Goal: Task Accomplishment & Management: Manage account settings

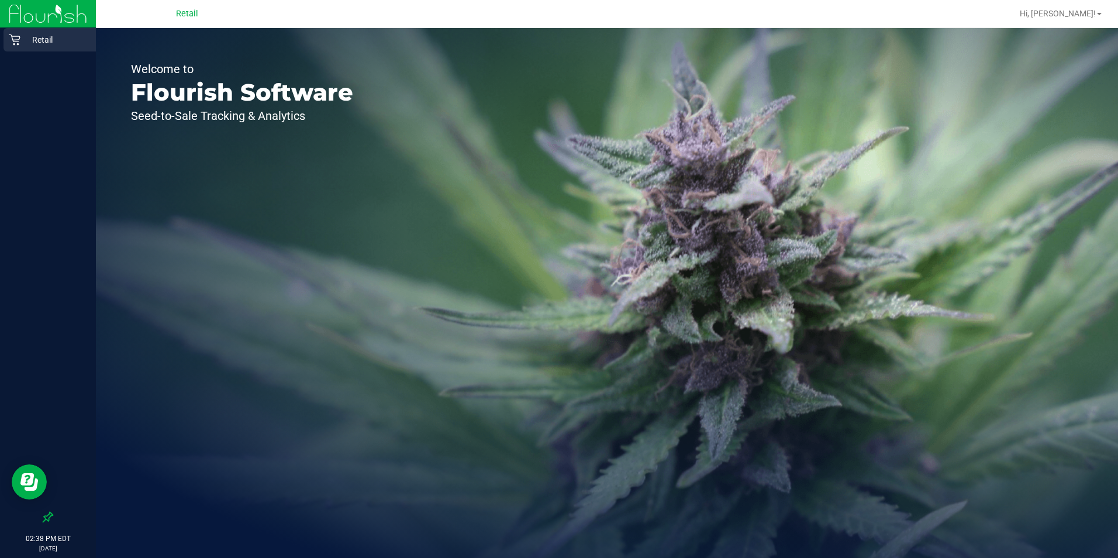
click at [31, 33] on p "Retail" at bounding box center [55, 40] width 70 height 14
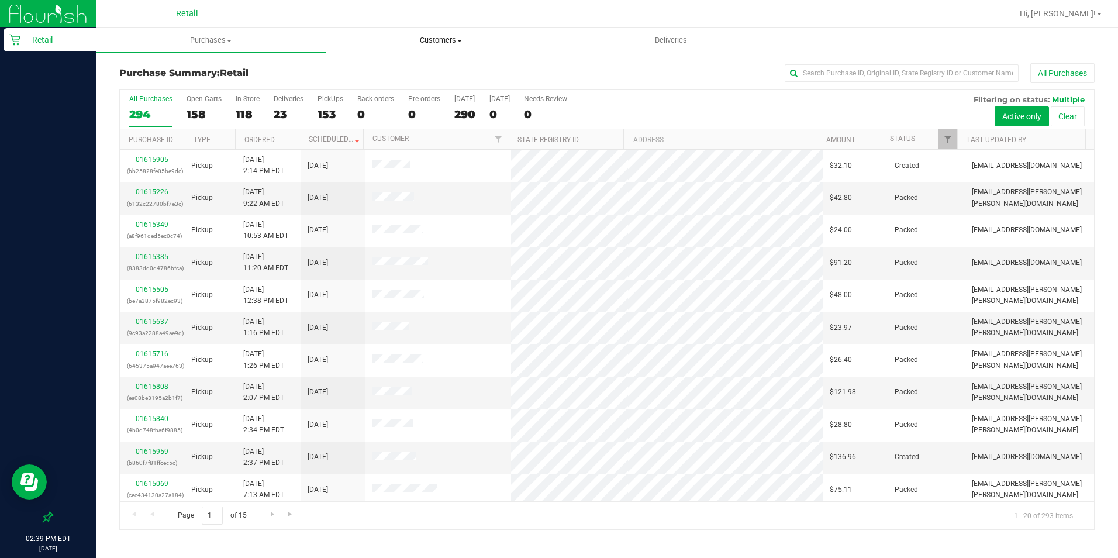
click at [438, 47] on uib-tab-heading "Customers All customers Add a new customer All physicians" at bounding box center [440, 40] width 229 height 23
click at [405, 66] on span "All customers" at bounding box center [368, 71] width 84 height 10
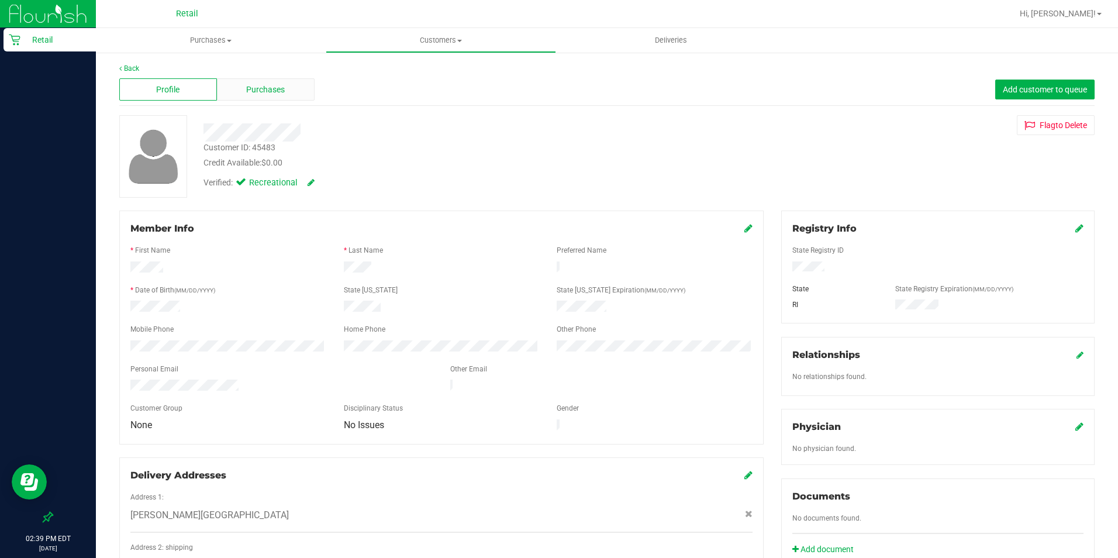
click at [267, 87] on span "Purchases" at bounding box center [265, 90] width 39 height 12
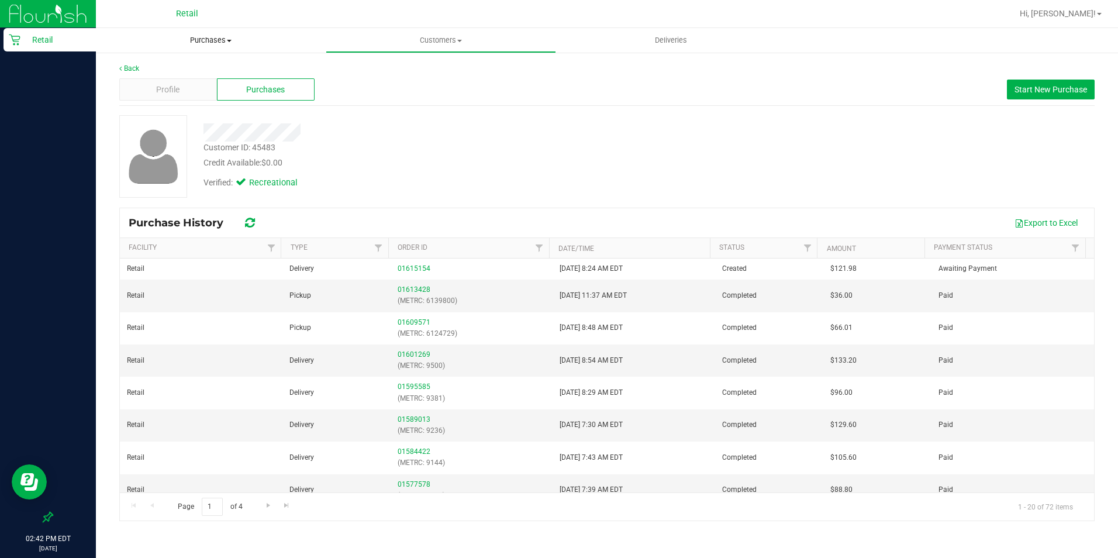
click at [211, 32] on uib-tab-heading "Purchases Summary of purchases Fulfillment All purchases" at bounding box center [211, 40] width 230 height 25
click at [205, 70] on span "Summary of purchases" at bounding box center [156, 71] width 120 height 10
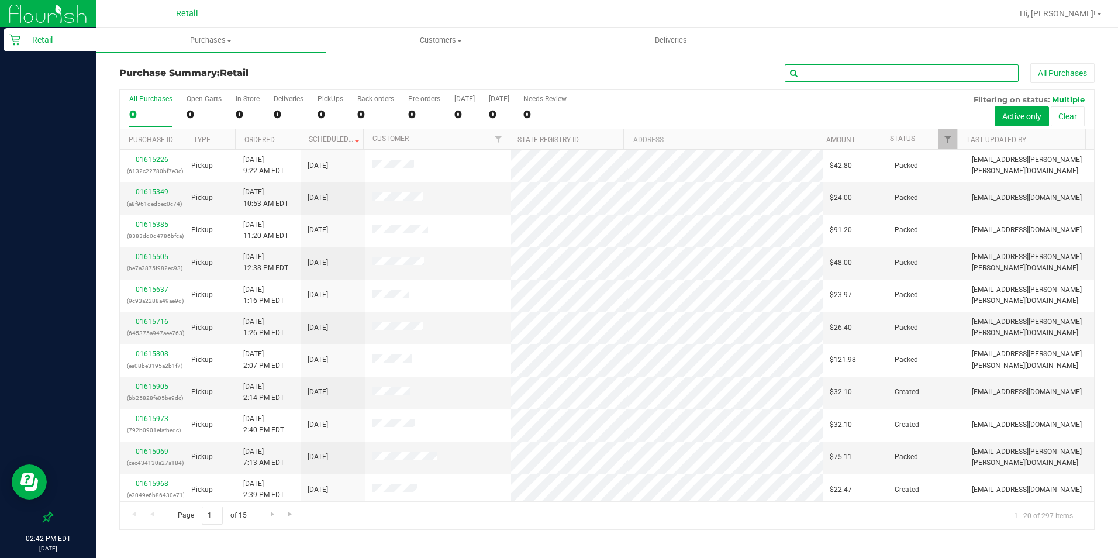
click at [840, 75] on input "text" at bounding box center [902, 73] width 234 height 18
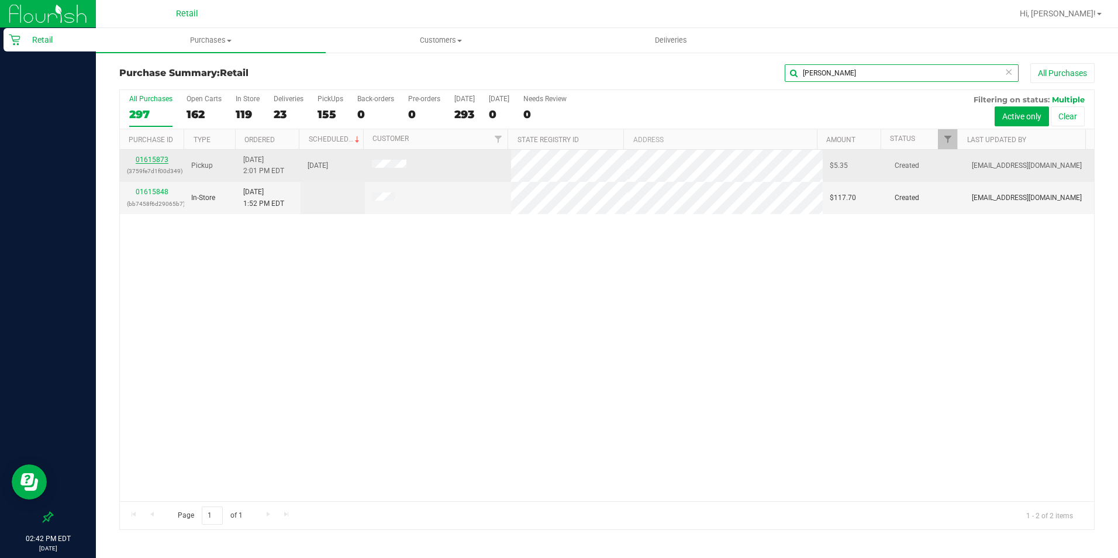
type input "[PERSON_NAME]"
click at [157, 163] on link "01615873" at bounding box center [152, 160] width 33 height 8
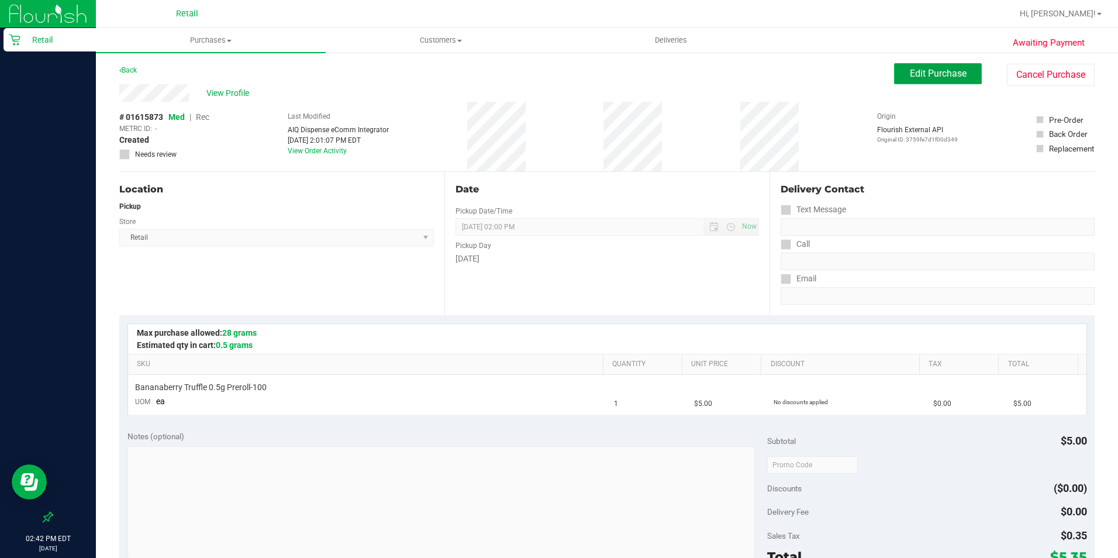
click at [910, 70] on span "Edit Purchase" at bounding box center [938, 73] width 57 height 11
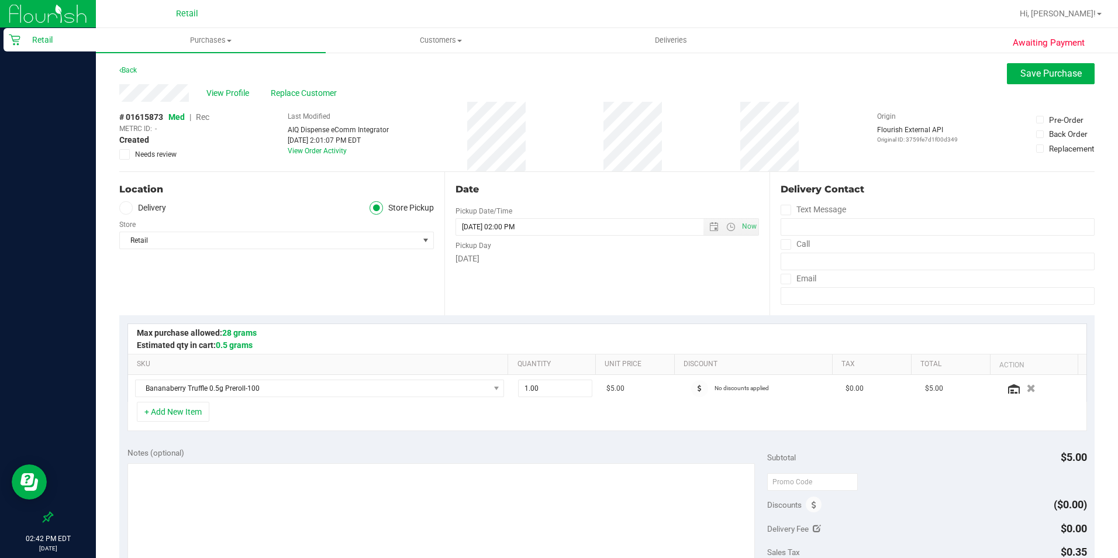
click at [205, 119] on span "Rec" at bounding box center [202, 116] width 13 height 9
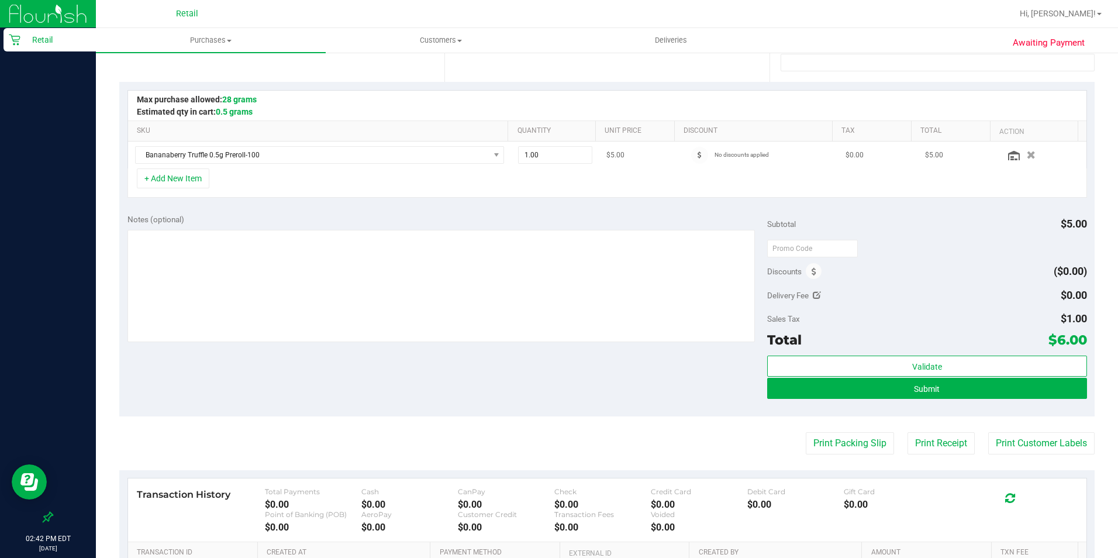
scroll to position [234, 0]
click at [859, 378] on button "Submit" at bounding box center [927, 387] width 320 height 21
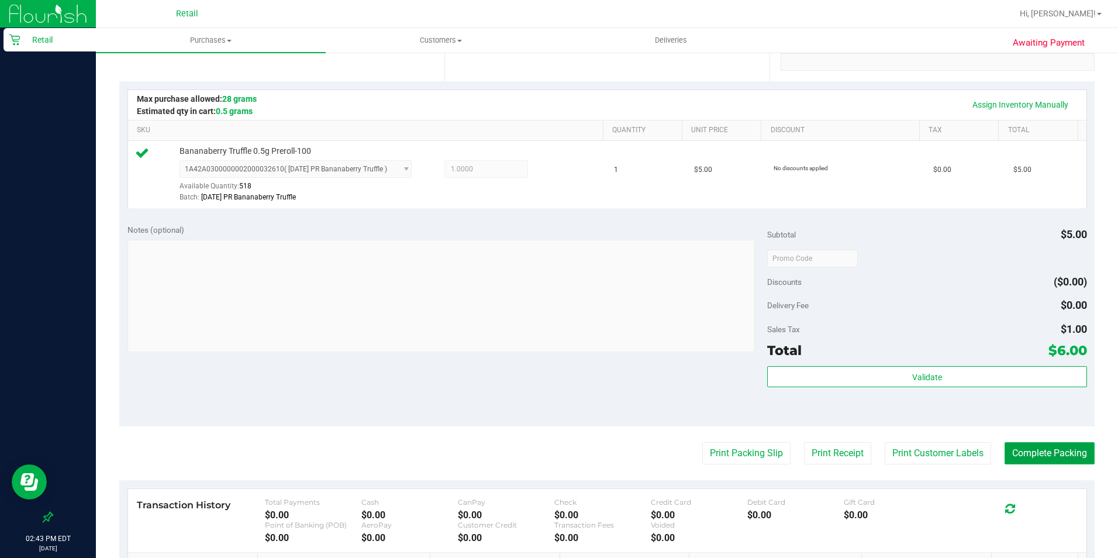
click at [1025, 445] on button "Complete Packing" at bounding box center [1050, 453] width 90 height 22
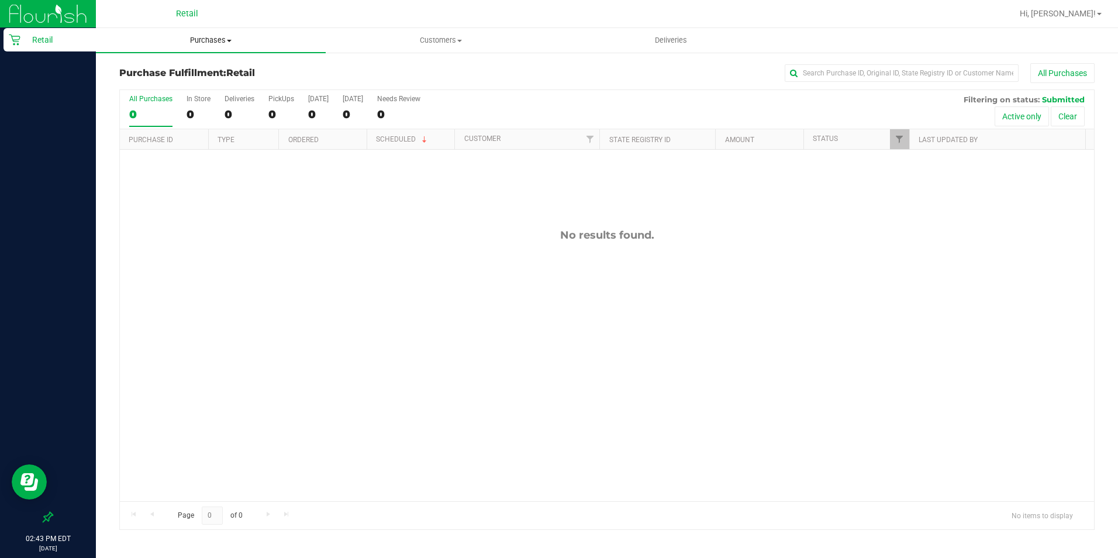
click at [197, 43] on span "Purchases" at bounding box center [211, 40] width 230 height 11
click at [190, 77] on li "Summary of purchases" at bounding box center [211, 71] width 230 height 14
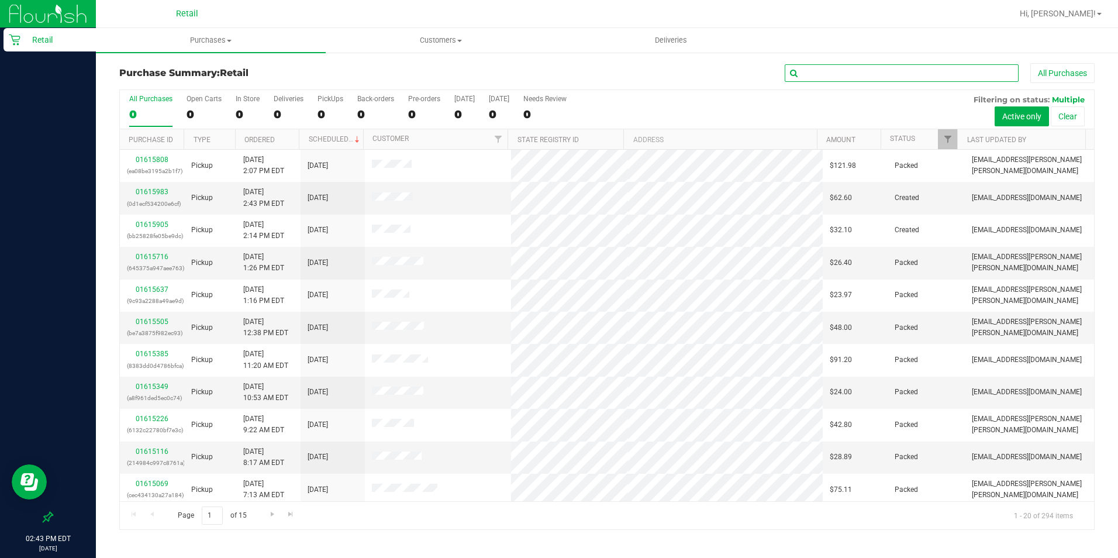
click at [796, 74] on input "text" at bounding box center [902, 73] width 234 height 18
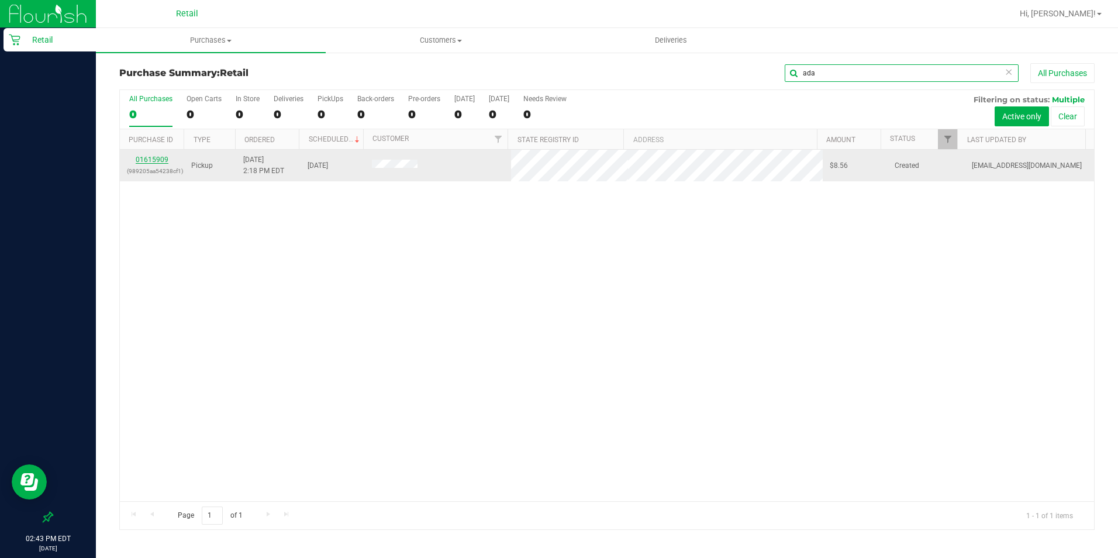
type input "ada"
click at [133, 159] on div "01615909 (989205aa54238cf1)" at bounding box center [152, 165] width 50 height 22
click at [146, 157] on link "01615909" at bounding box center [152, 160] width 33 height 8
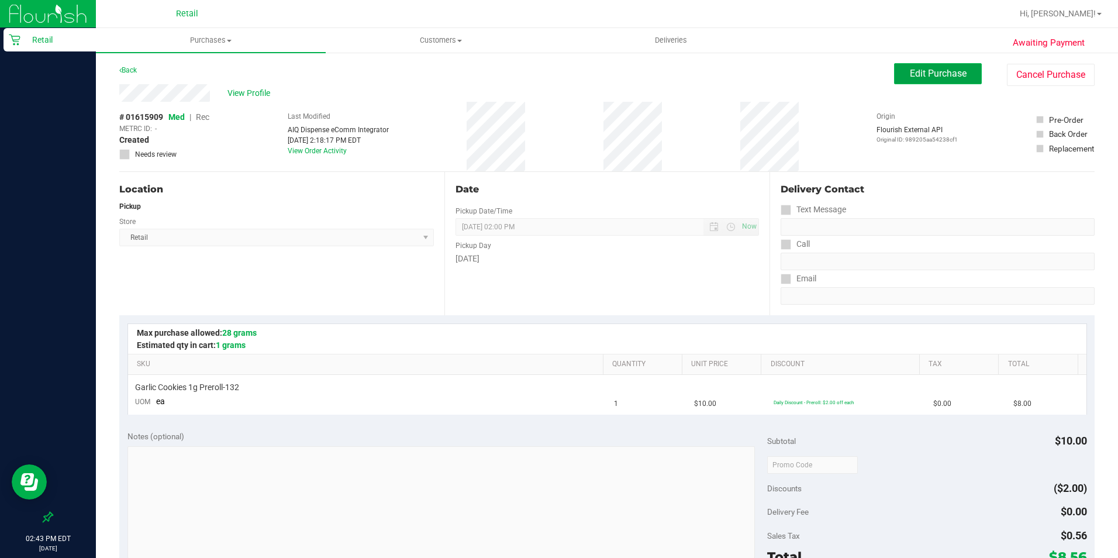
click at [894, 78] on button "Edit Purchase" at bounding box center [938, 73] width 88 height 21
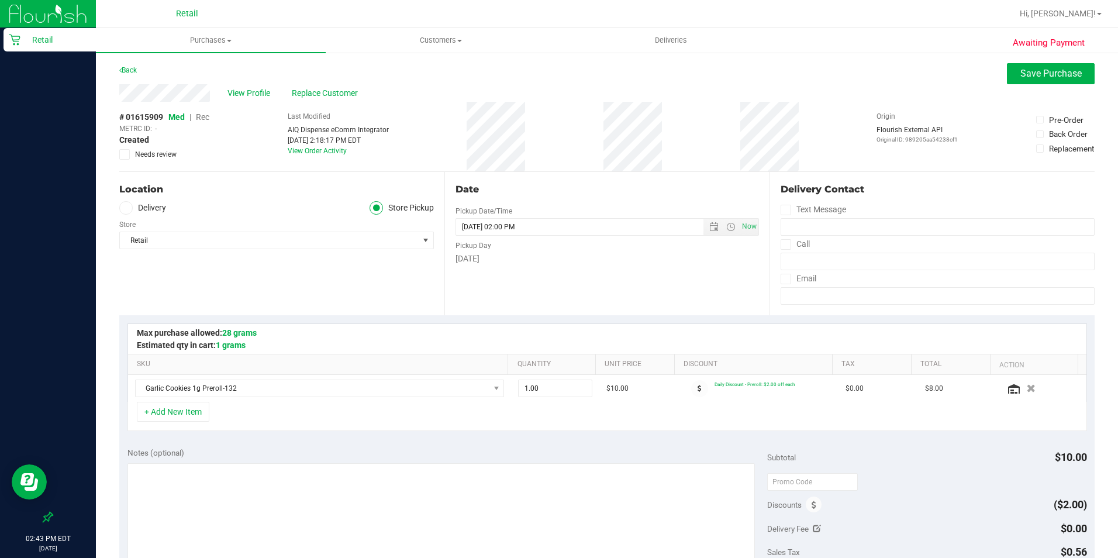
click at [208, 116] on span "Rec" at bounding box center [202, 116] width 13 height 9
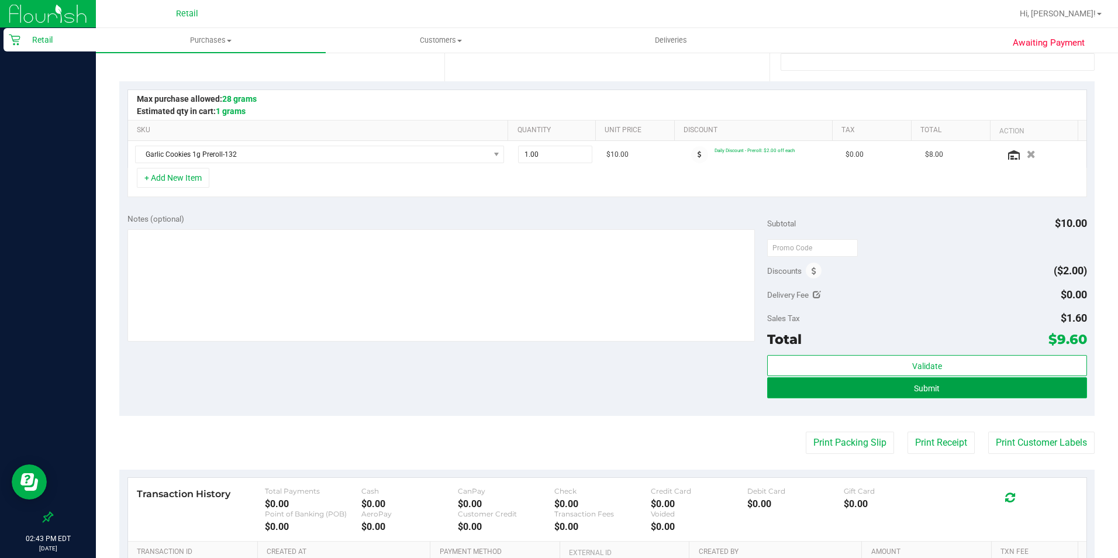
click at [914, 387] on span "Submit" at bounding box center [927, 388] width 26 height 9
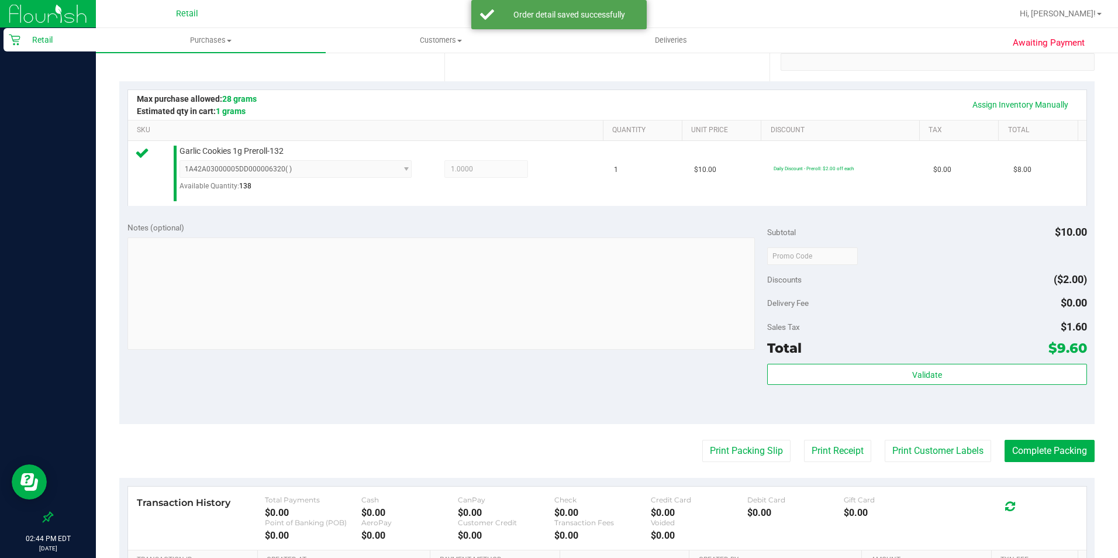
click at [1024, 437] on purchase-details "Back Edit Purchase Cancel Purchase View Profile # 01615909 Med | Rec METRC ID: …" at bounding box center [607, 263] width 976 height 868
click at [1020, 452] on button "Complete Packing" at bounding box center [1050, 451] width 90 height 22
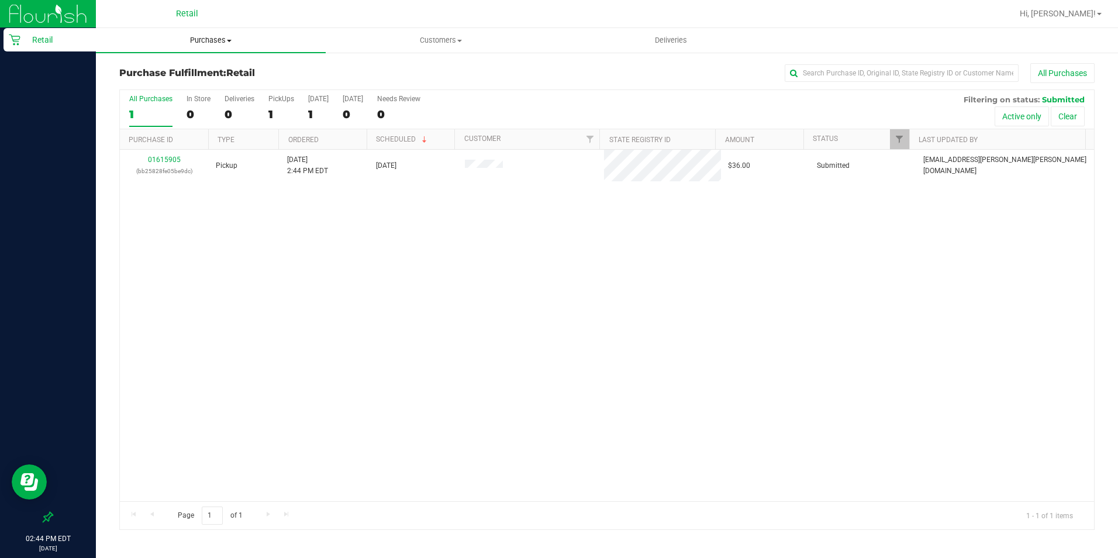
drag, startPoint x: 206, startPoint y: 36, endPoint x: 211, endPoint y: 75, distance: 39.4
click at [206, 36] on span "Purchases" at bounding box center [211, 40] width 230 height 11
click at [199, 68] on span "Summary of purchases" at bounding box center [156, 71] width 120 height 10
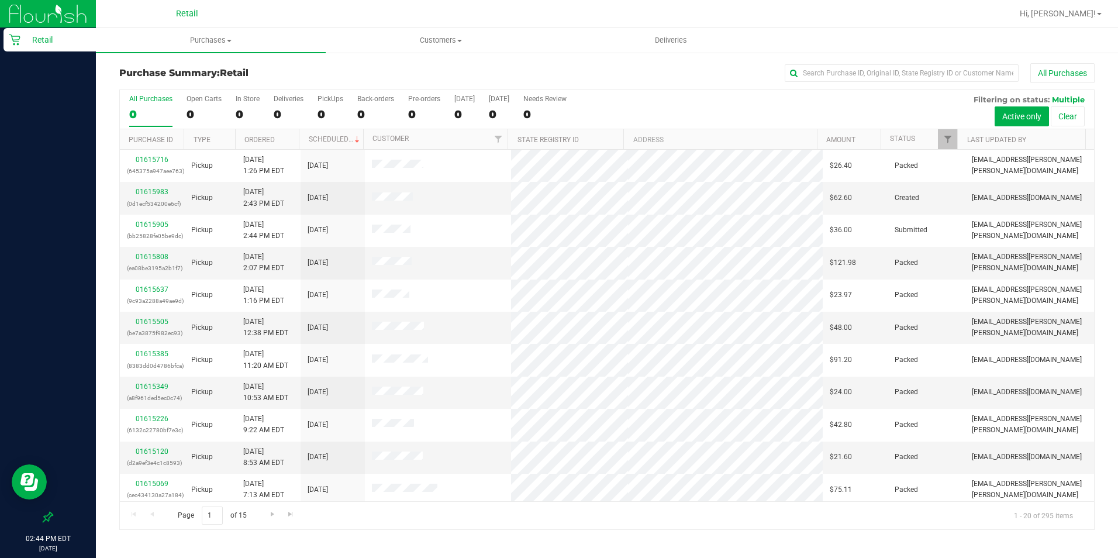
click at [817, 64] on div "All Purchases" at bounding box center [770, 73] width 650 height 20
click at [817, 70] on input "text" at bounding box center [902, 73] width 234 height 18
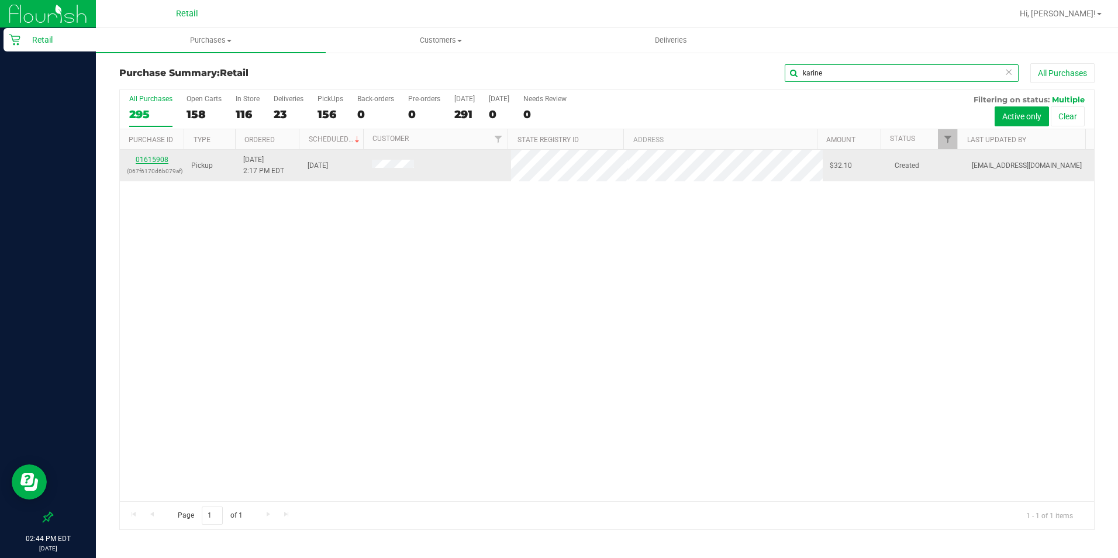
type input "karine"
click at [149, 162] on link "01615908" at bounding box center [152, 160] width 33 height 8
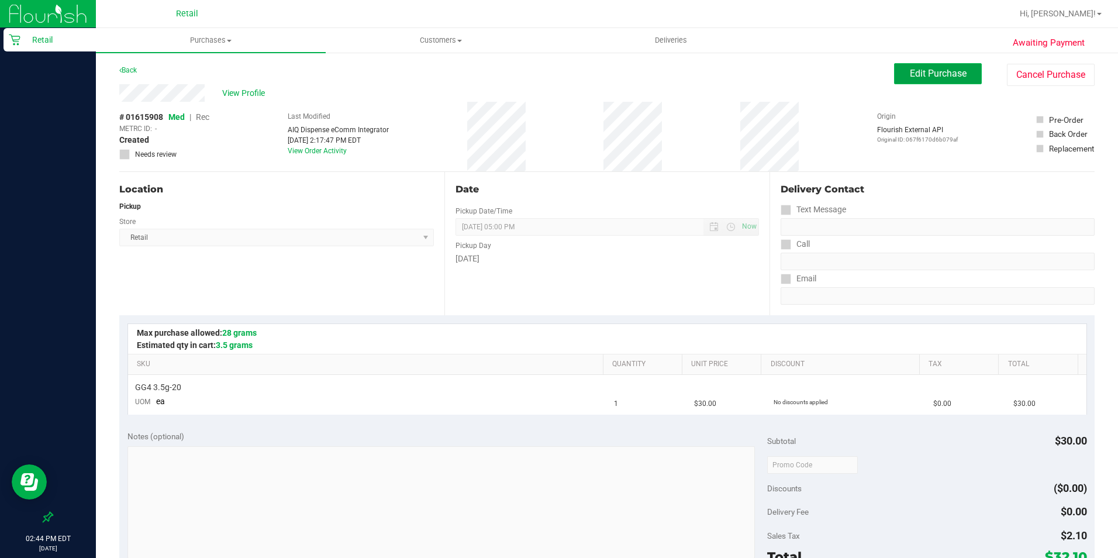
click at [910, 70] on span "Edit Purchase" at bounding box center [938, 73] width 57 height 11
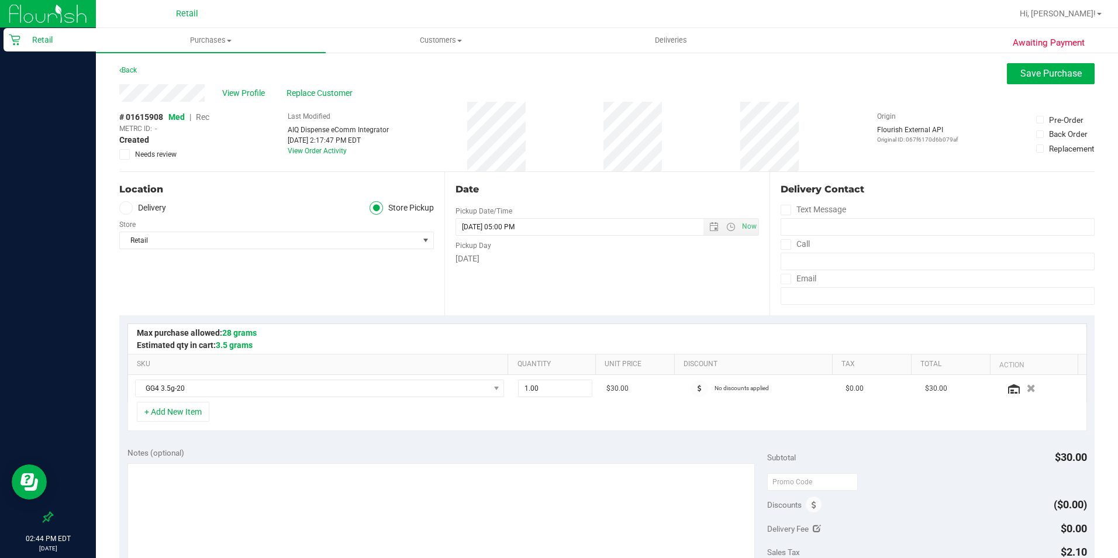
click at [205, 118] on span "Rec" at bounding box center [202, 116] width 13 height 9
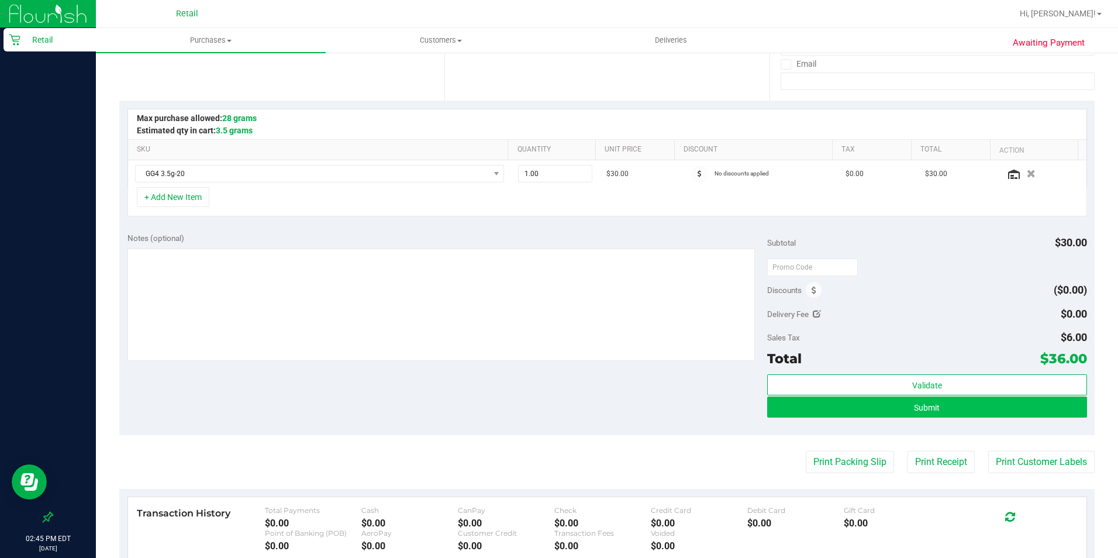
scroll to position [234, 0]
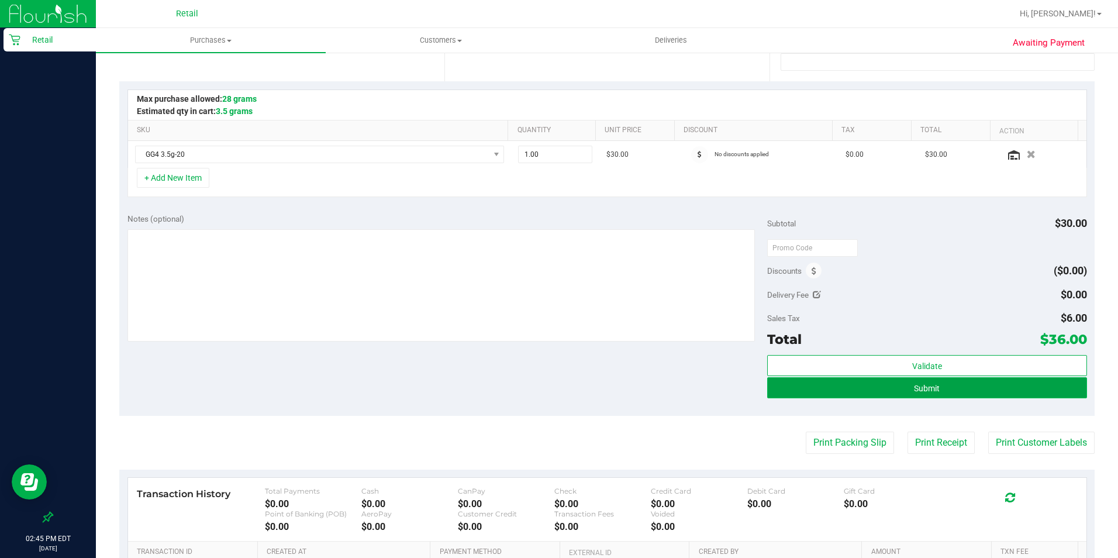
click at [940, 385] on button "Submit" at bounding box center [927, 387] width 320 height 21
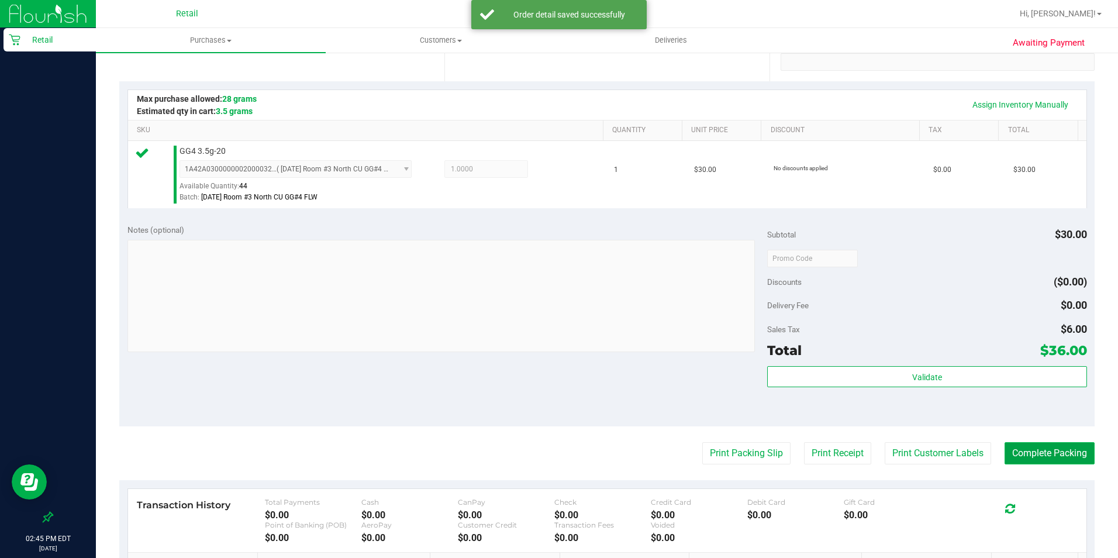
click at [1059, 445] on button "Complete Packing" at bounding box center [1050, 453] width 90 height 22
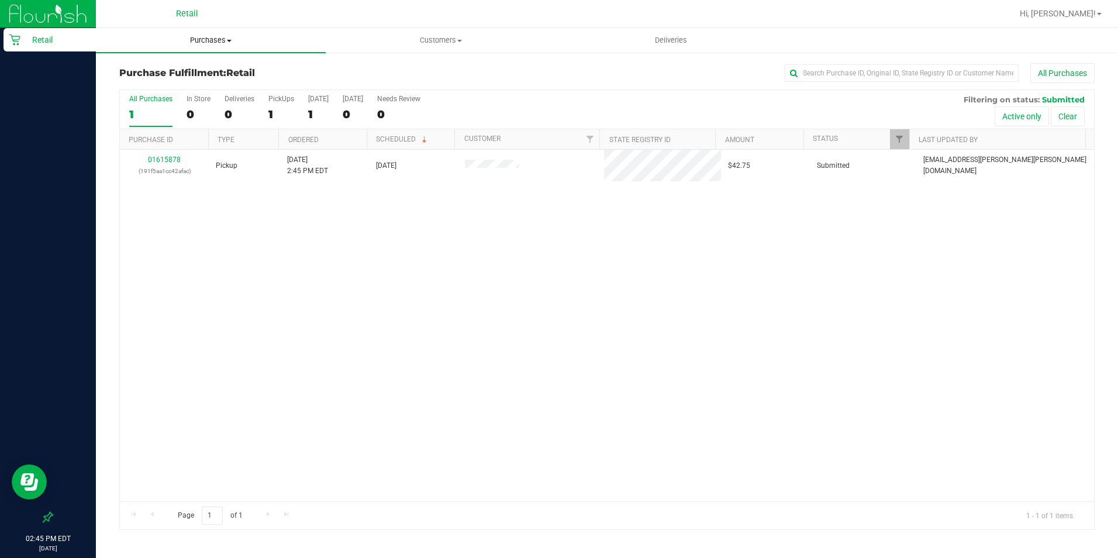
click at [235, 40] on span "Purchases" at bounding box center [211, 40] width 230 height 11
click at [215, 70] on li "Summary of purchases" at bounding box center [211, 71] width 230 height 14
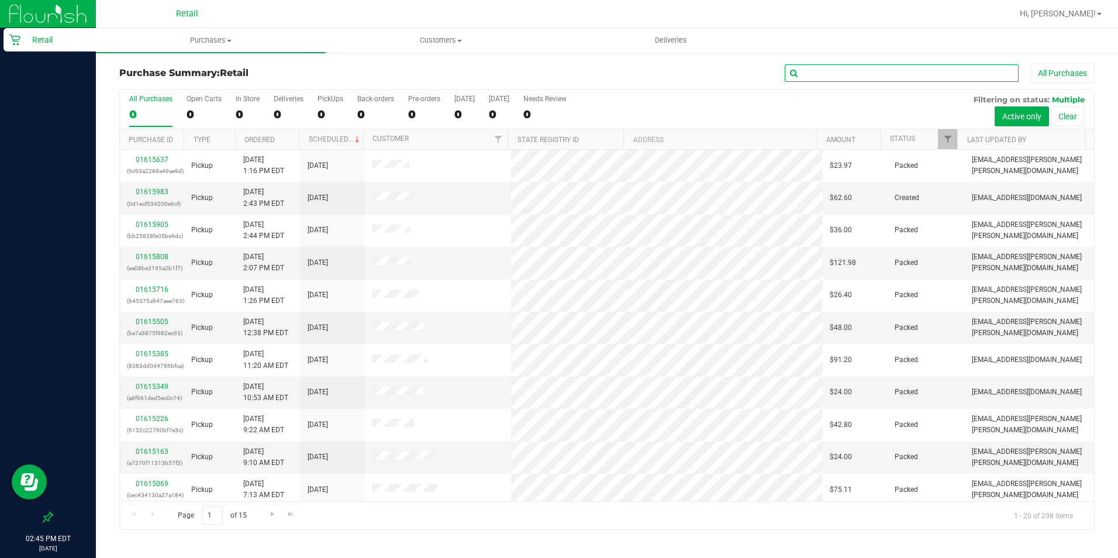
click at [810, 67] on input "text" at bounding box center [902, 73] width 234 height 18
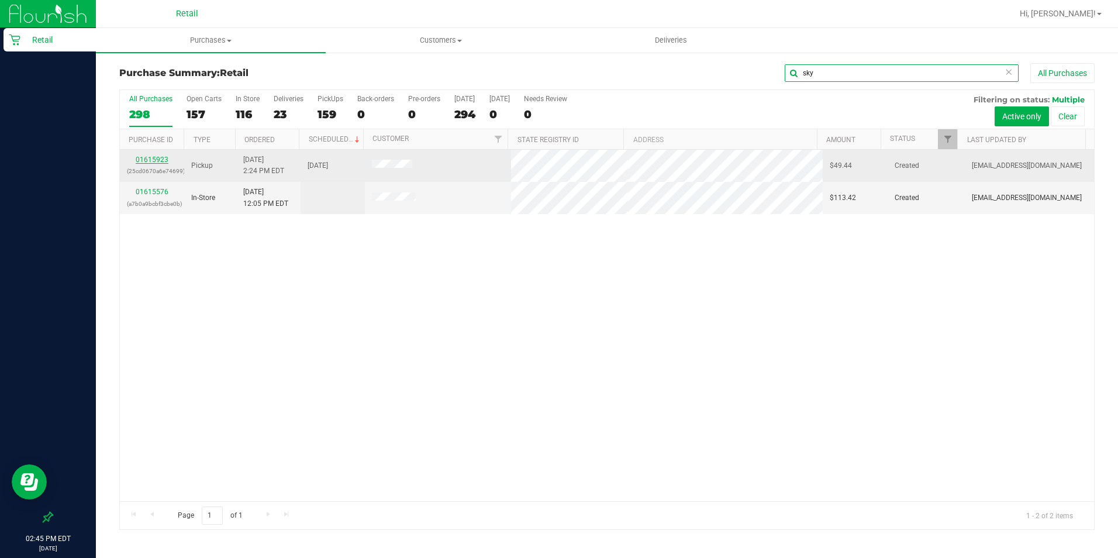
type input "sky"
click at [161, 157] on link "01615923" at bounding box center [152, 160] width 33 height 8
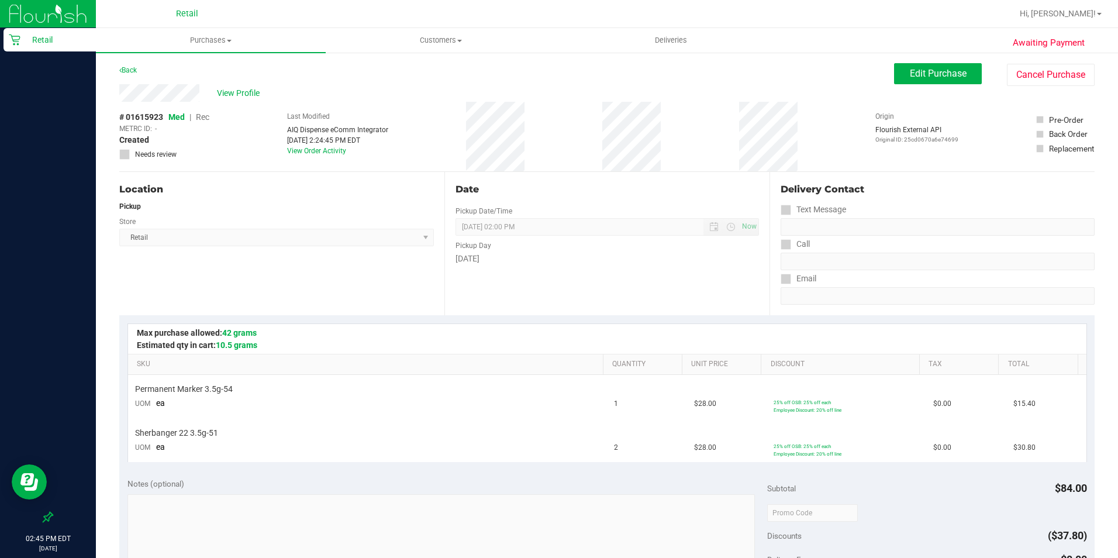
scroll to position [234, 0]
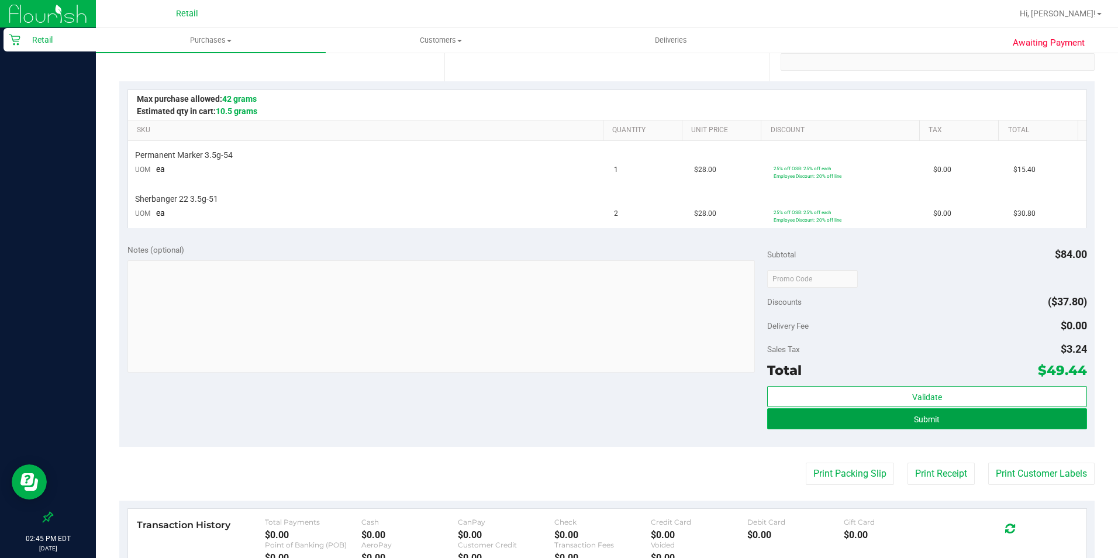
click at [872, 419] on button "Submit" at bounding box center [927, 418] width 320 height 21
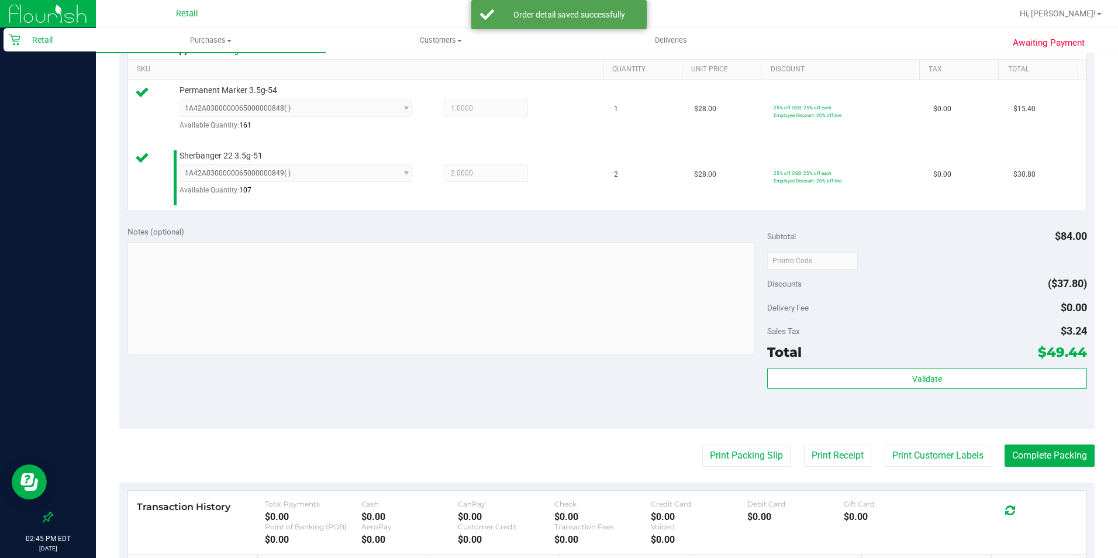
scroll to position [351, 0]
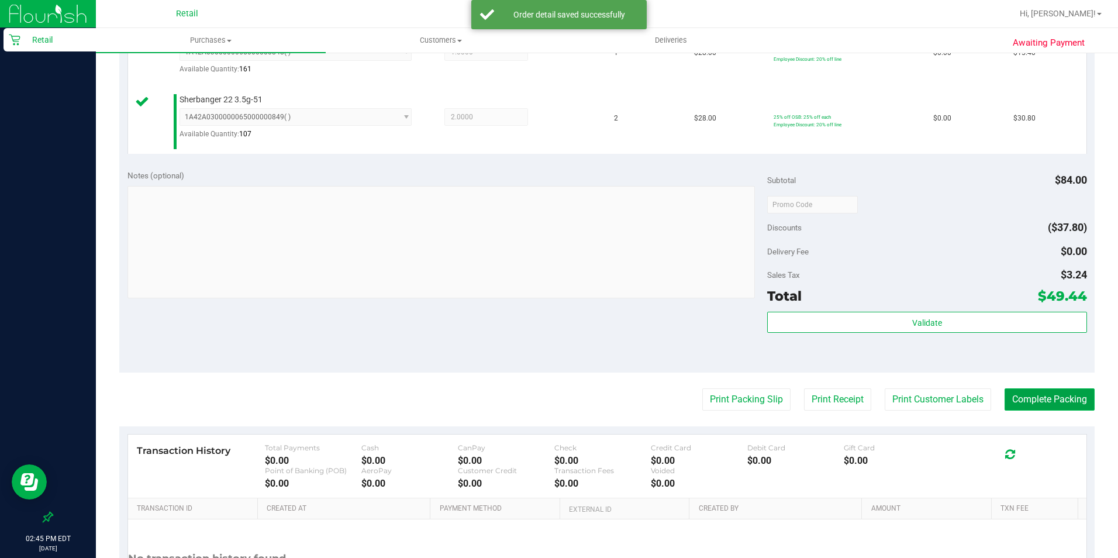
click at [1011, 409] on button "Complete Packing" at bounding box center [1050, 399] width 90 height 22
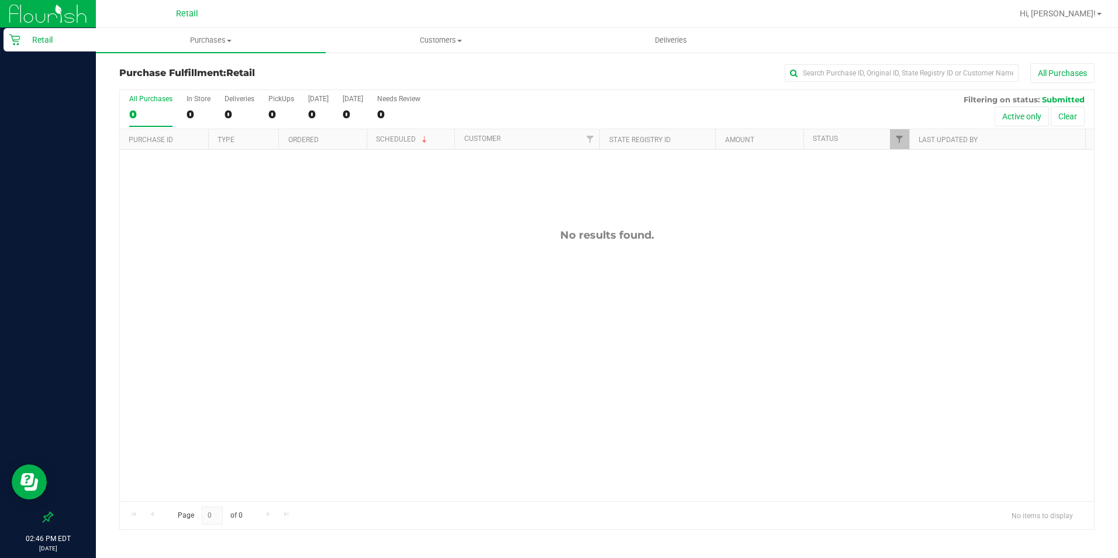
drag, startPoint x: 958, startPoint y: 409, endPoint x: 474, endPoint y: 206, distance: 524.1
click at [434, 260] on div "No results found." at bounding box center [607, 365] width 975 height 431
click at [197, 38] on span "Purchases" at bounding box center [211, 40] width 230 height 11
click at [193, 68] on span "Summary of purchases" at bounding box center [156, 71] width 120 height 10
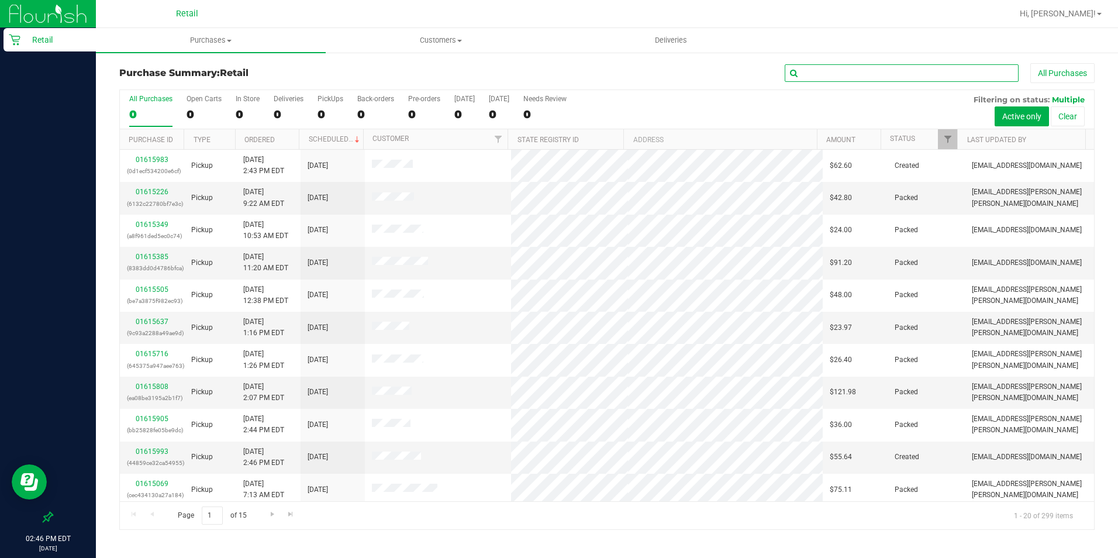
click at [820, 70] on input "text" at bounding box center [902, 73] width 234 height 18
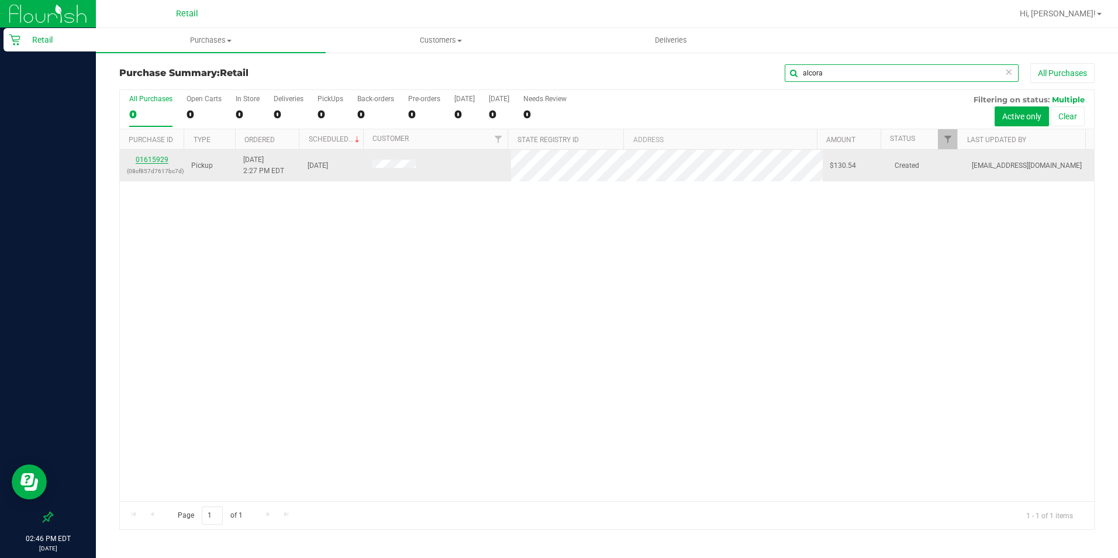
type input "alcora"
click at [158, 159] on link "01615929" at bounding box center [152, 160] width 33 height 8
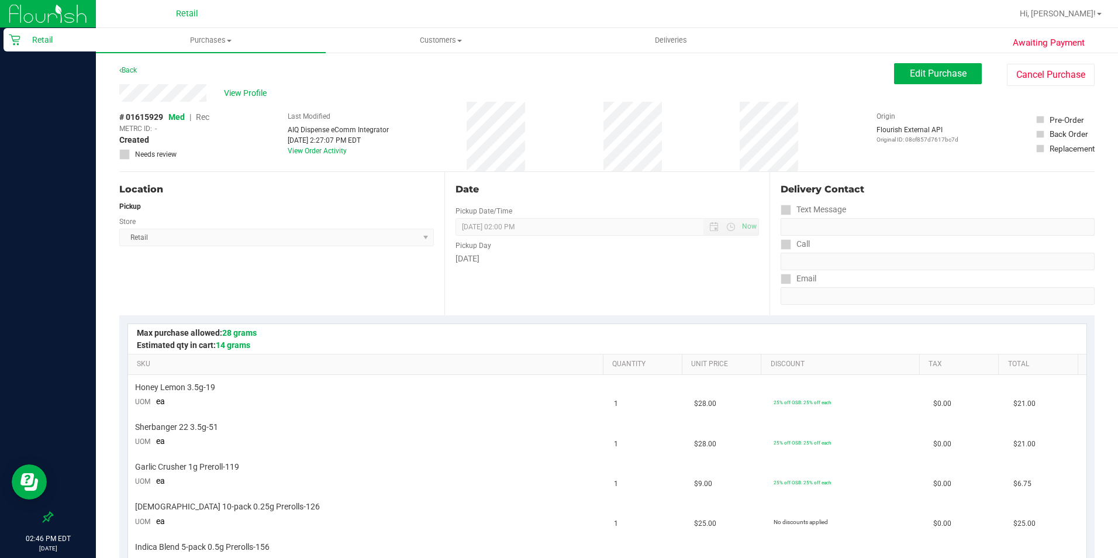
click at [908, 84] on div "Edit Purchase Cancel Purchase" at bounding box center [994, 74] width 201 height 23
click at [899, 77] on button "Edit Purchase" at bounding box center [938, 73] width 88 height 21
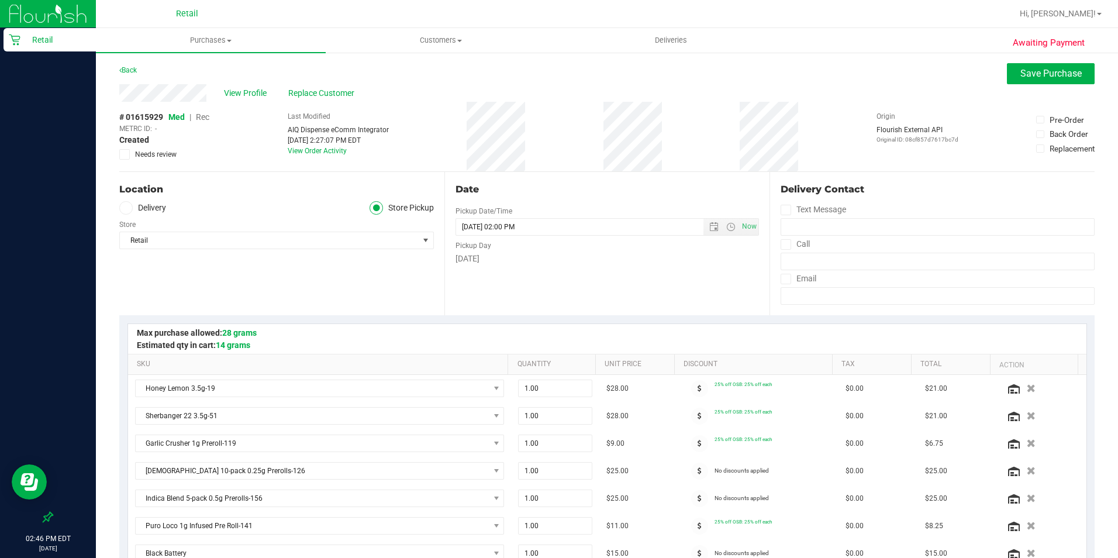
click at [201, 116] on span "Rec" at bounding box center [202, 116] width 13 height 9
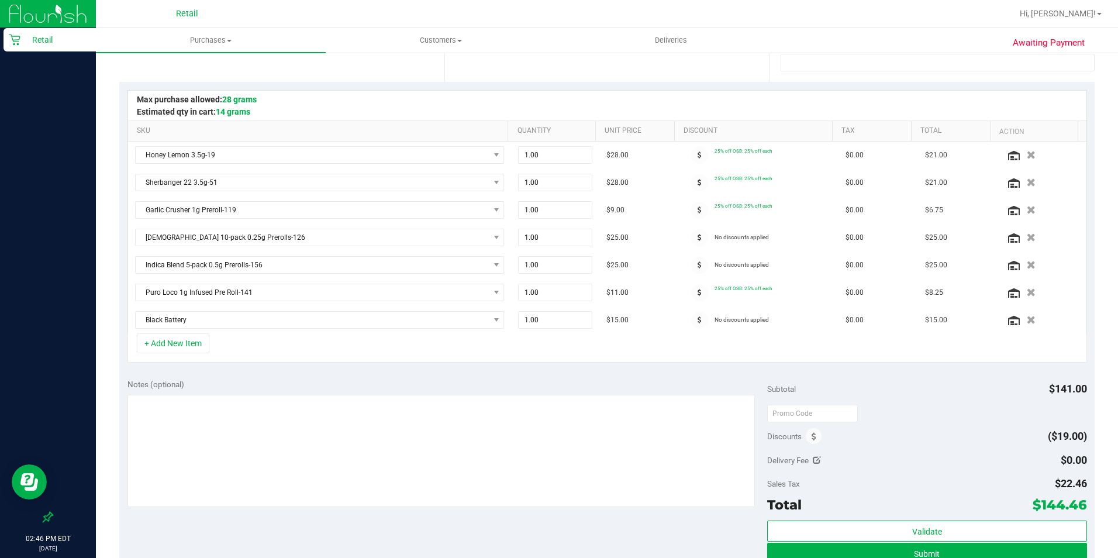
scroll to position [234, 0]
click at [905, 553] on button "Submit" at bounding box center [927, 552] width 320 height 21
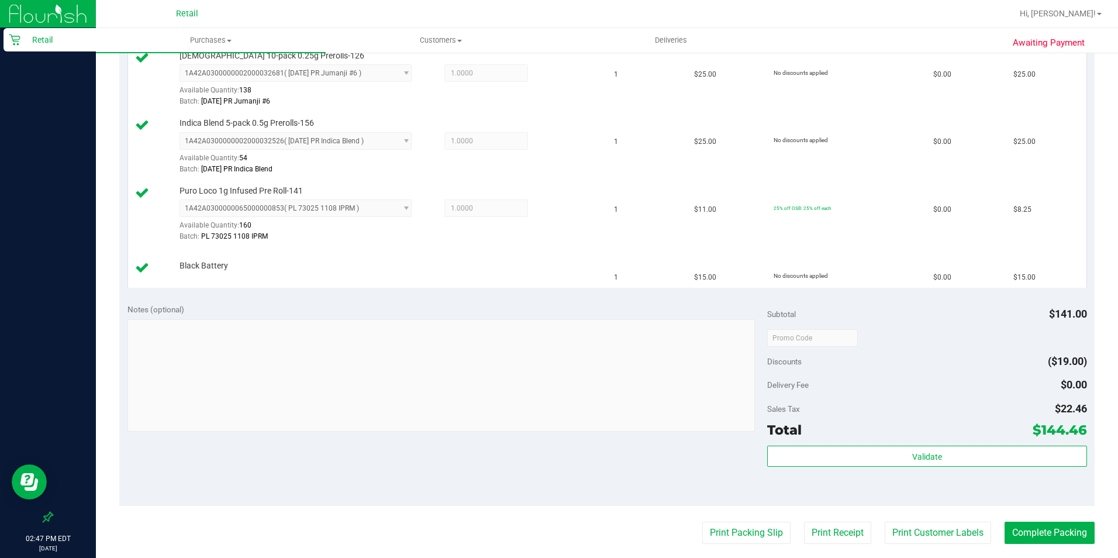
scroll to position [585, 0]
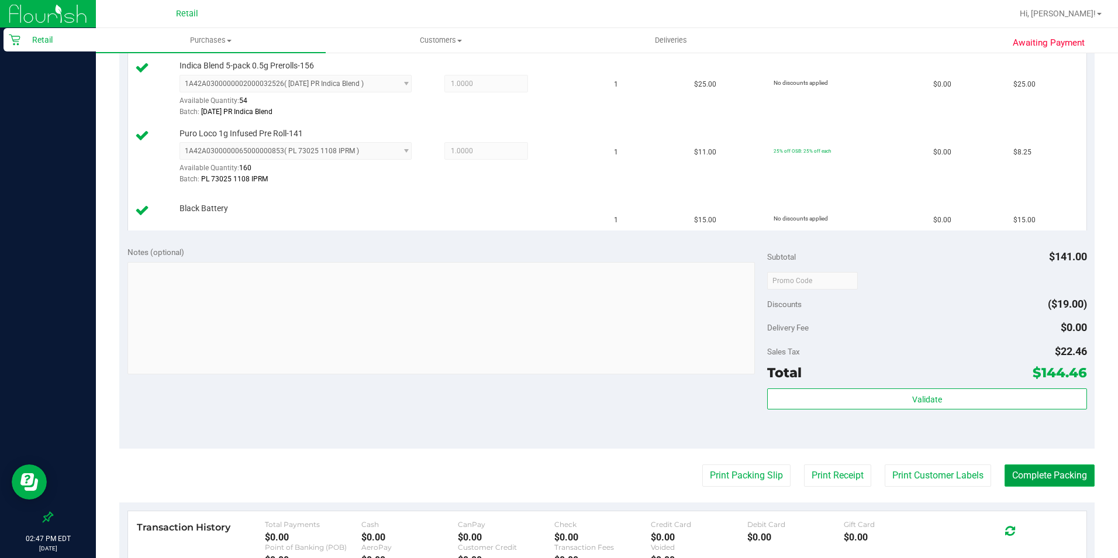
click at [1061, 478] on button "Complete Packing" at bounding box center [1050, 475] width 90 height 22
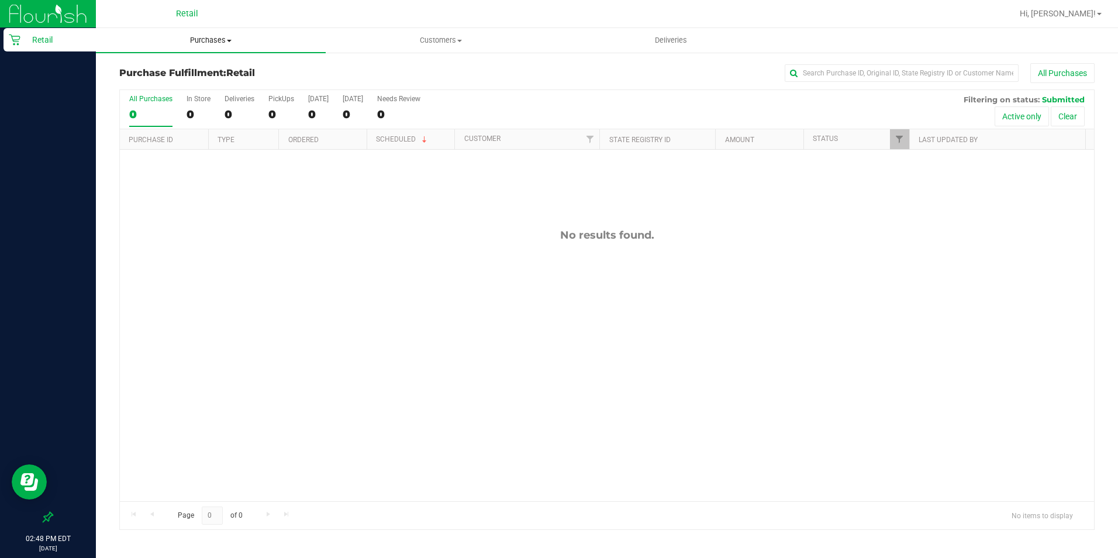
click at [227, 37] on span "Purchases" at bounding box center [211, 40] width 230 height 11
click at [216, 71] on li "Summary of purchases" at bounding box center [211, 71] width 230 height 14
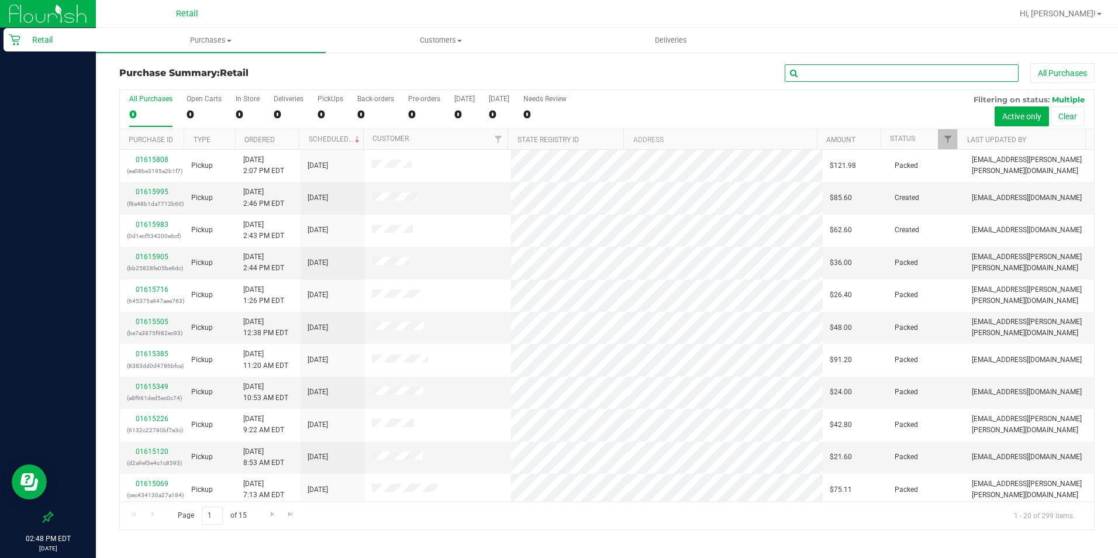
click at [844, 72] on input "text" at bounding box center [902, 73] width 234 height 18
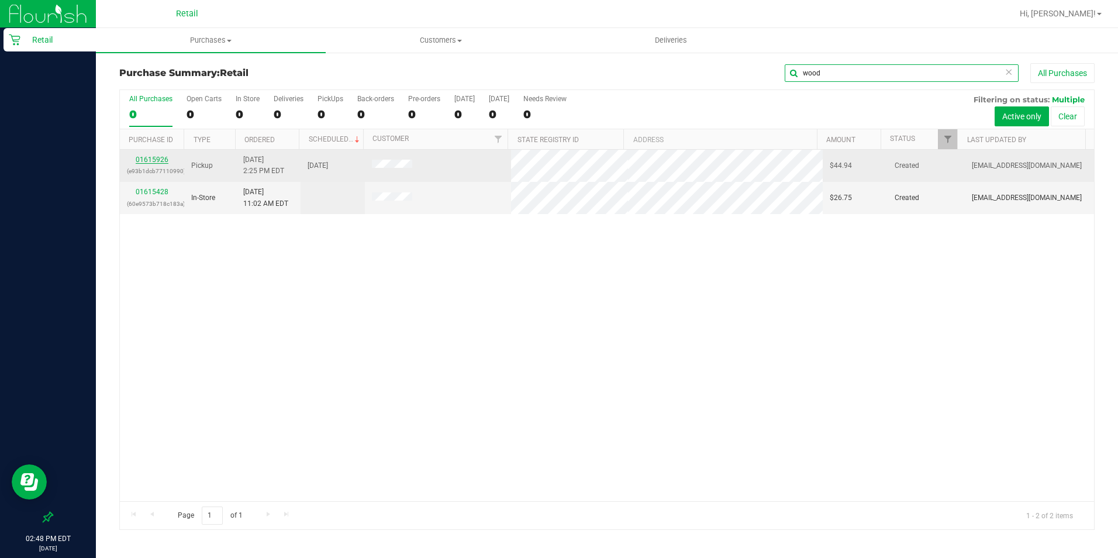
type input "wood"
click at [159, 159] on link "01615926" at bounding box center [152, 160] width 33 height 8
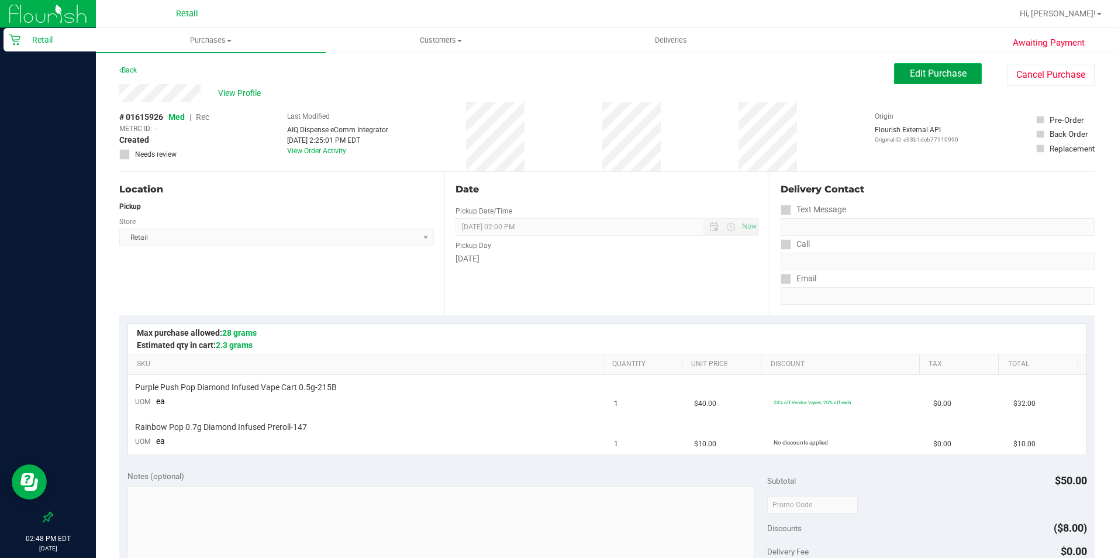
click at [910, 75] on span "Edit Purchase" at bounding box center [938, 73] width 57 height 11
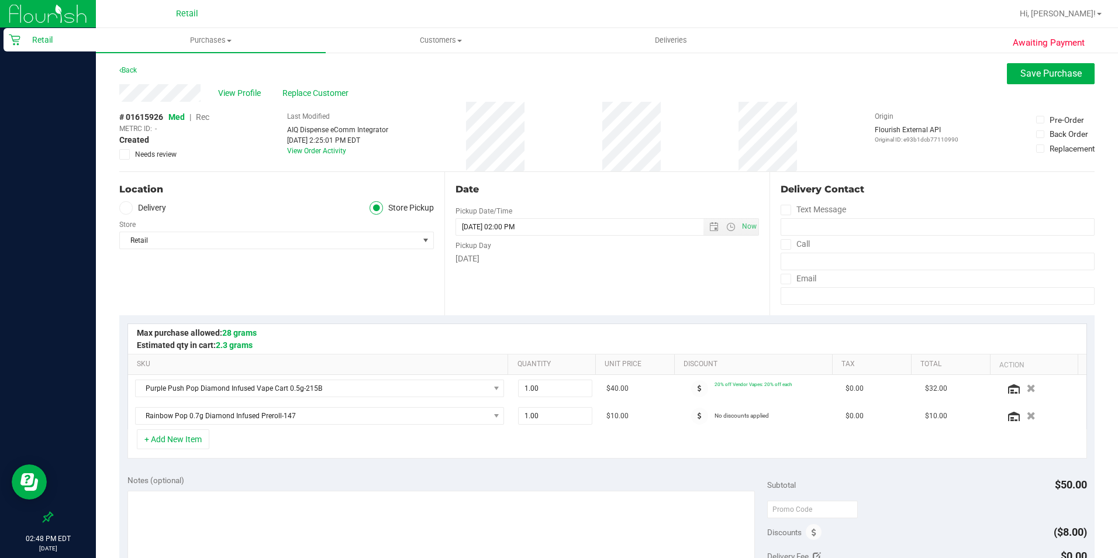
click at [204, 118] on span "Rec" at bounding box center [202, 116] width 13 height 9
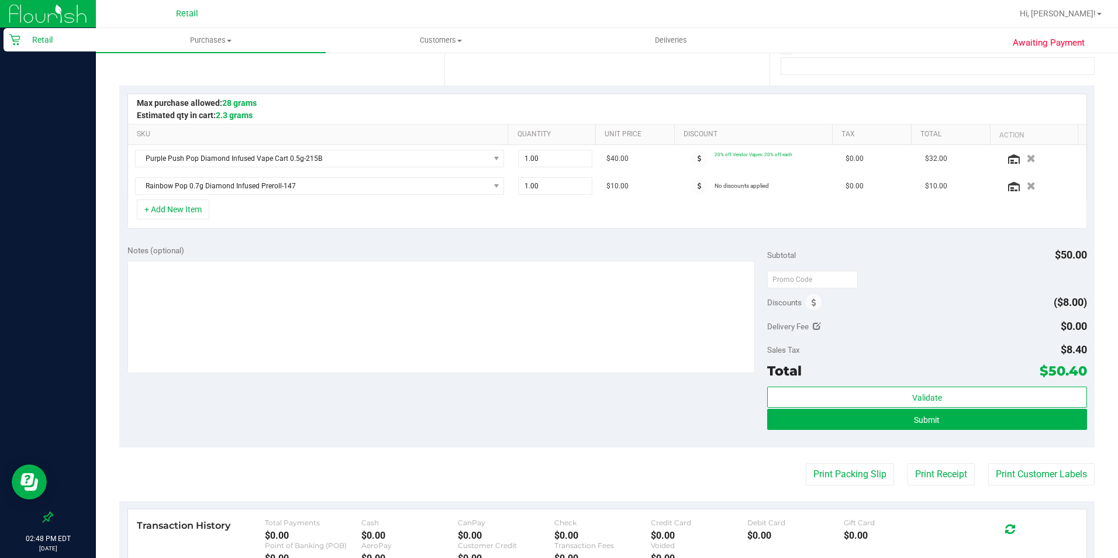
scroll to position [234, 0]
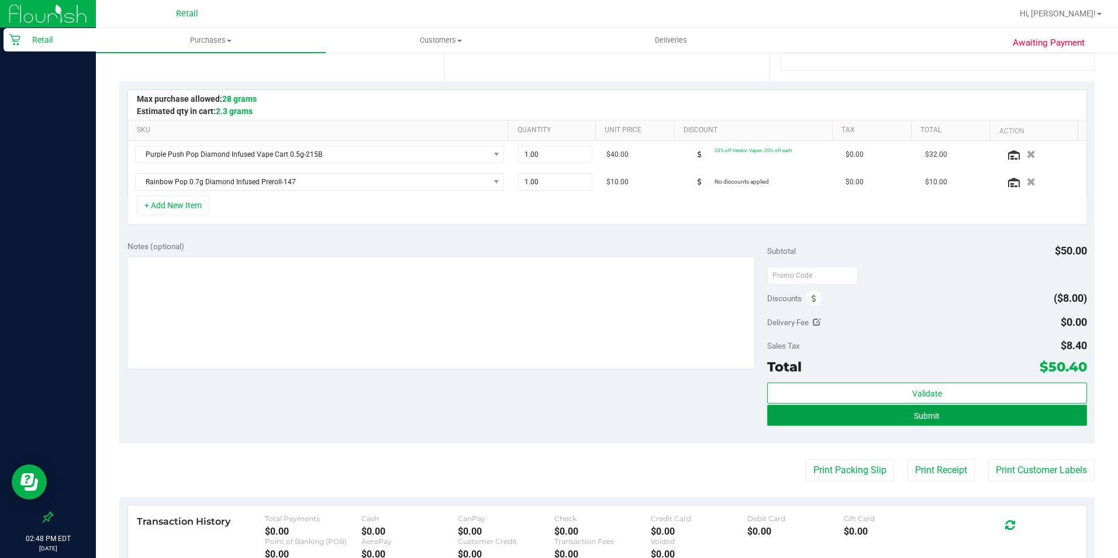
click at [921, 417] on span "Submit" at bounding box center [927, 415] width 26 height 9
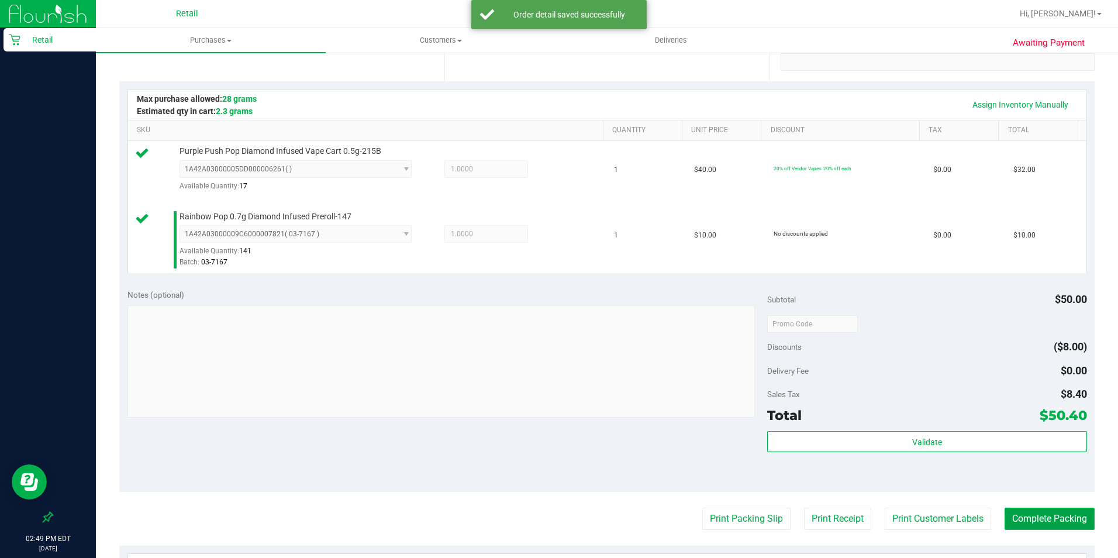
click at [1033, 528] on button "Complete Packing" at bounding box center [1050, 519] width 90 height 22
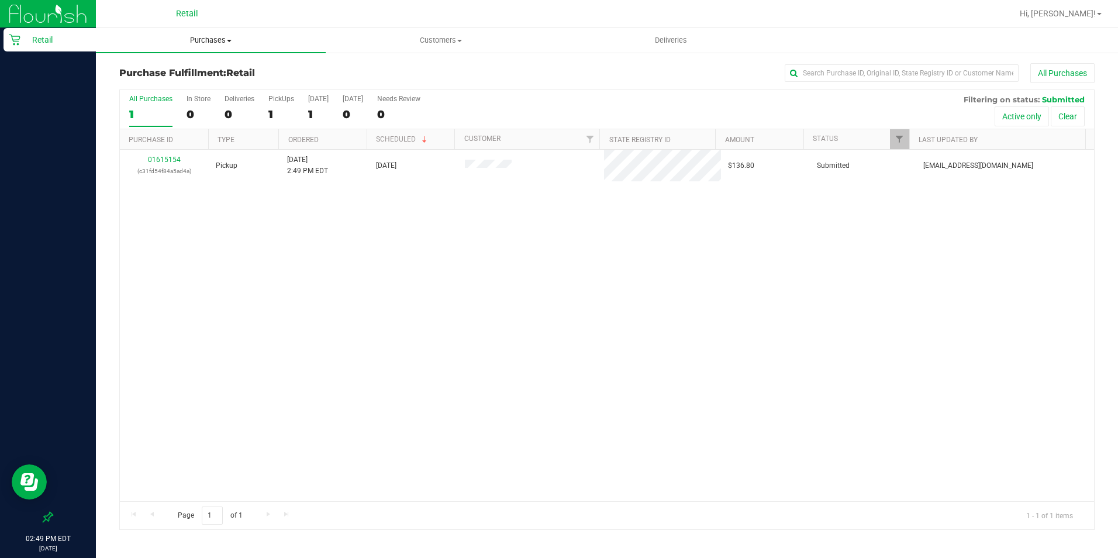
click at [208, 38] on span "Purchases" at bounding box center [211, 40] width 230 height 11
click at [187, 74] on span "Summary of purchases" at bounding box center [156, 71] width 120 height 10
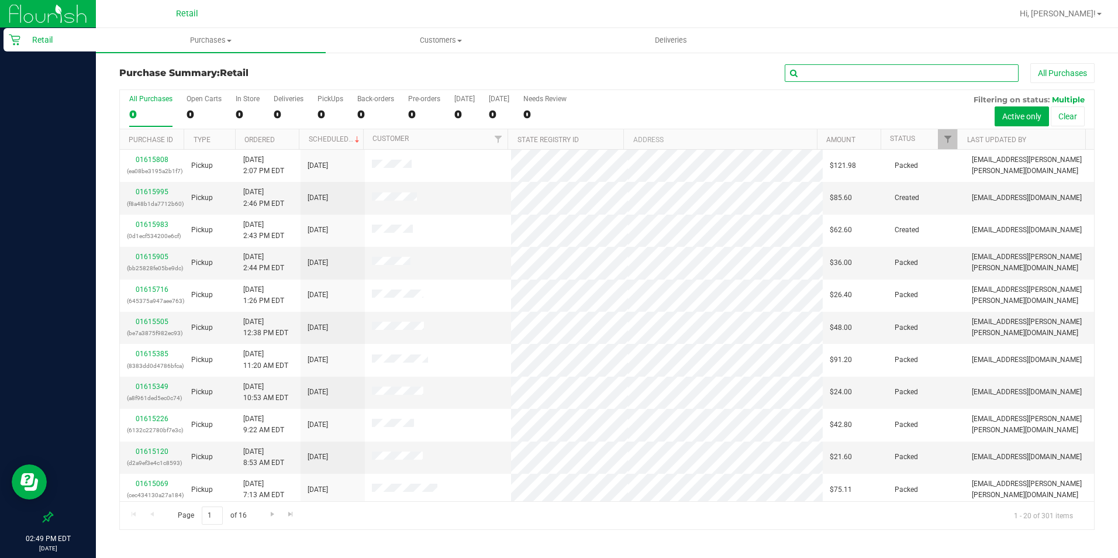
click at [868, 80] on input "text" at bounding box center [902, 73] width 234 height 18
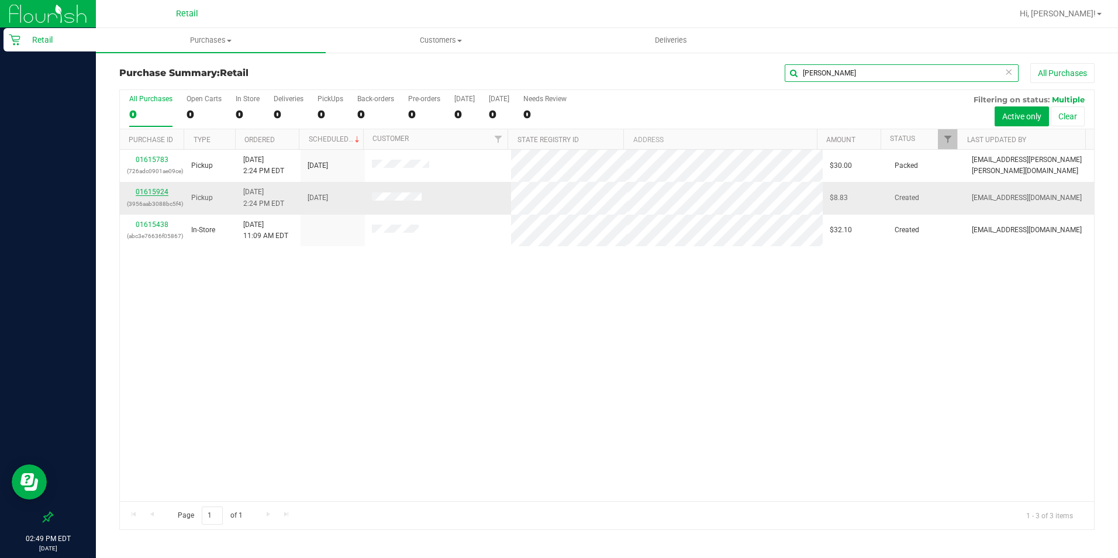
type input "[PERSON_NAME]"
click at [144, 195] on link "01615924" at bounding box center [152, 192] width 33 height 8
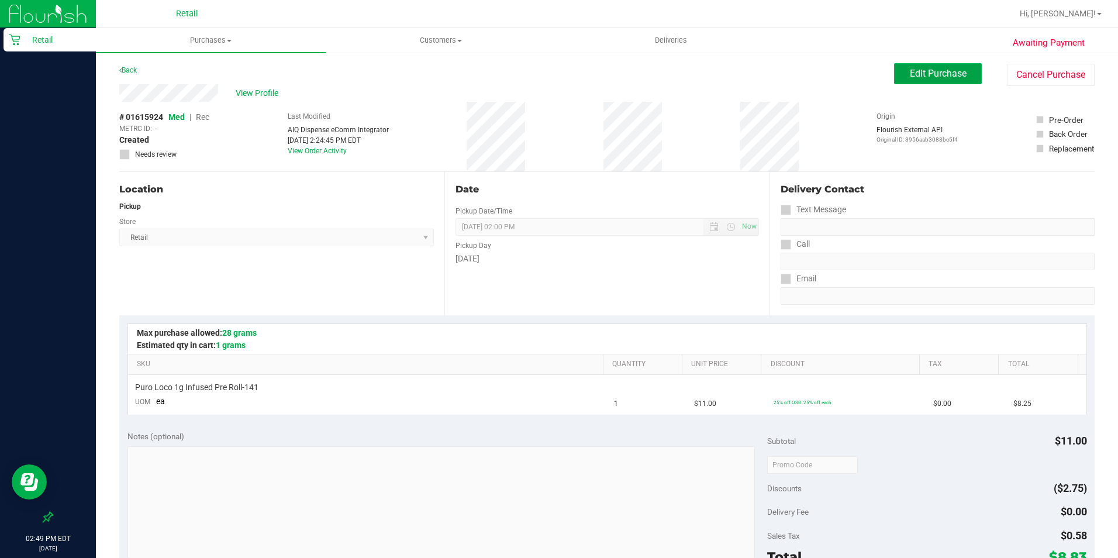
click at [931, 74] on span "Edit Purchase" at bounding box center [938, 73] width 57 height 11
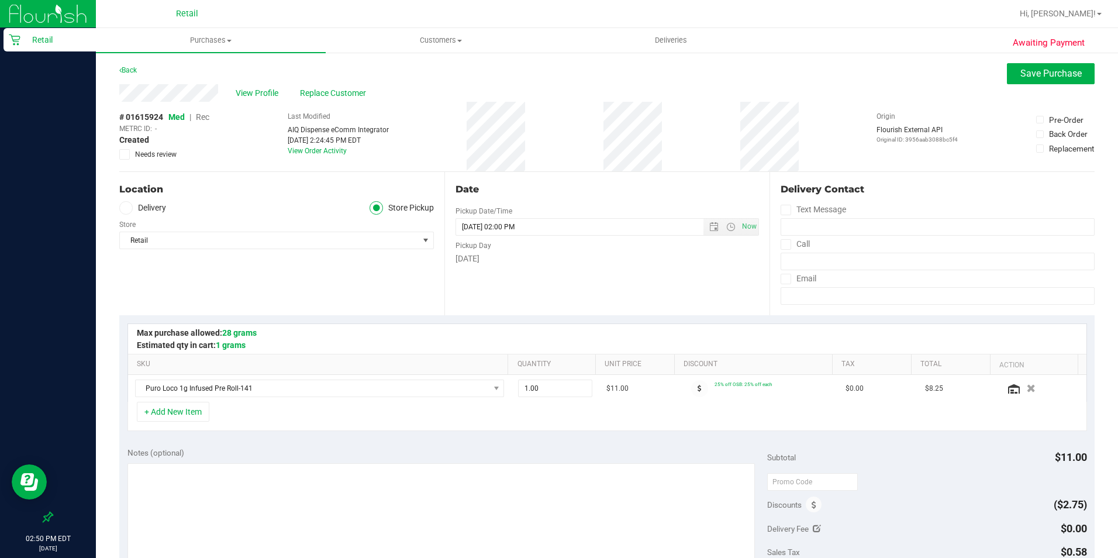
click at [205, 113] on span "Rec" at bounding box center [202, 116] width 13 height 9
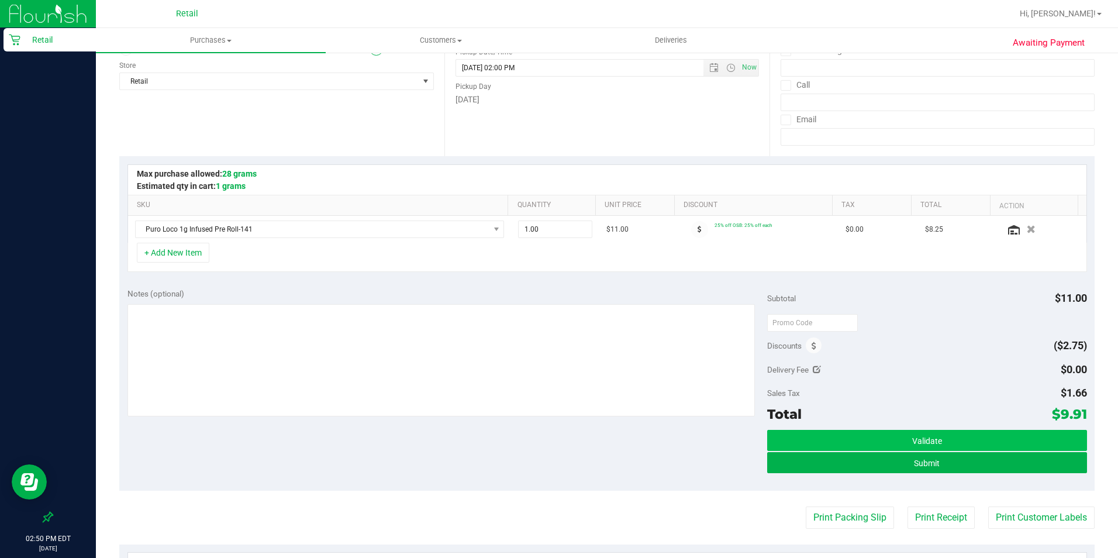
scroll to position [175, 0]
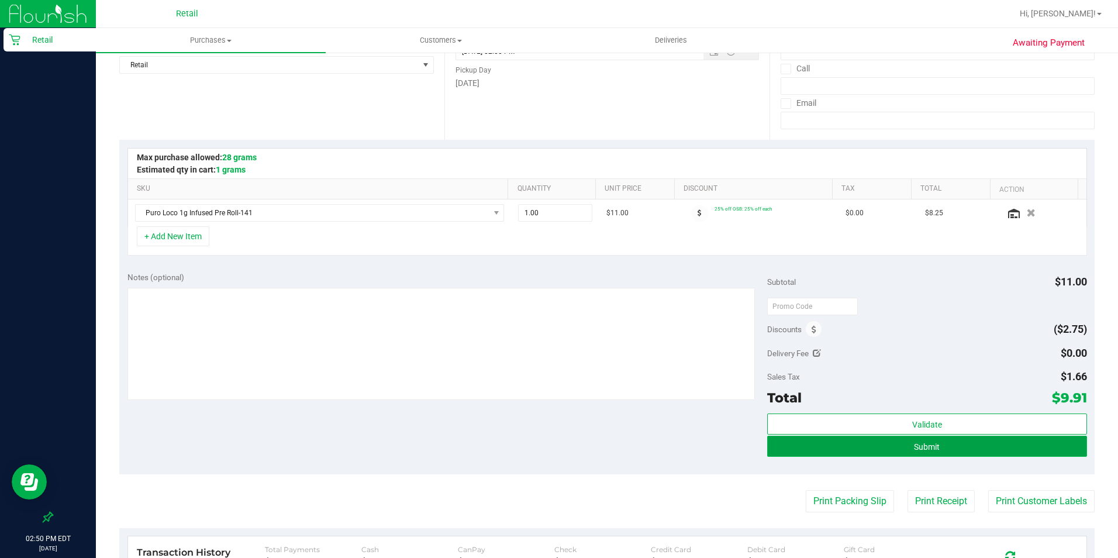
click at [891, 445] on button "Submit" at bounding box center [927, 446] width 320 height 21
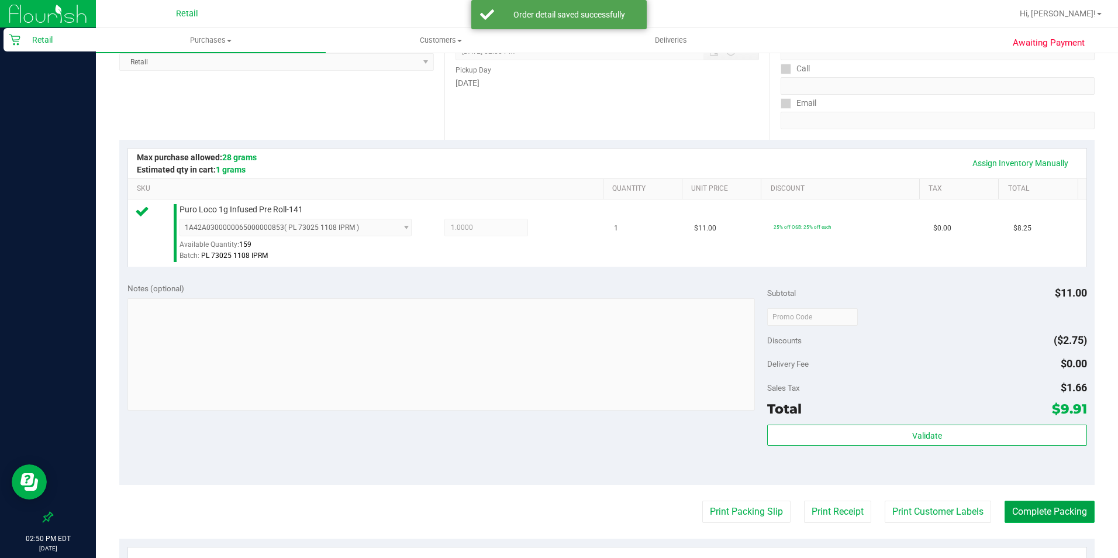
click at [1054, 507] on button "Complete Packing" at bounding box center [1050, 512] width 90 height 22
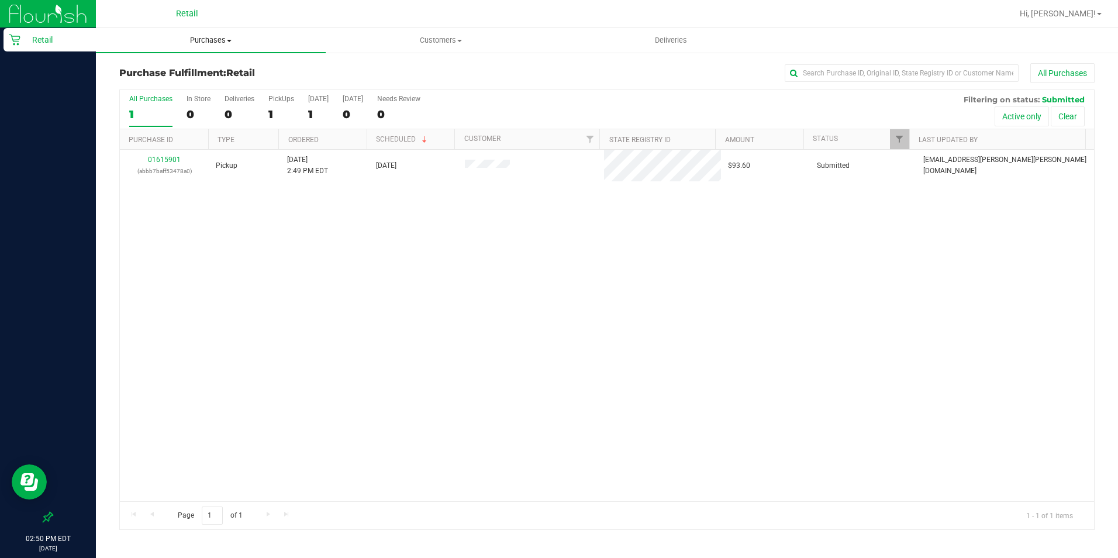
click at [185, 35] on uib-tab-heading "Purchases Summary of purchases Fulfillment All purchases" at bounding box center [211, 40] width 230 height 25
click at [191, 74] on span "Summary of purchases" at bounding box center [156, 71] width 120 height 10
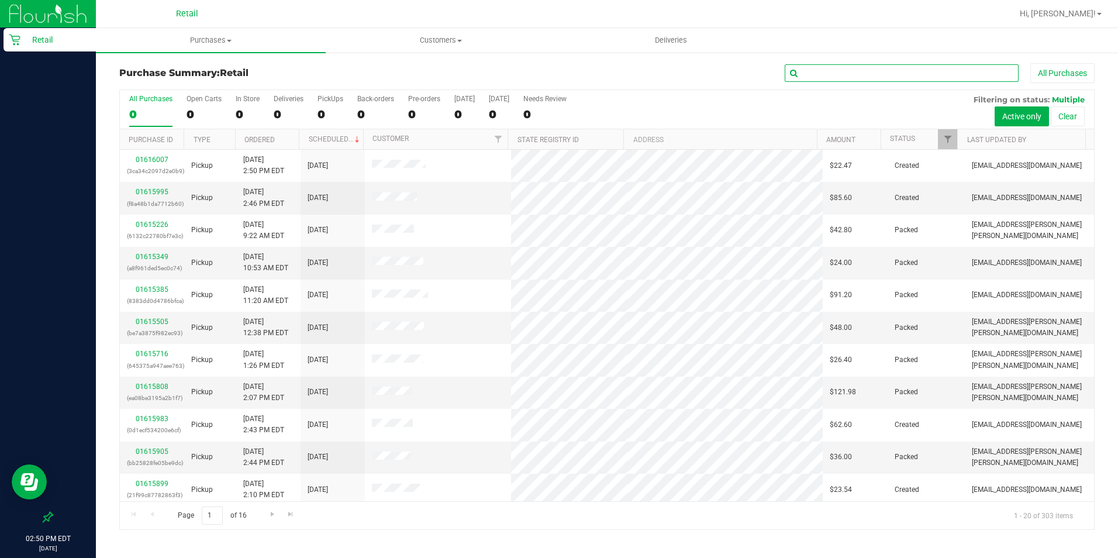
click at [820, 72] on input "text" at bounding box center [902, 73] width 234 height 18
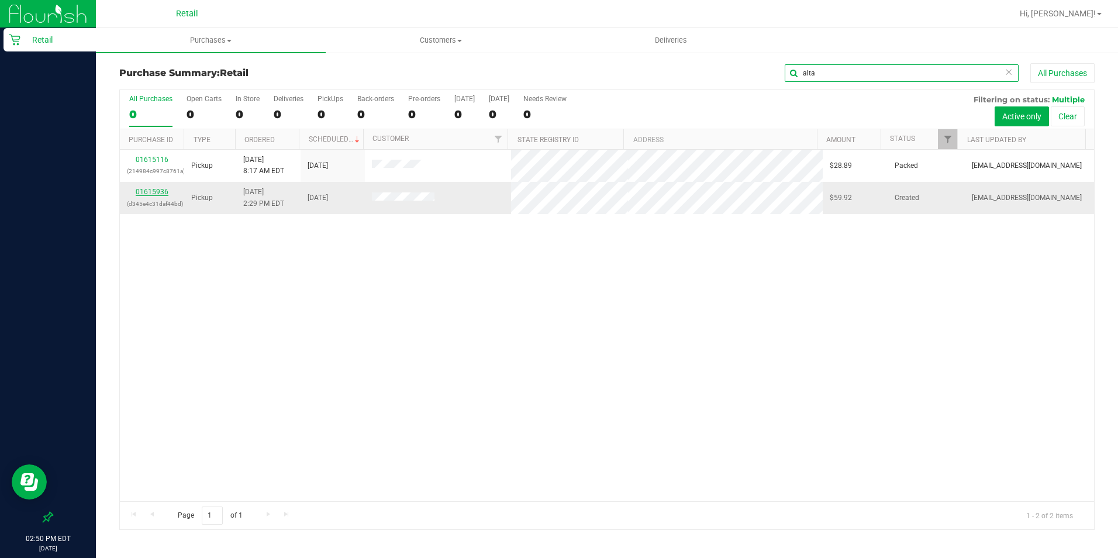
type input "alta"
click at [146, 194] on link "01615936" at bounding box center [152, 192] width 33 height 8
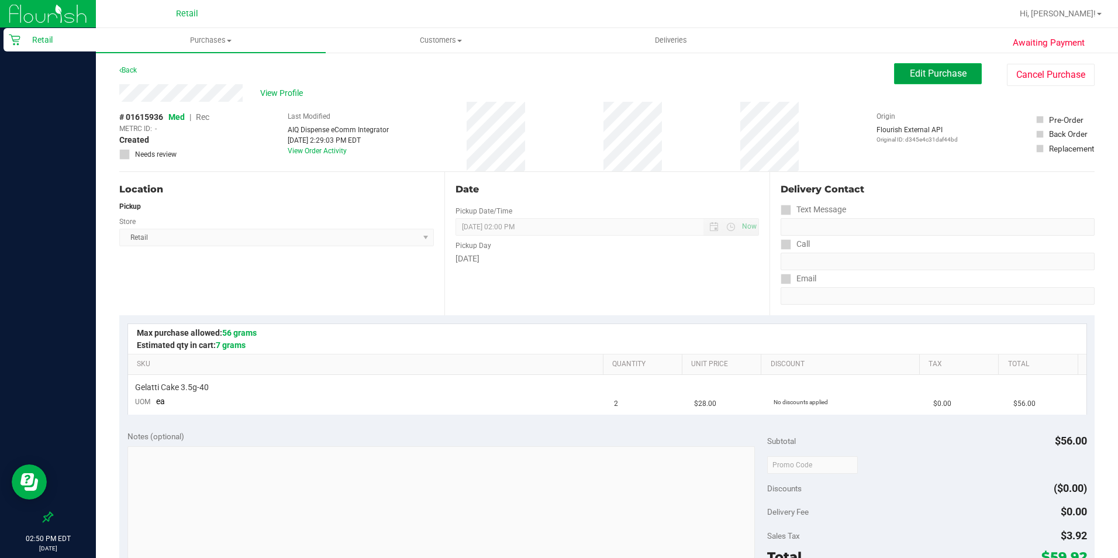
click at [912, 64] on button "Edit Purchase" at bounding box center [938, 73] width 88 height 21
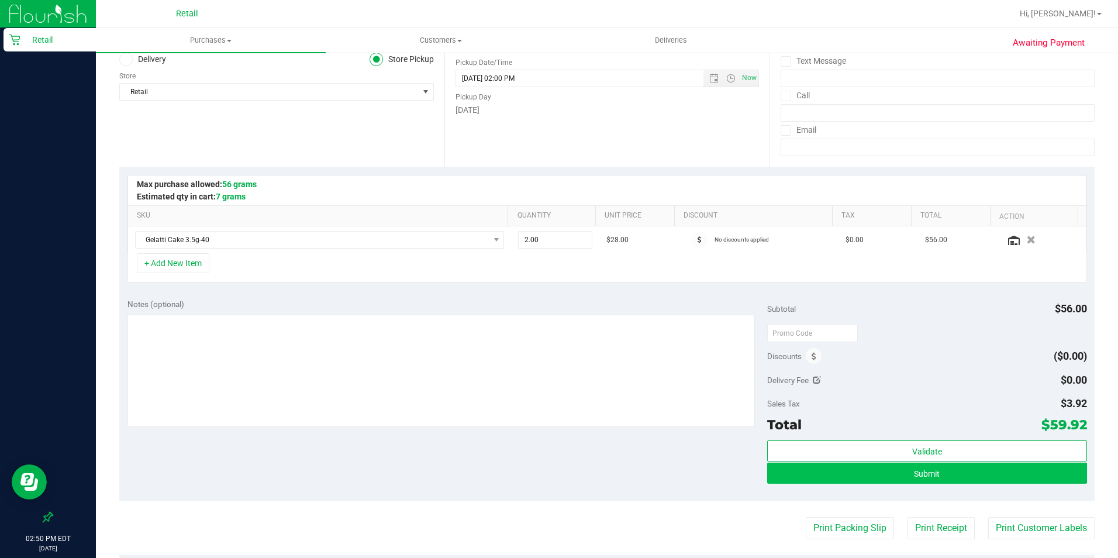
scroll to position [175, 0]
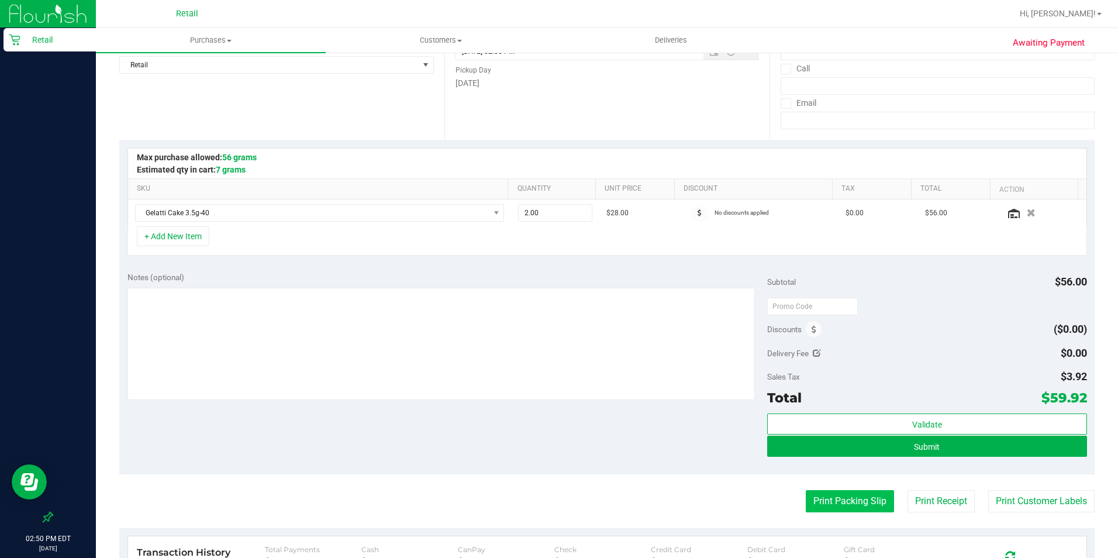
click at [864, 497] on button "Print Packing Slip" at bounding box center [850, 501] width 88 height 22
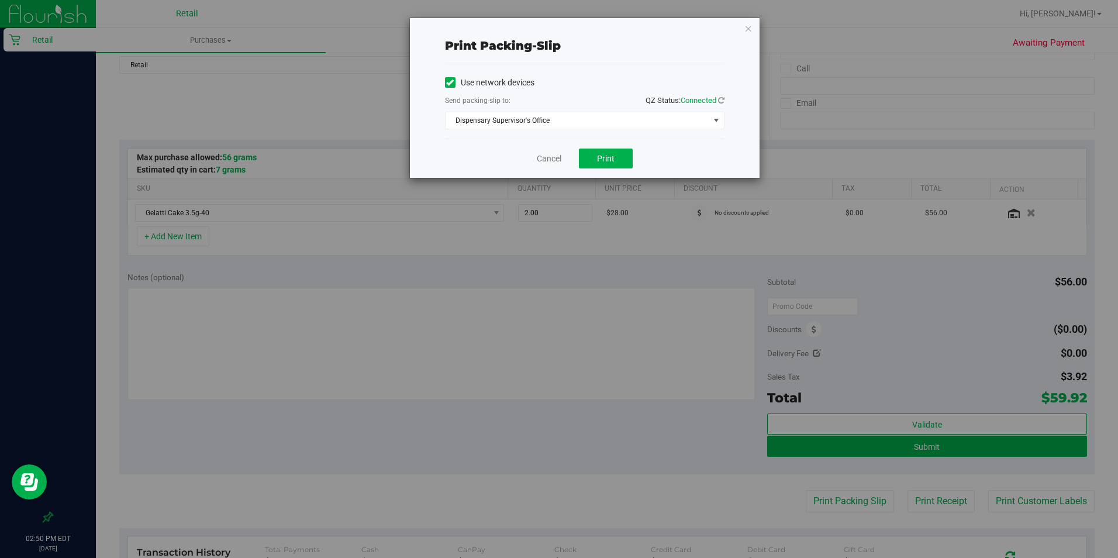
click at [747, 30] on icon "button" at bounding box center [749, 28] width 8 height 14
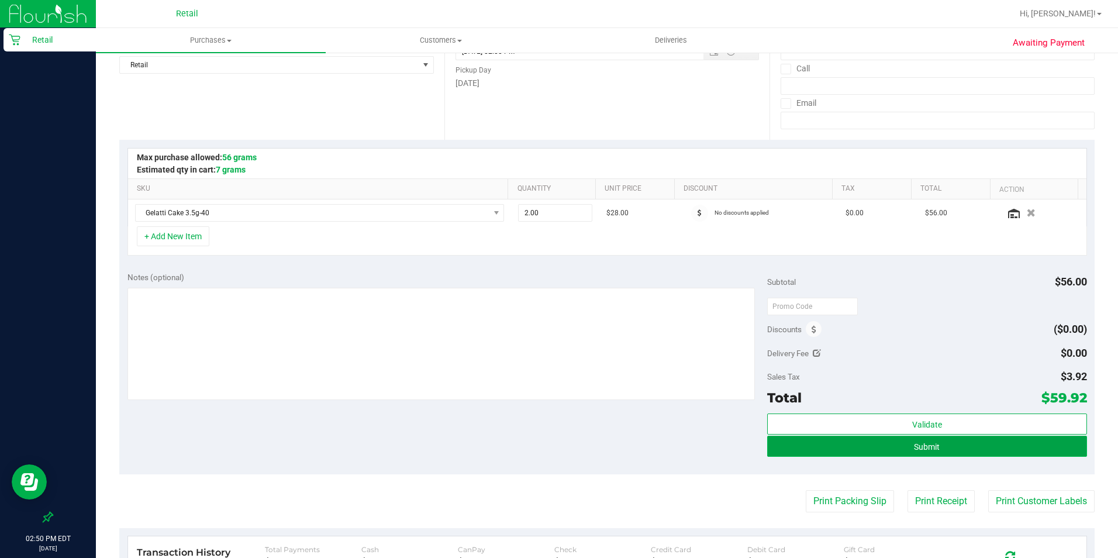
click at [834, 446] on button "Submit" at bounding box center [927, 446] width 320 height 21
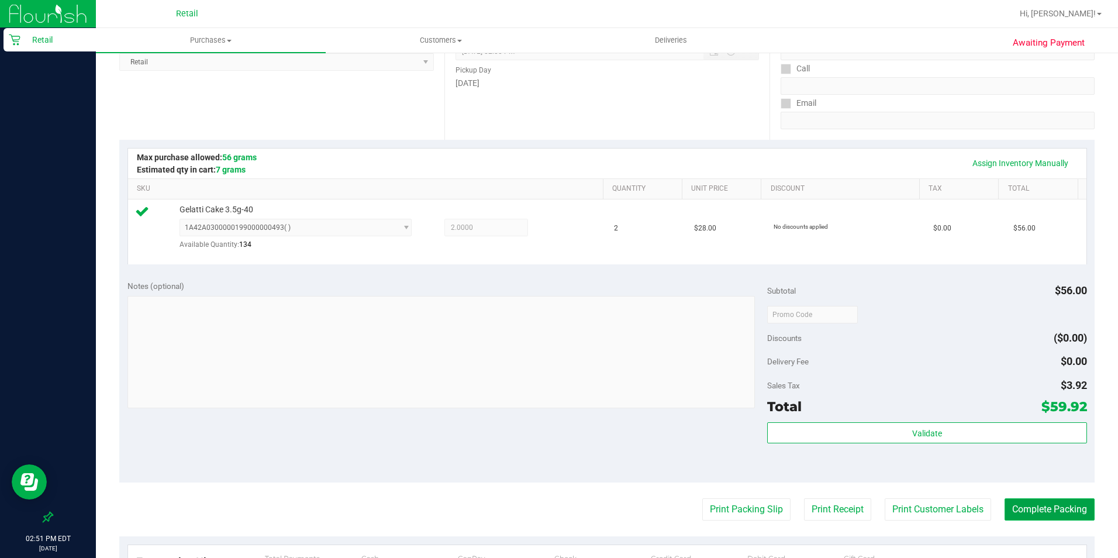
click at [1045, 505] on button "Complete Packing" at bounding box center [1050, 509] width 90 height 22
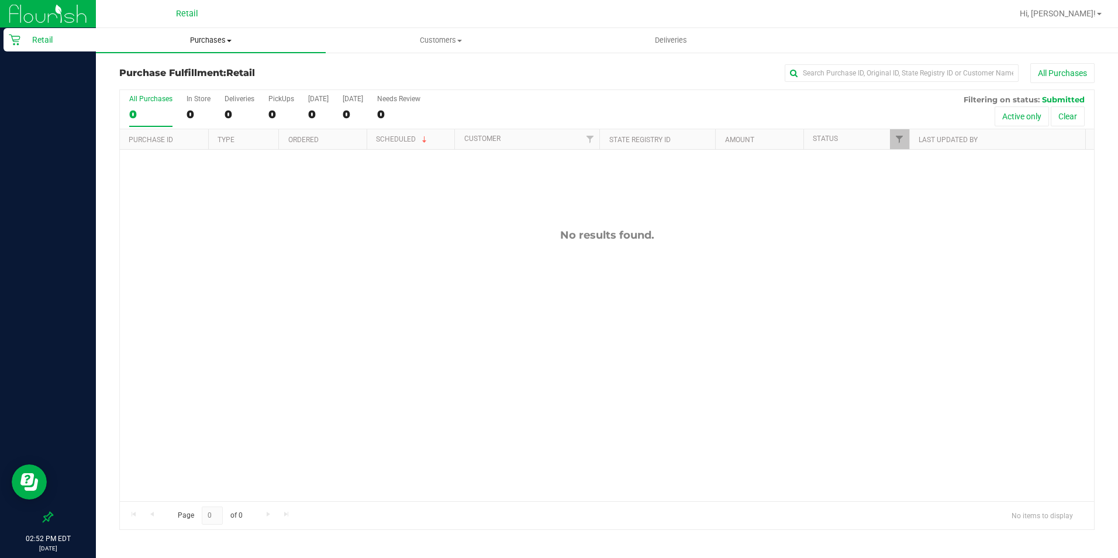
click at [211, 42] on span "Purchases" at bounding box center [211, 40] width 230 height 11
click at [190, 64] on li "Summary of purchases" at bounding box center [211, 71] width 230 height 14
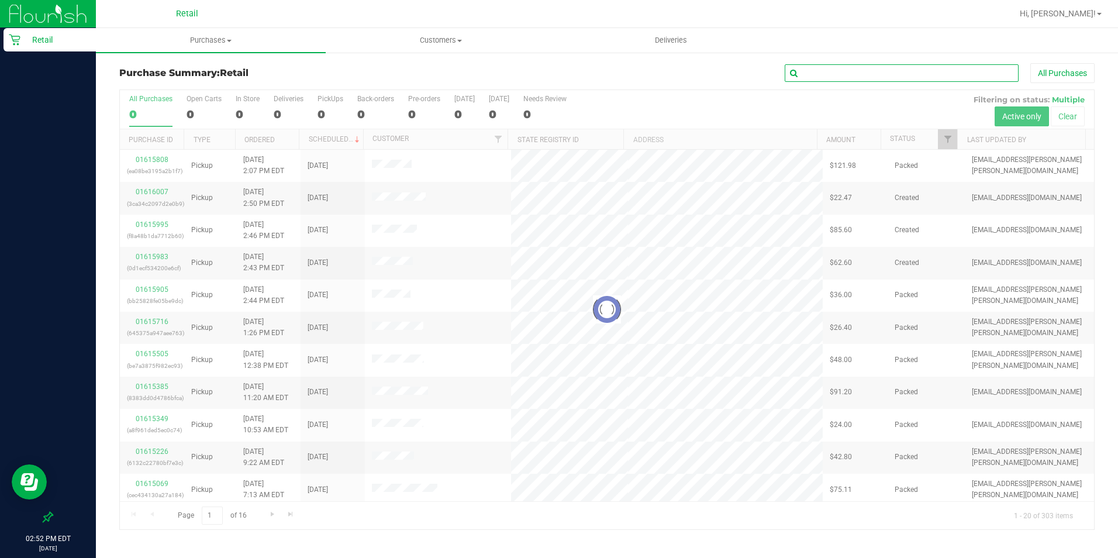
click at [845, 69] on input "text" at bounding box center [902, 73] width 234 height 18
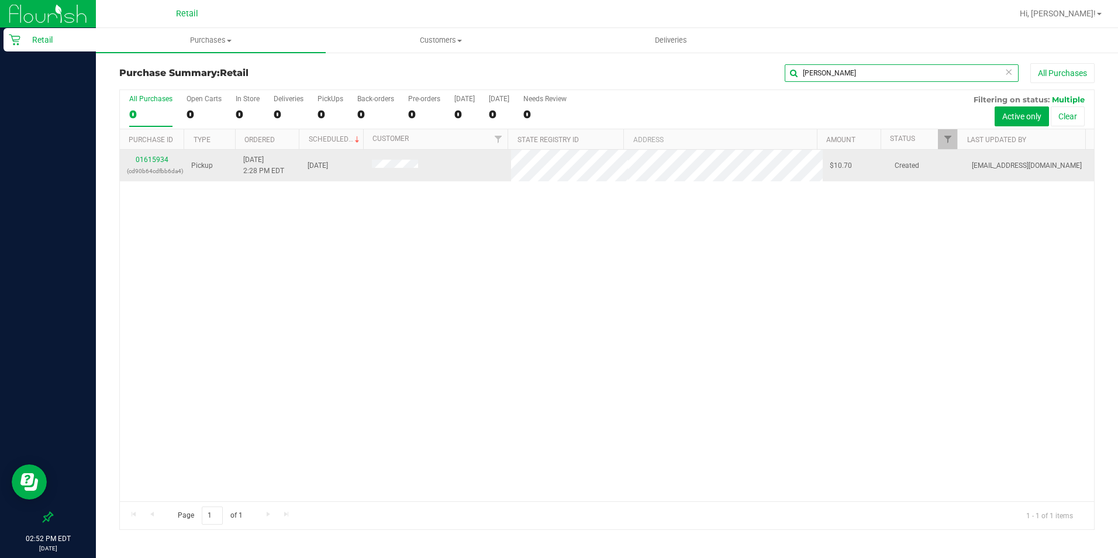
type input "[PERSON_NAME]"
click at [160, 158] on link "01615934" at bounding box center [152, 160] width 33 height 8
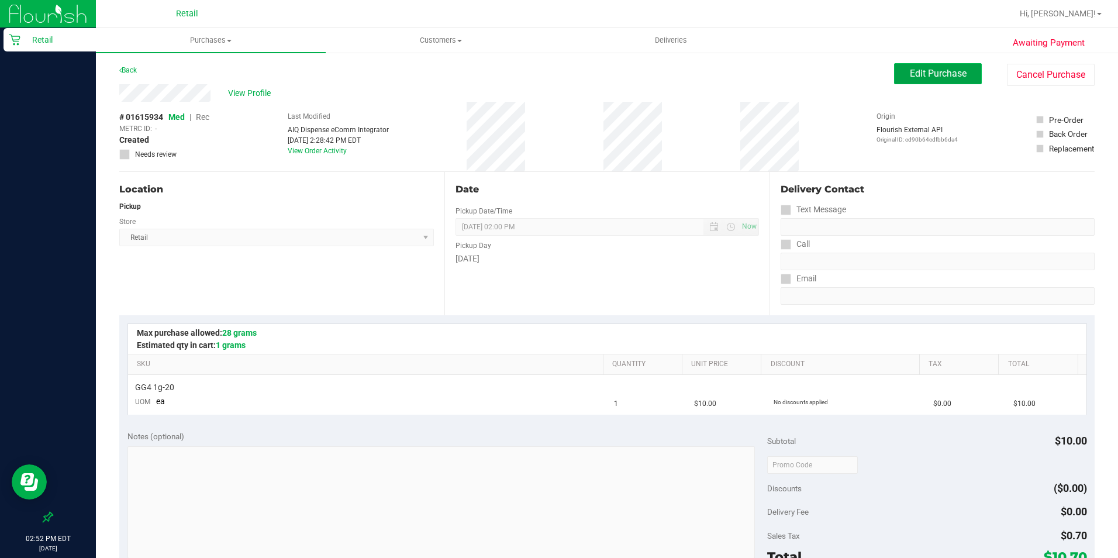
click at [917, 76] on span "Edit Purchase" at bounding box center [938, 73] width 57 height 11
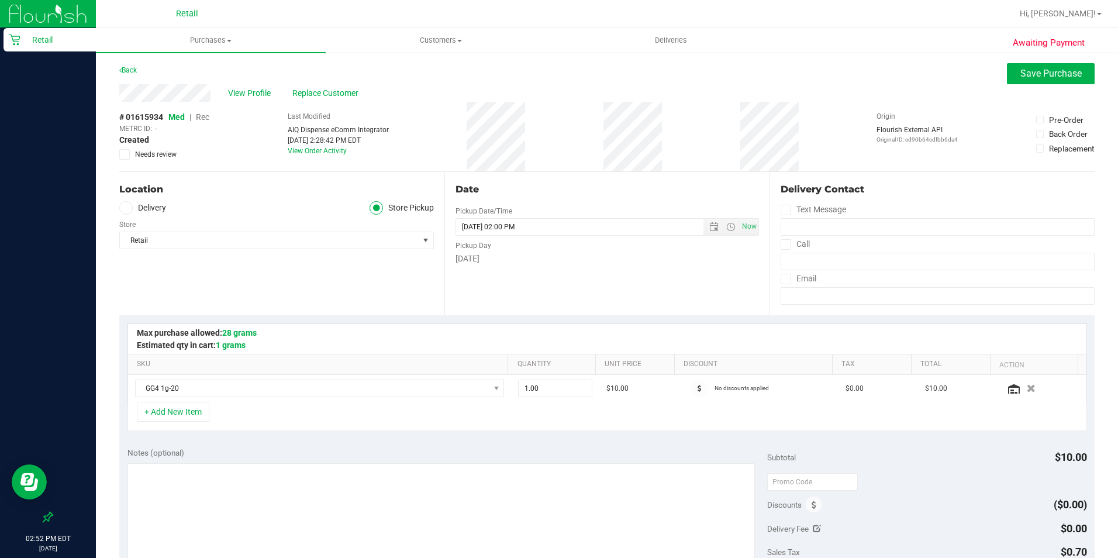
click at [201, 116] on span "Rec" at bounding box center [202, 116] width 13 height 9
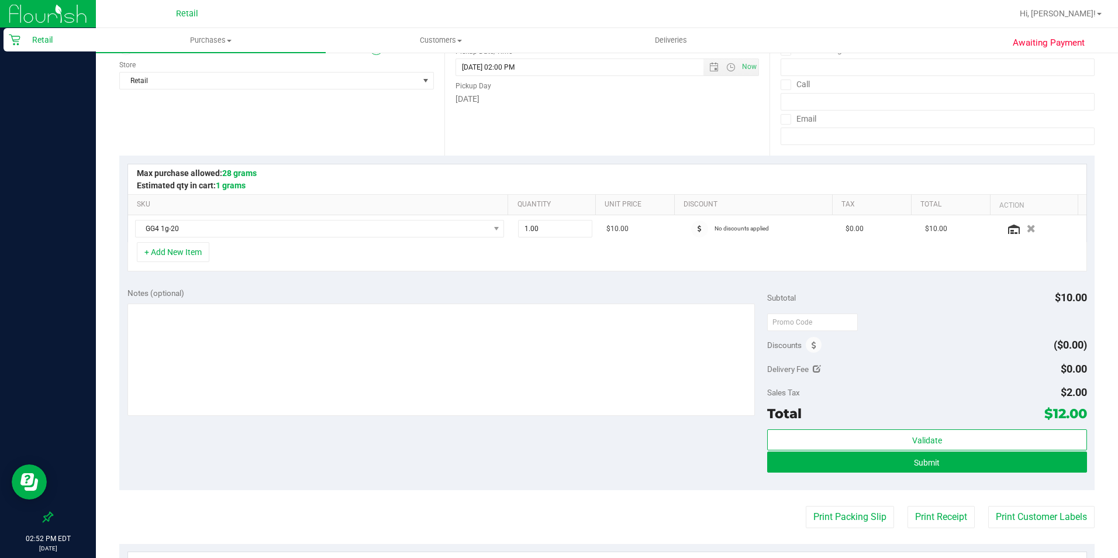
scroll to position [175, 0]
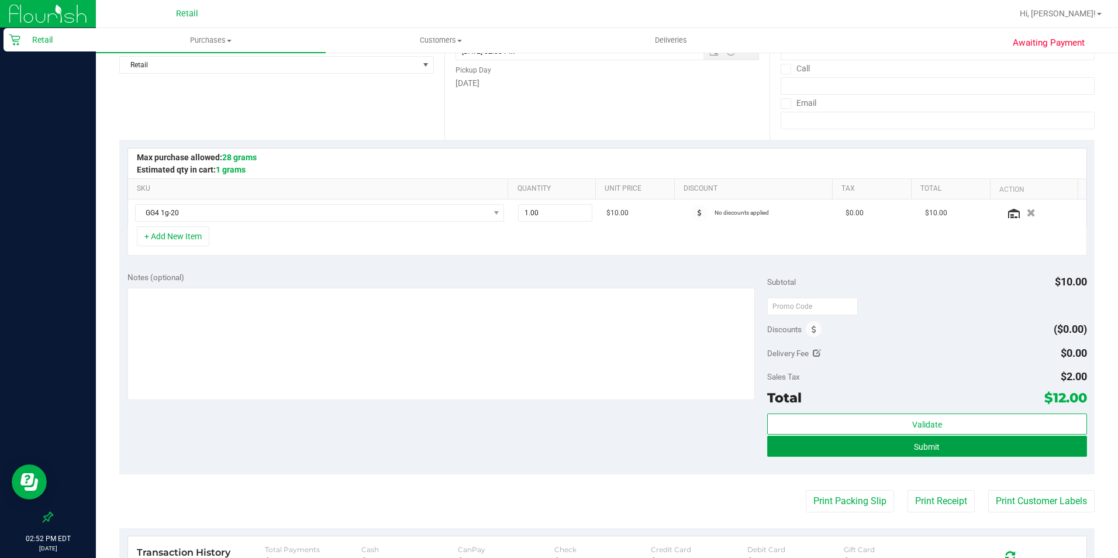
click at [837, 451] on button "Submit" at bounding box center [927, 446] width 320 height 21
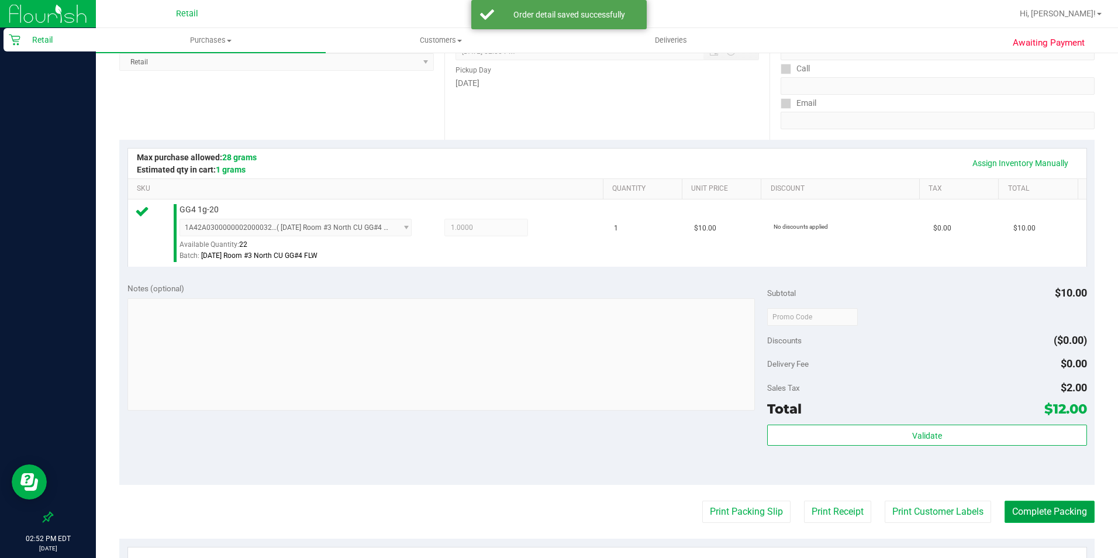
click at [1035, 519] on button "Complete Packing" at bounding box center [1050, 512] width 90 height 22
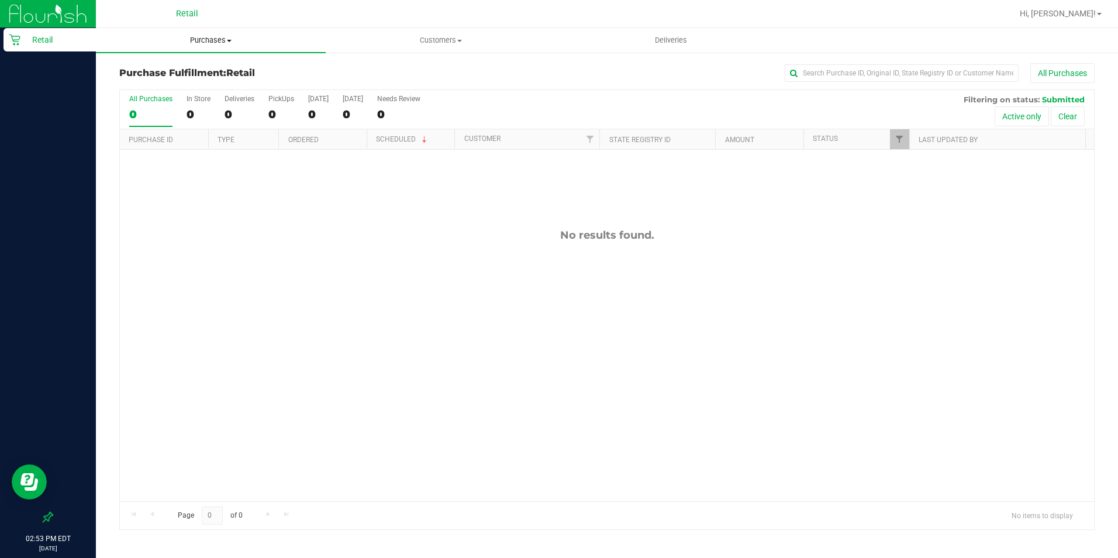
click at [195, 36] on span "Purchases" at bounding box center [211, 40] width 230 height 11
click at [189, 69] on span "Summary of purchases" at bounding box center [156, 71] width 120 height 10
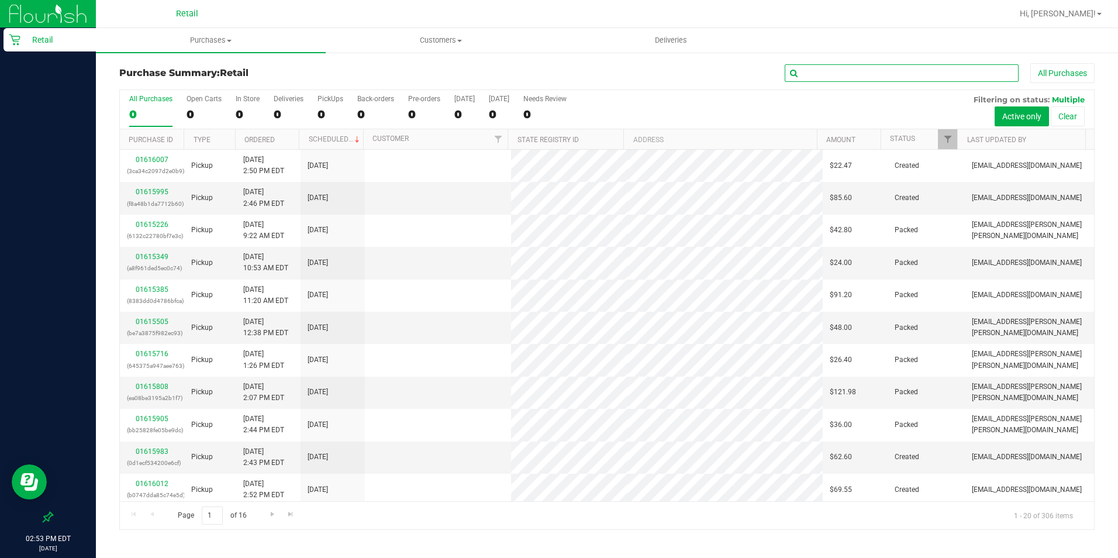
click at [814, 72] on input "text" at bounding box center [902, 73] width 234 height 18
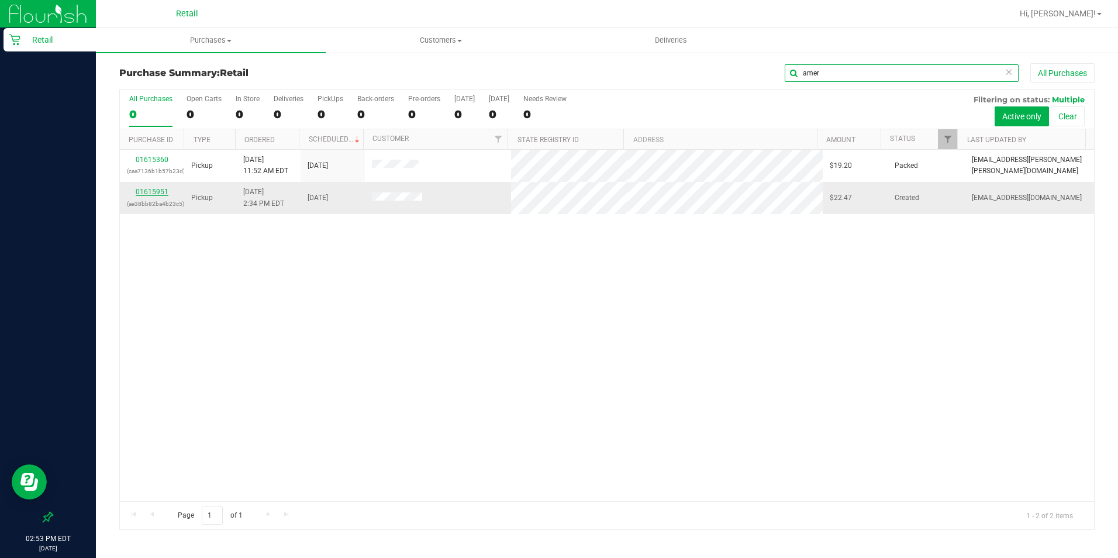
type input "amer"
click at [161, 190] on link "01615951" at bounding box center [152, 192] width 33 height 8
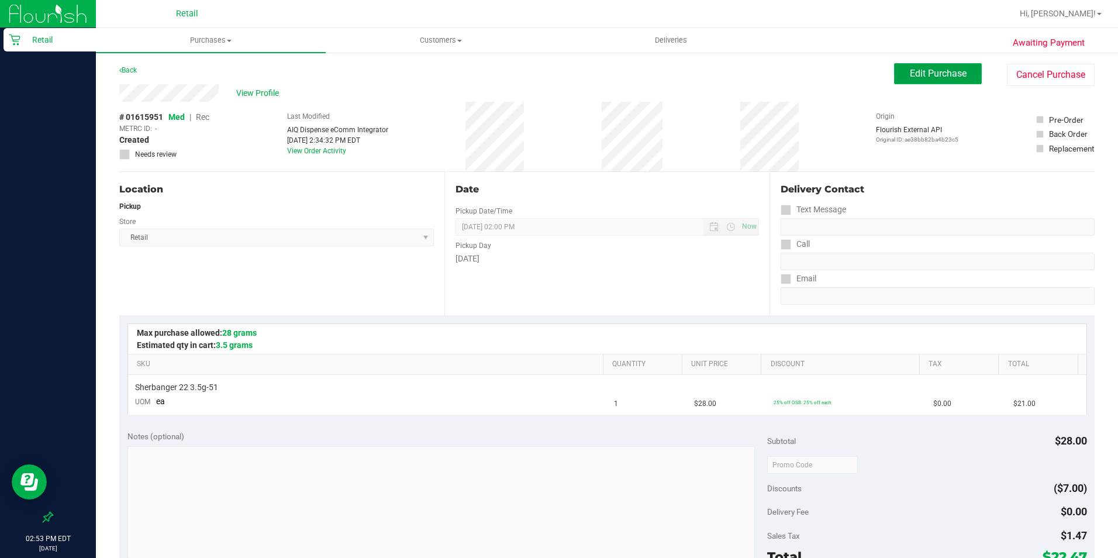
click at [906, 66] on button "Edit Purchase" at bounding box center [938, 73] width 88 height 21
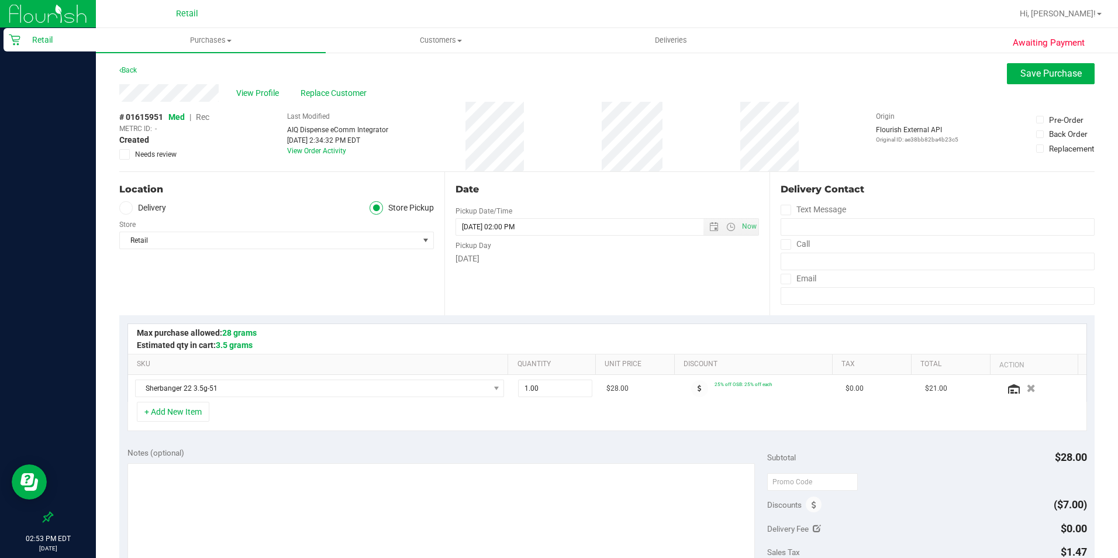
click at [204, 116] on span "Rec" at bounding box center [202, 116] width 13 height 9
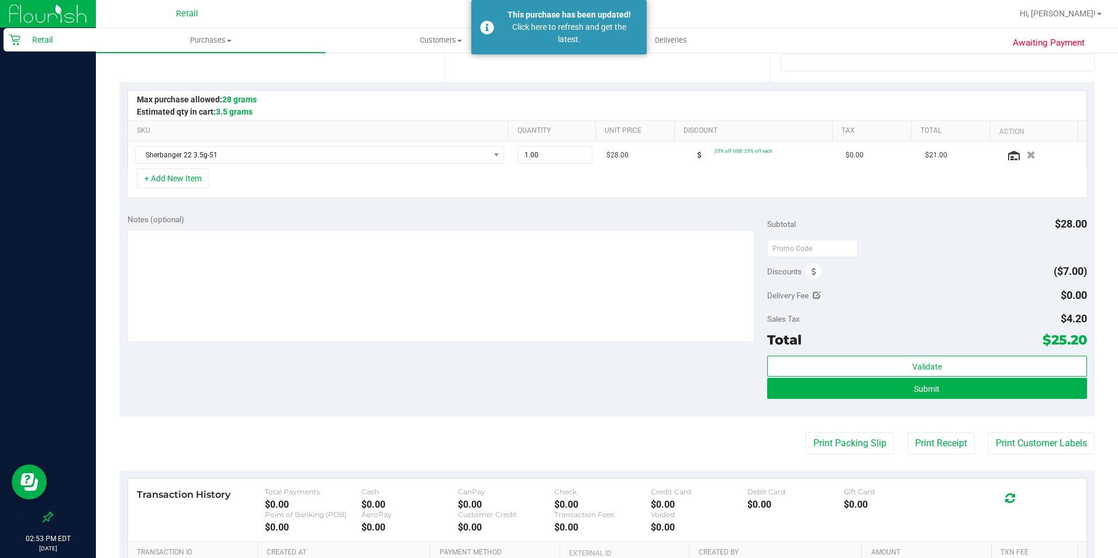
scroll to position [234, 0]
click at [992, 388] on button "Submit" at bounding box center [927, 387] width 320 height 21
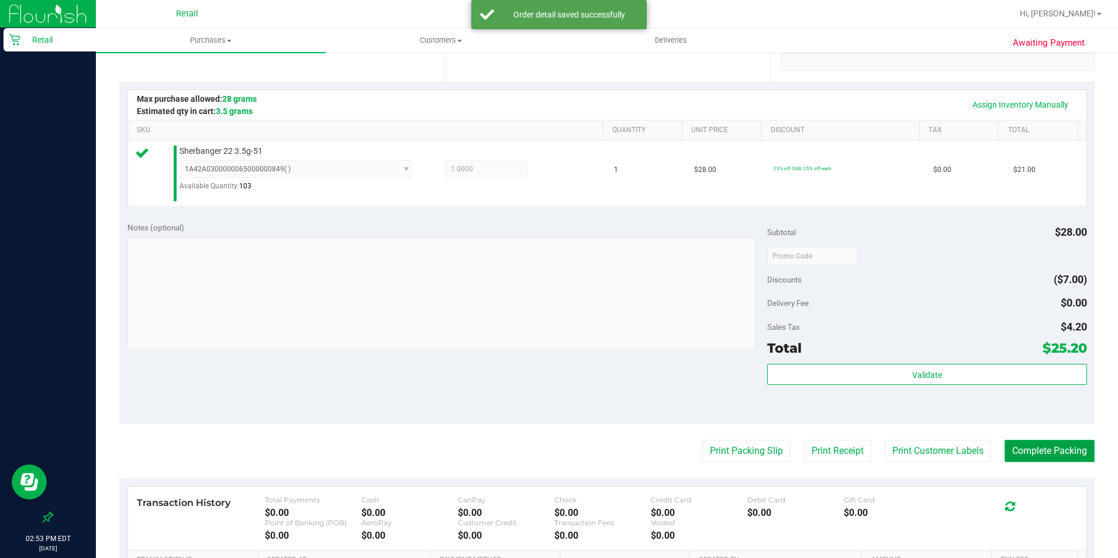
click at [1070, 446] on button "Complete Packing" at bounding box center [1050, 451] width 90 height 22
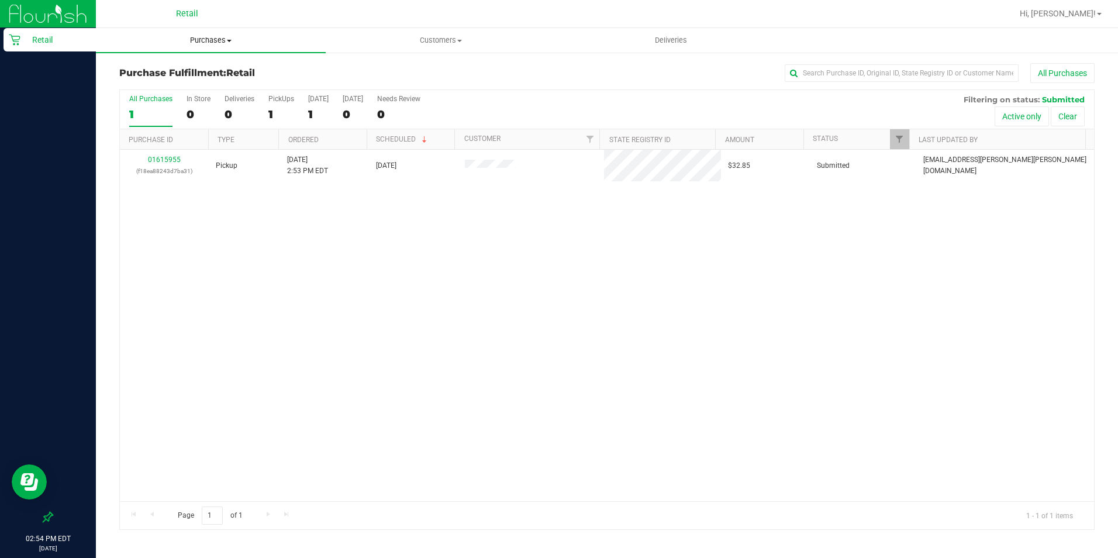
click at [210, 36] on span "Purchases" at bounding box center [211, 40] width 230 height 11
click at [194, 67] on span "Summary of purchases" at bounding box center [156, 71] width 120 height 10
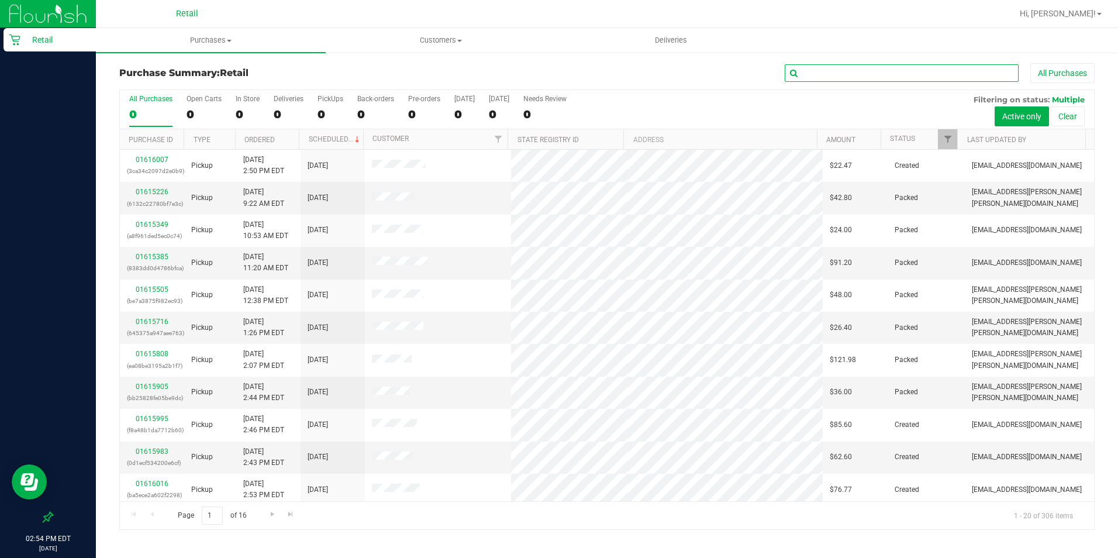
click at [875, 74] on input "text" at bounding box center [902, 73] width 234 height 18
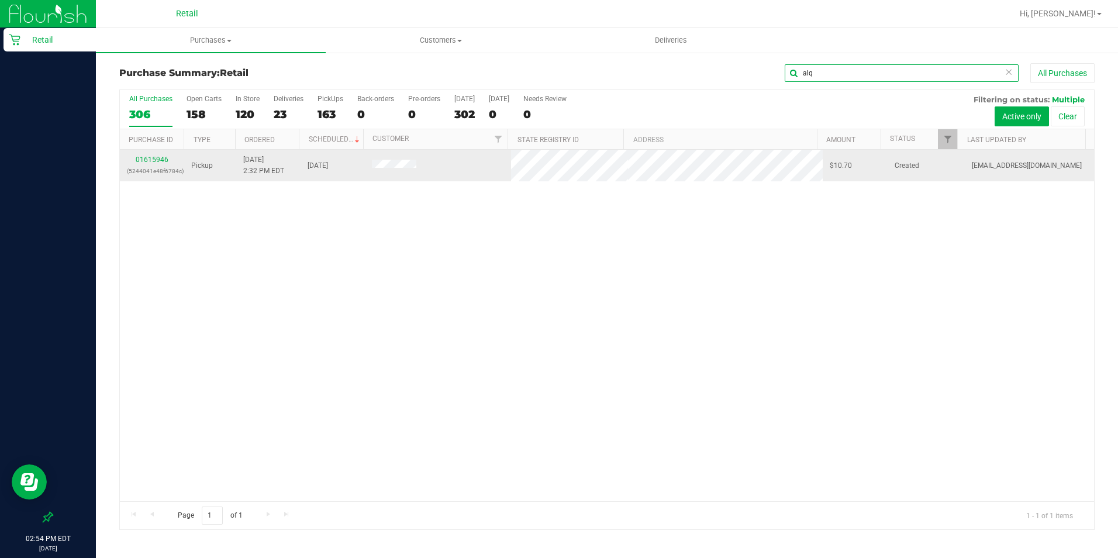
type input "alq"
click at [144, 154] on td "01615946 (5244041e48f6784c)" at bounding box center [152, 166] width 64 height 32
click at [147, 159] on link "01615946" at bounding box center [152, 160] width 33 height 8
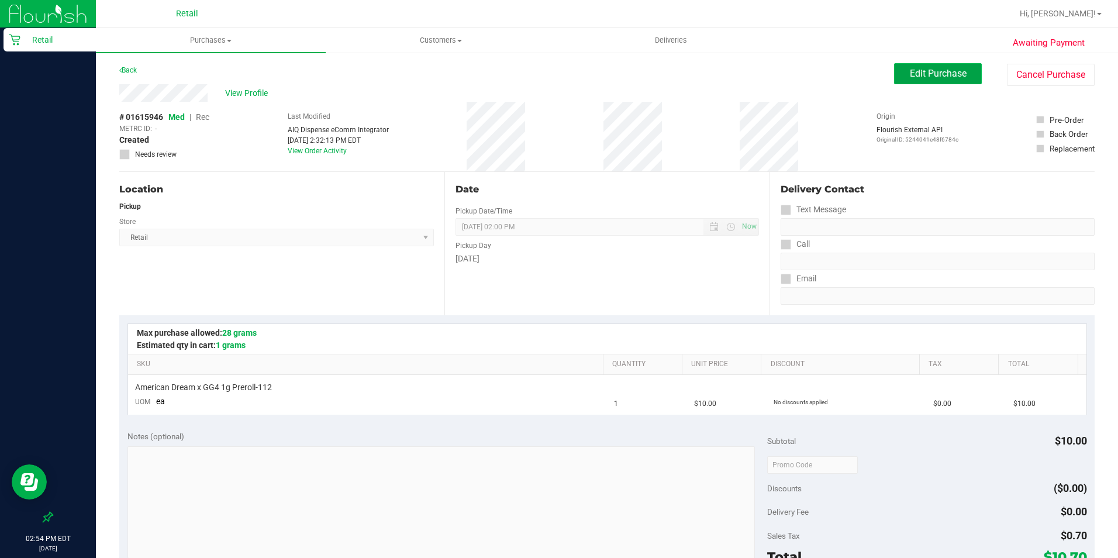
click at [910, 71] on span "Edit Purchase" at bounding box center [938, 73] width 57 height 11
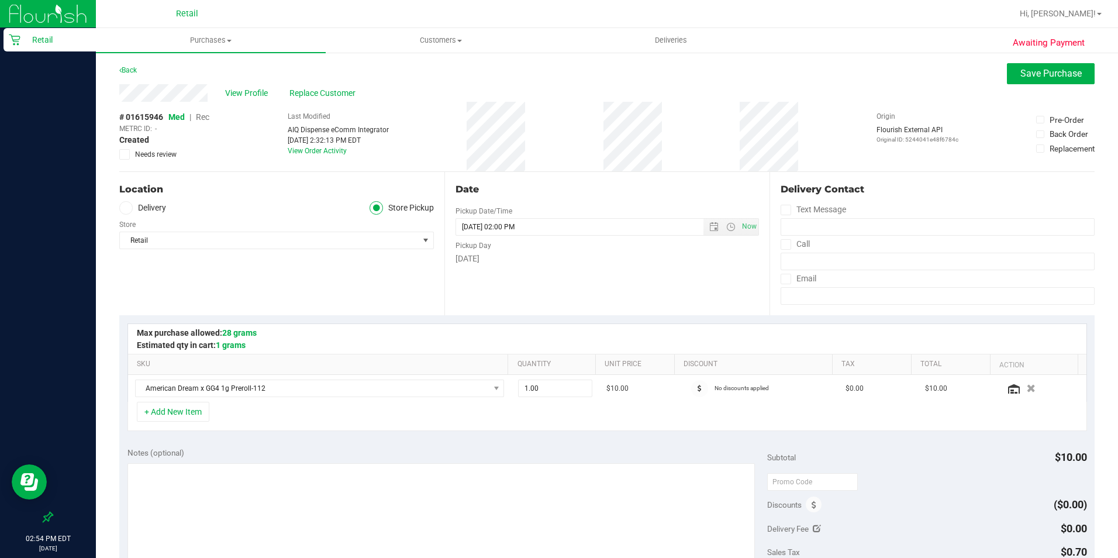
click at [198, 115] on span "Rec" at bounding box center [202, 116] width 13 height 9
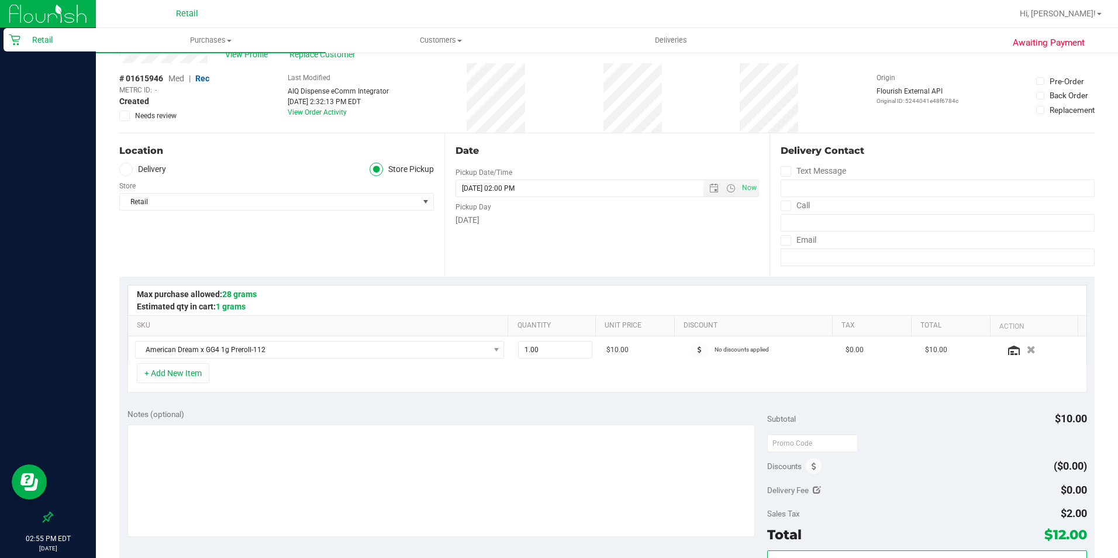
scroll to position [234, 0]
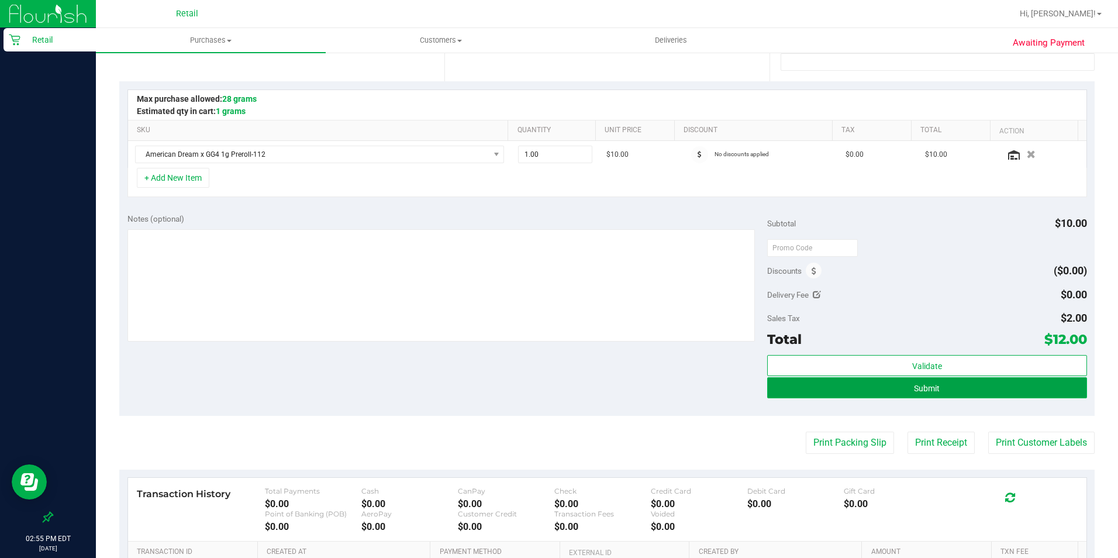
click at [875, 390] on button "Submit" at bounding box center [927, 387] width 320 height 21
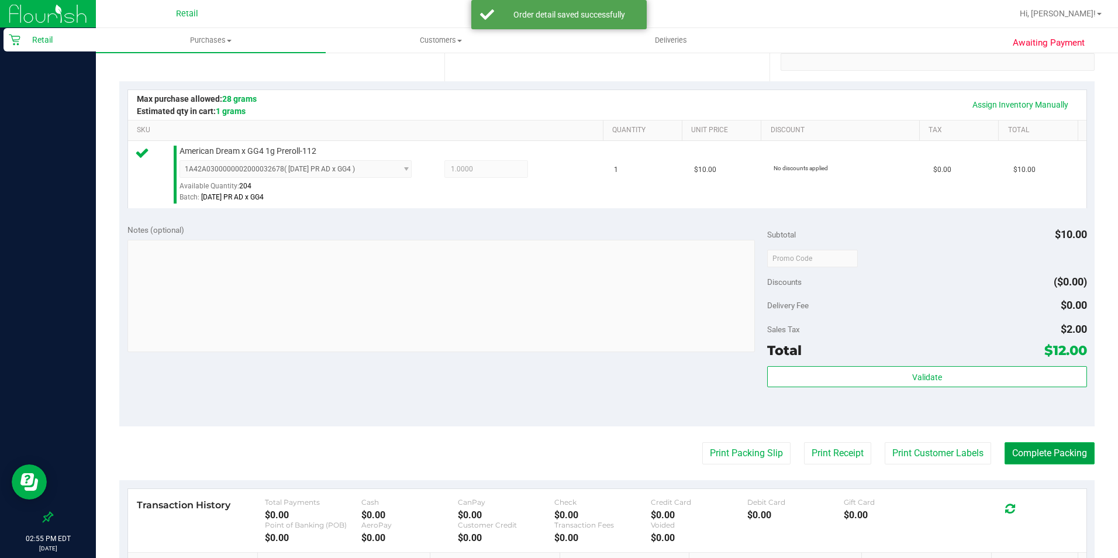
click at [1062, 461] on button "Complete Packing" at bounding box center [1050, 453] width 90 height 22
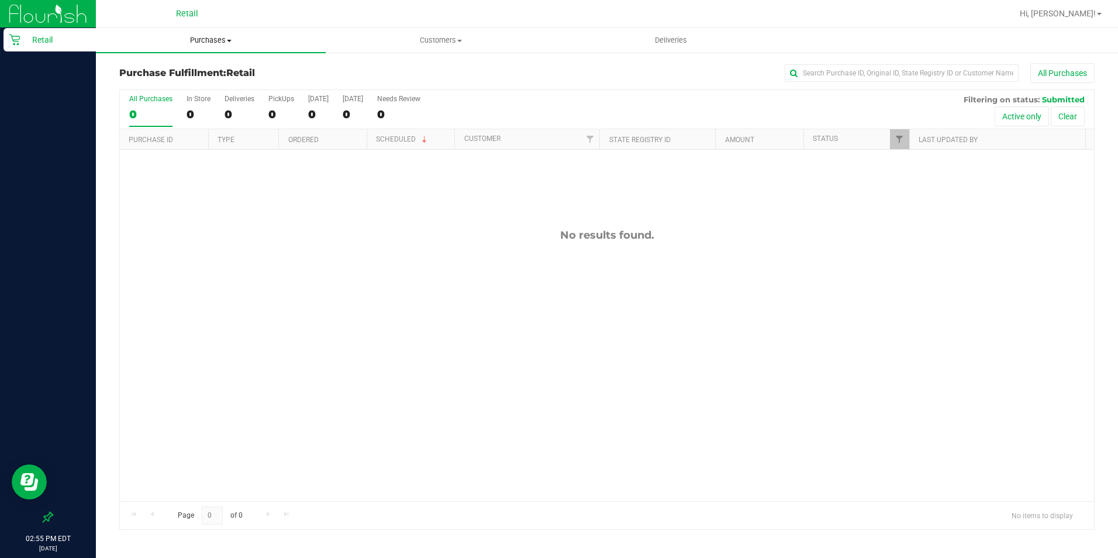
click at [221, 39] on span "Purchases" at bounding box center [211, 40] width 230 height 11
click at [217, 72] on li "Summary of purchases" at bounding box center [211, 71] width 230 height 14
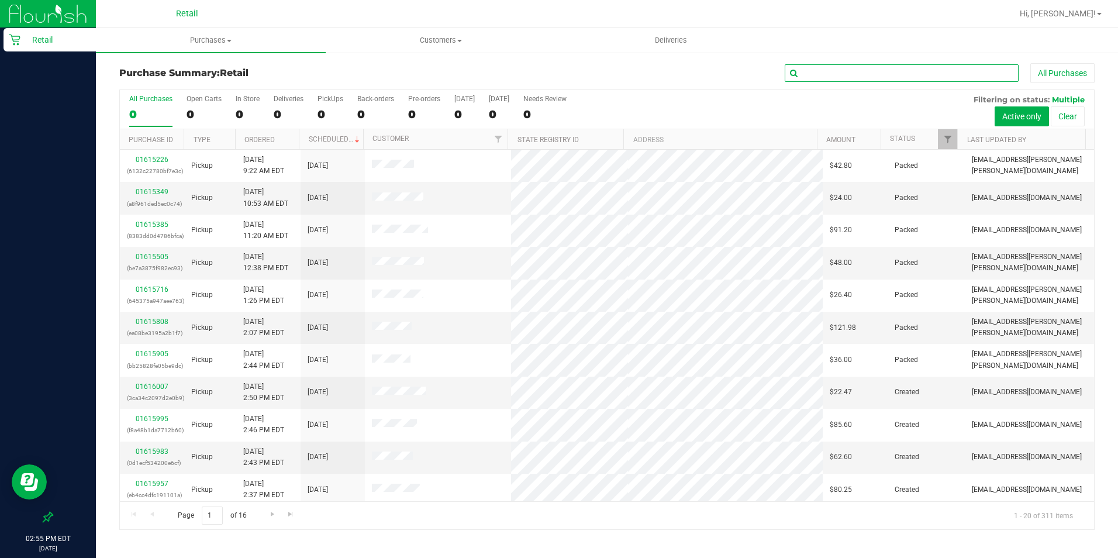
click at [818, 71] on input "text" at bounding box center [902, 73] width 234 height 18
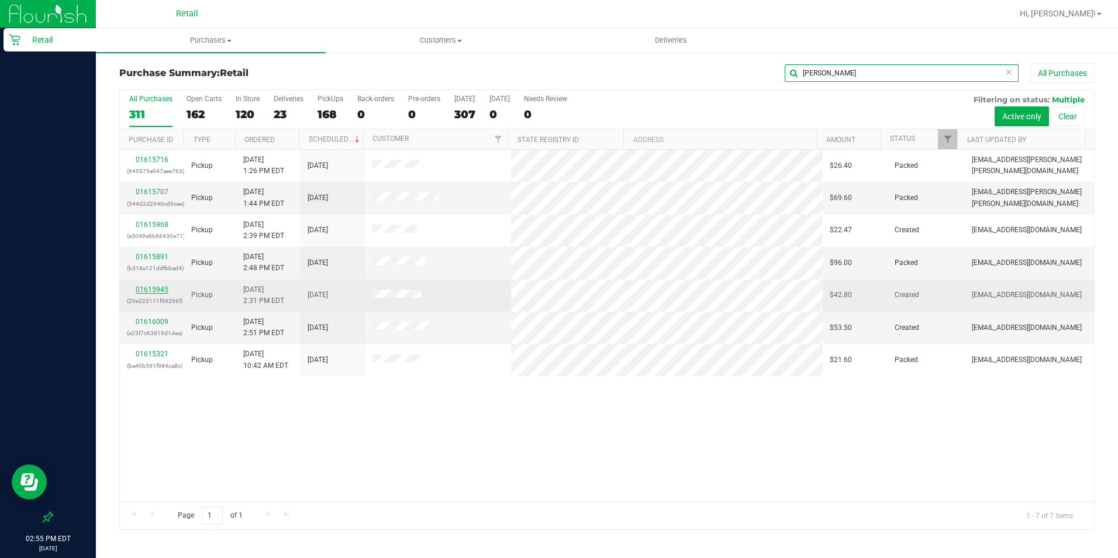
type input "[PERSON_NAME]"
click at [153, 286] on link "01615945" at bounding box center [152, 289] width 33 height 8
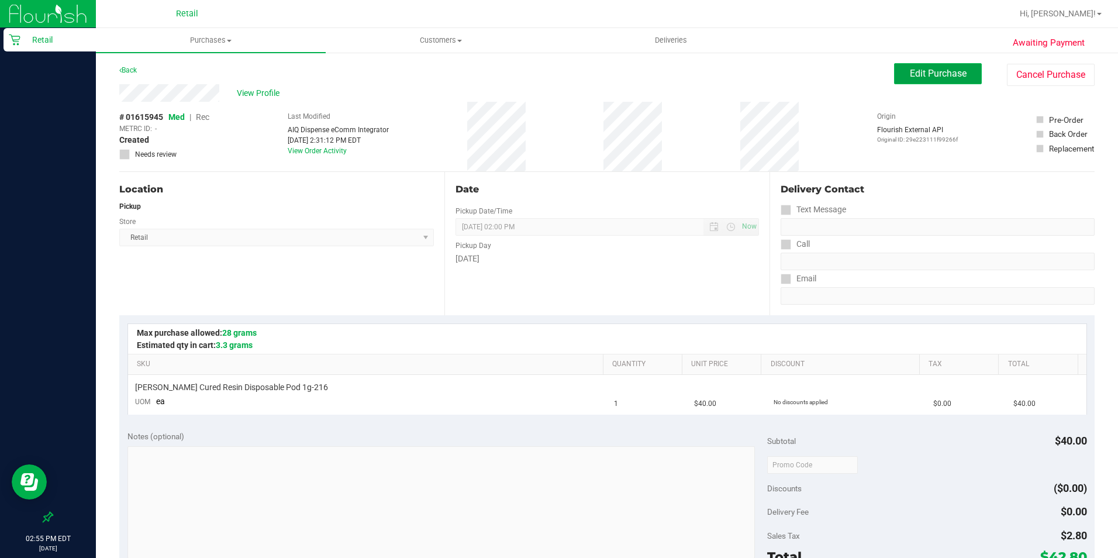
click at [915, 84] on button "Edit Purchase" at bounding box center [938, 73] width 88 height 21
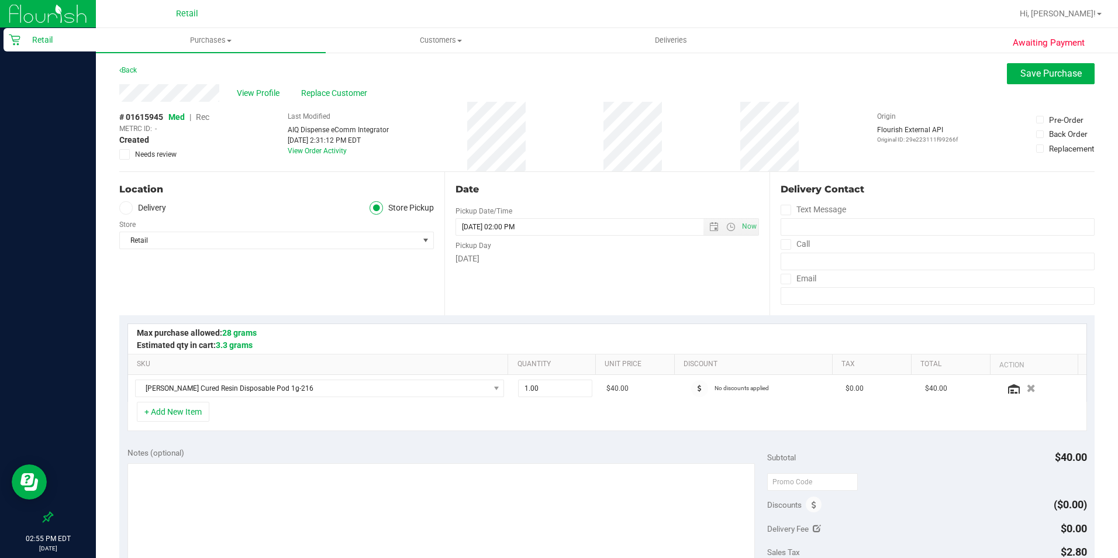
click at [203, 120] on span "Rec" at bounding box center [202, 116] width 13 height 9
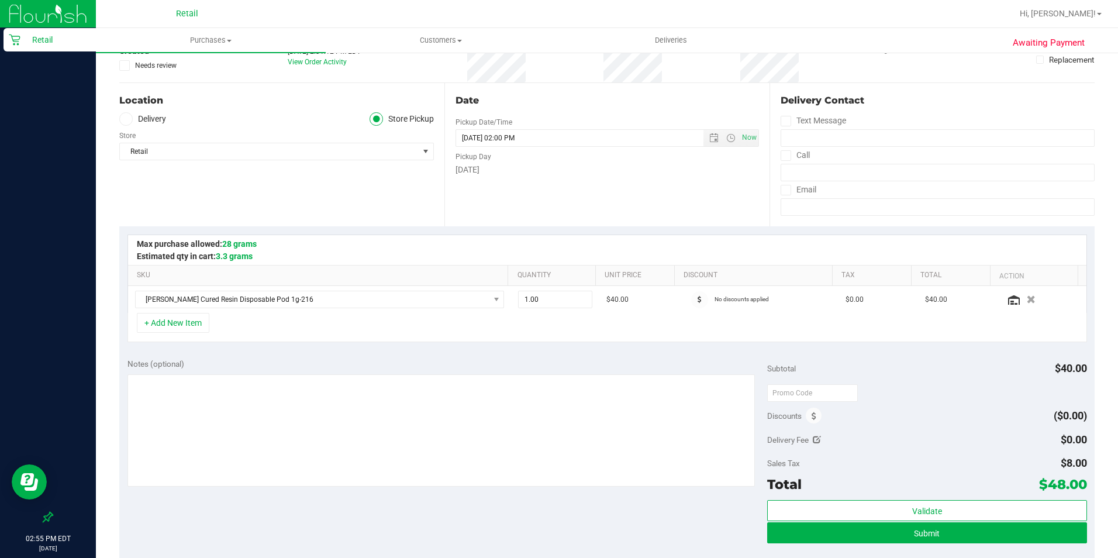
scroll to position [117, 0]
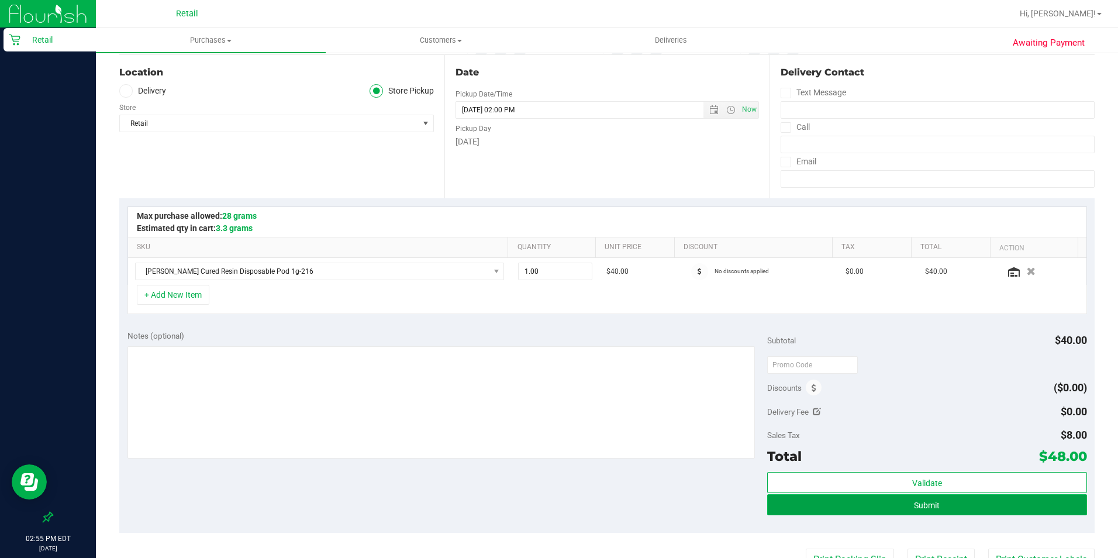
click at [931, 505] on span "Submit" at bounding box center [927, 505] width 26 height 9
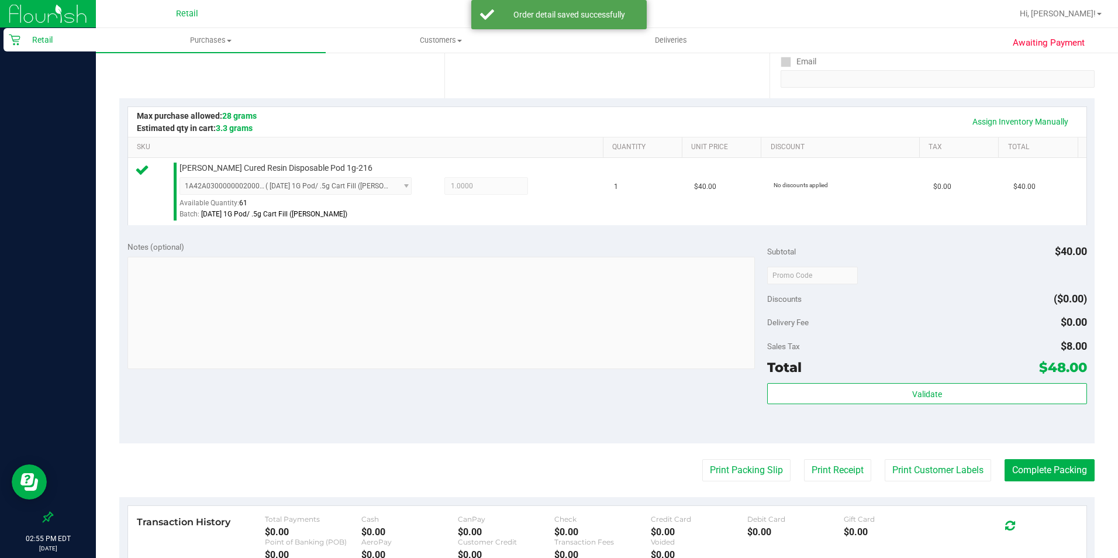
scroll to position [234, 0]
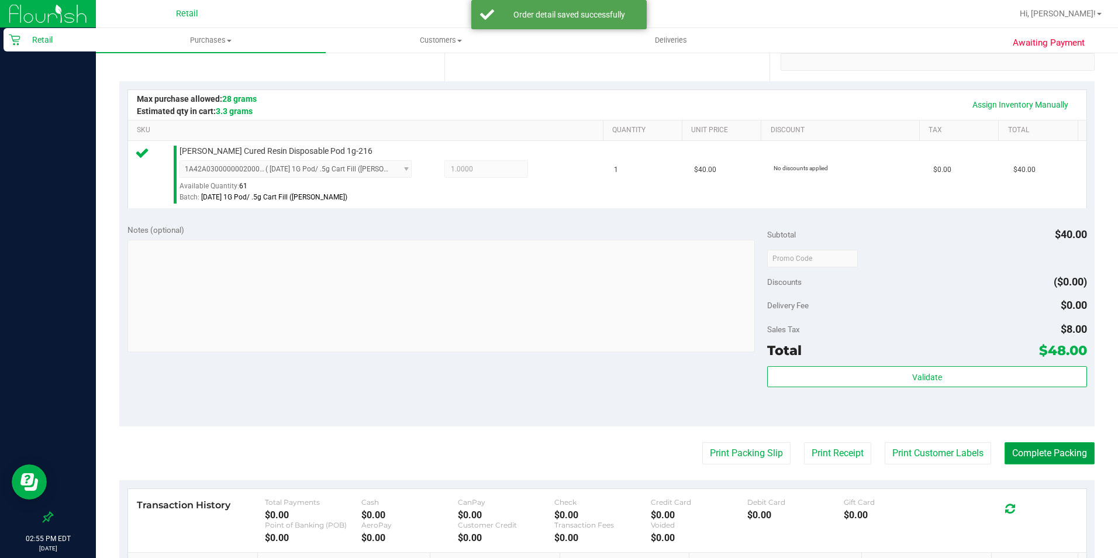
click at [1042, 453] on button "Complete Packing" at bounding box center [1050, 453] width 90 height 22
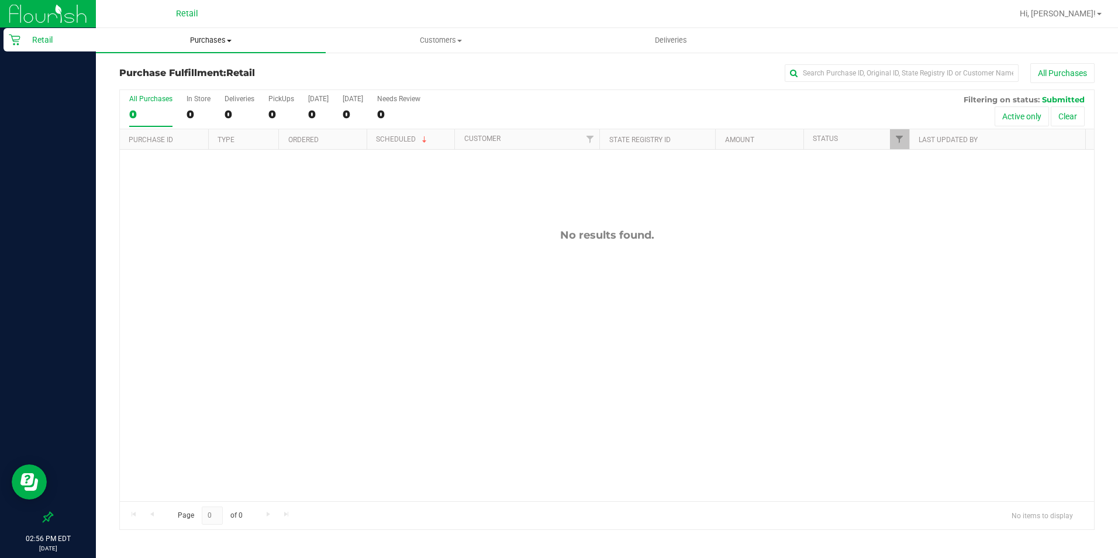
click at [194, 39] on span "Purchases" at bounding box center [211, 40] width 230 height 11
click at [192, 72] on span "Summary of purchases" at bounding box center [156, 71] width 120 height 10
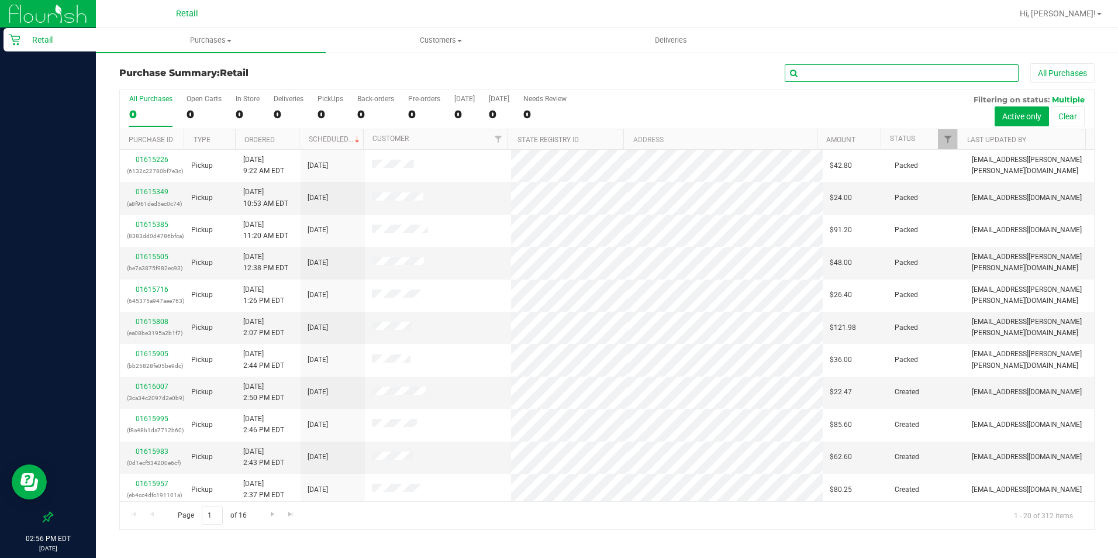
click at [856, 67] on input "text" at bounding box center [902, 73] width 234 height 18
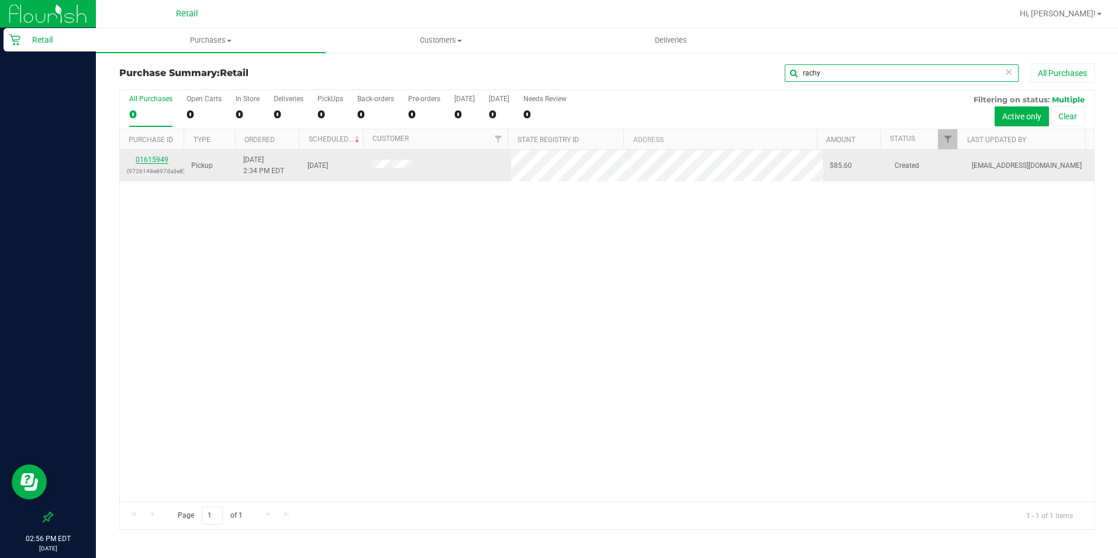
type input "rachy"
click at [150, 164] on div "01615949 (9726148e897da3e8)" at bounding box center [152, 165] width 50 height 22
click at [152, 163] on link "01615949" at bounding box center [152, 160] width 33 height 8
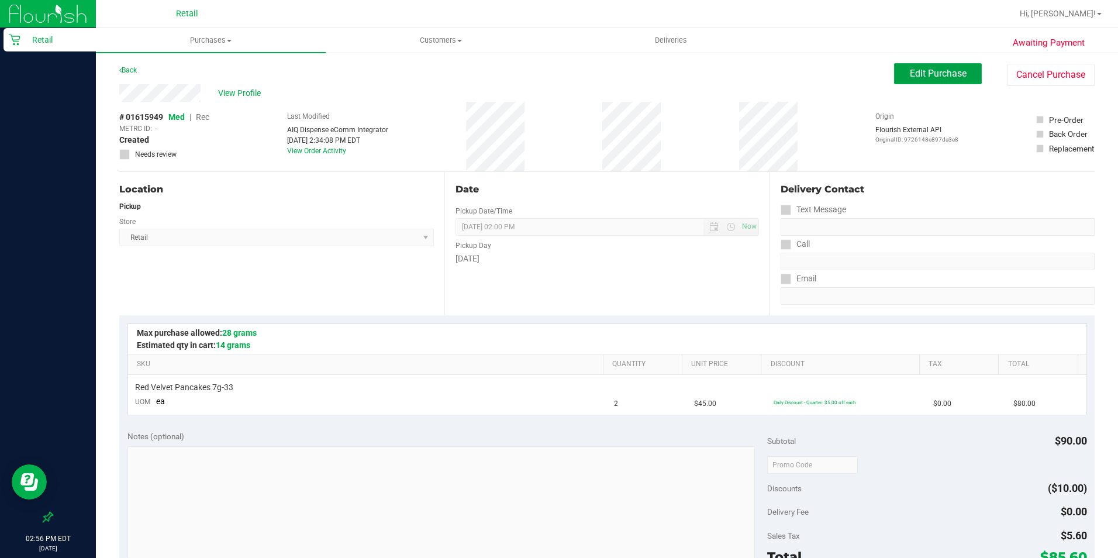
click at [930, 77] on span "Edit Purchase" at bounding box center [938, 73] width 57 height 11
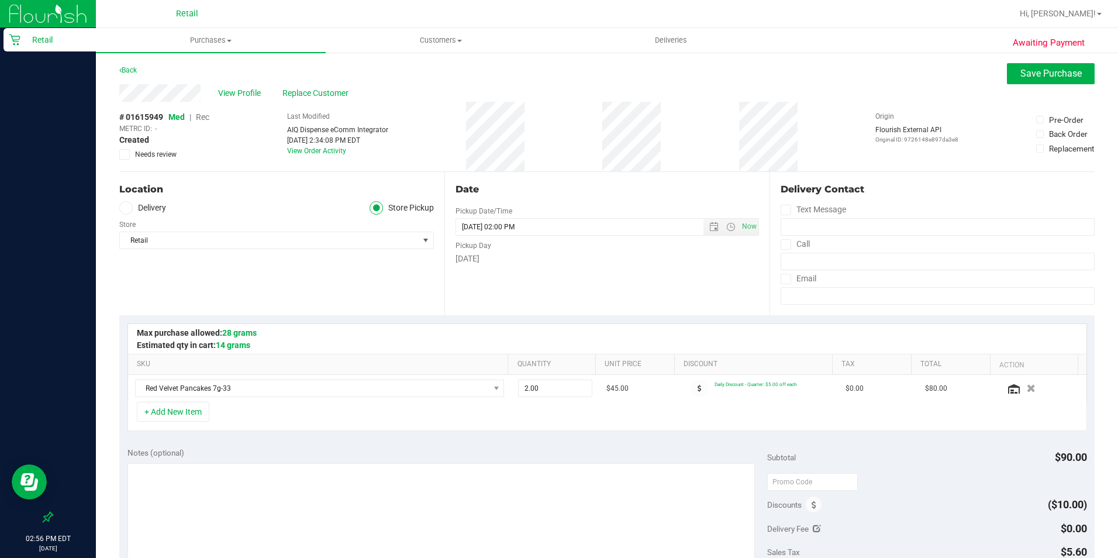
click at [203, 115] on span "Rec" at bounding box center [202, 116] width 13 height 9
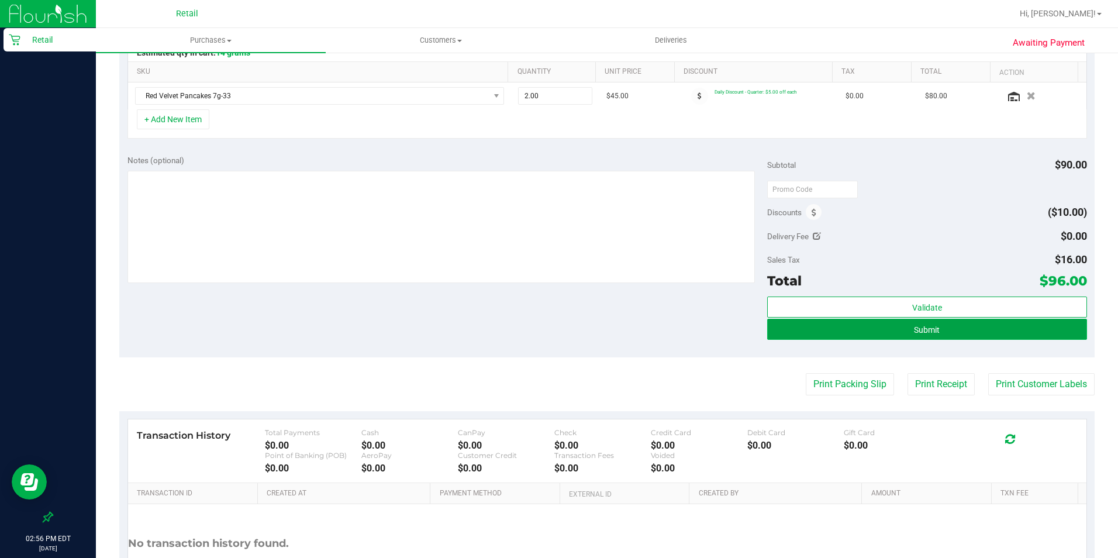
click at [956, 331] on button "Submit" at bounding box center [927, 329] width 320 height 21
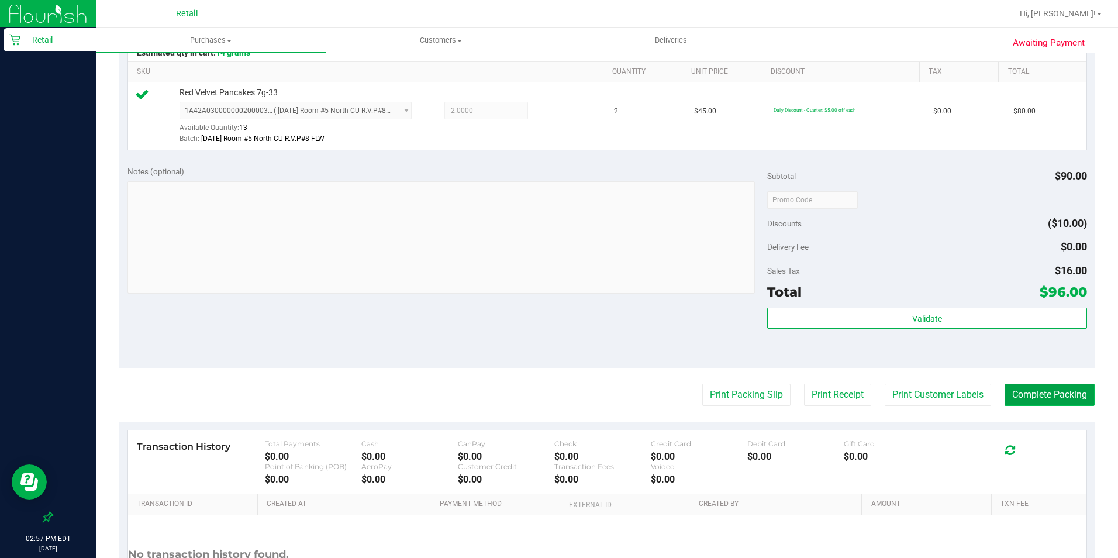
click at [1018, 394] on button "Complete Packing" at bounding box center [1050, 395] width 90 height 22
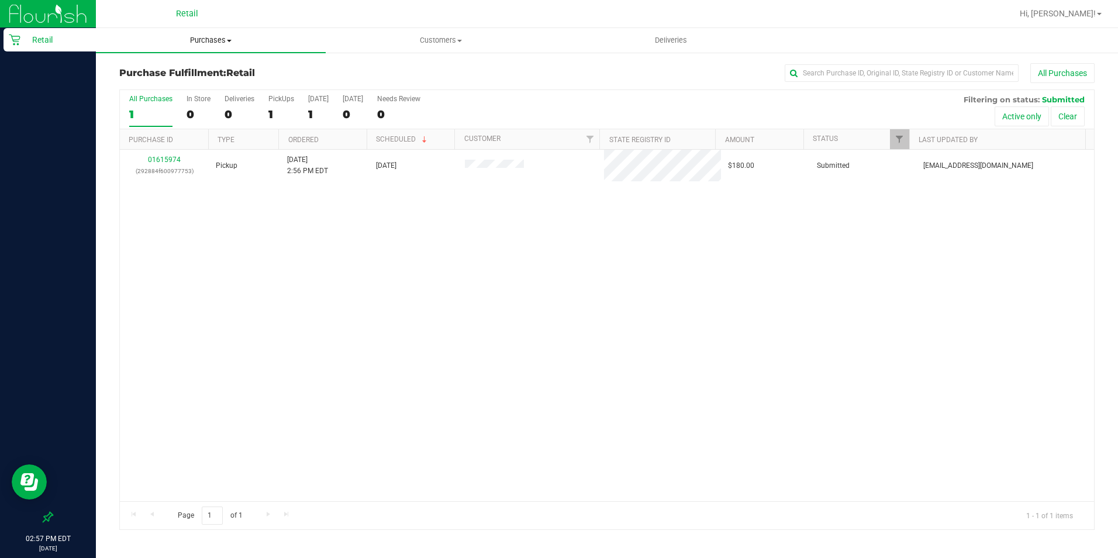
click at [206, 33] on uib-tab-heading "Purchases Summary of purchases Fulfillment All purchases" at bounding box center [211, 40] width 230 height 25
click at [201, 67] on span "Summary of purchases" at bounding box center [156, 71] width 120 height 10
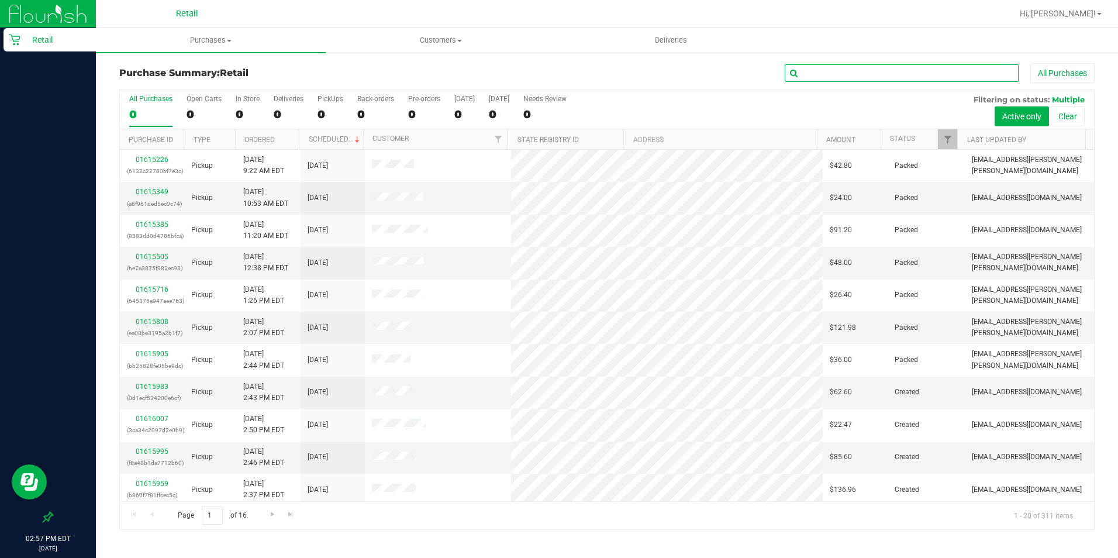
click at [807, 70] on input "text" at bounding box center [902, 73] width 234 height 18
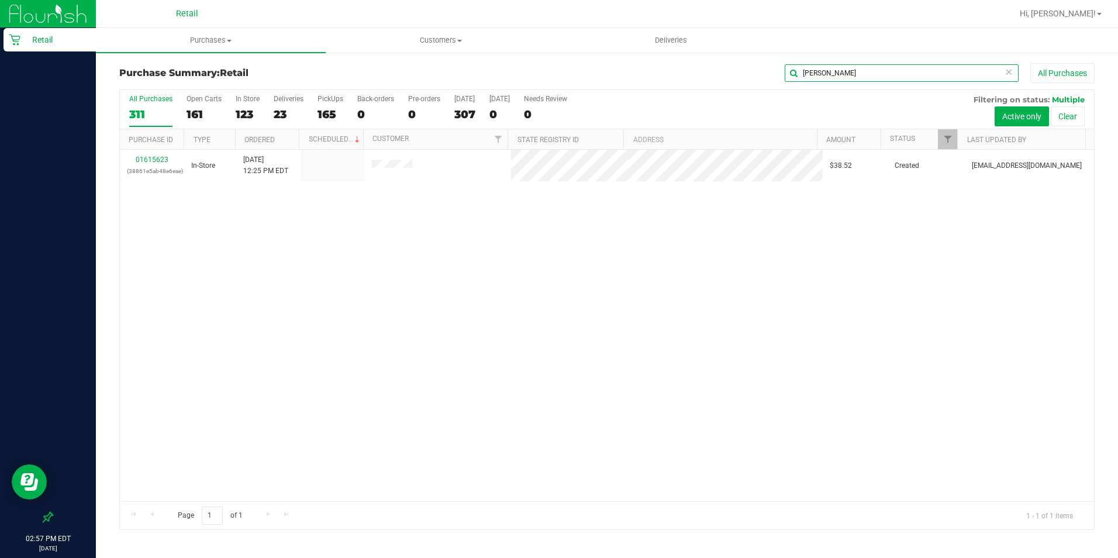
click at [837, 71] on input "[PERSON_NAME]" at bounding box center [902, 73] width 234 height 18
click at [839, 64] on div "[PERSON_NAME] All Purchases" at bounding box center [770, 73] width 650 height 20
drag, startPoint x: 838, startPoint y: 78, endPoint x: 684, endPoint y: 76, distance: 154.4
click at [684, 76] on div "[PERSON_NAME] All Purchases" at bounding box center [770, 73] width 650 height 20
type input "brend"
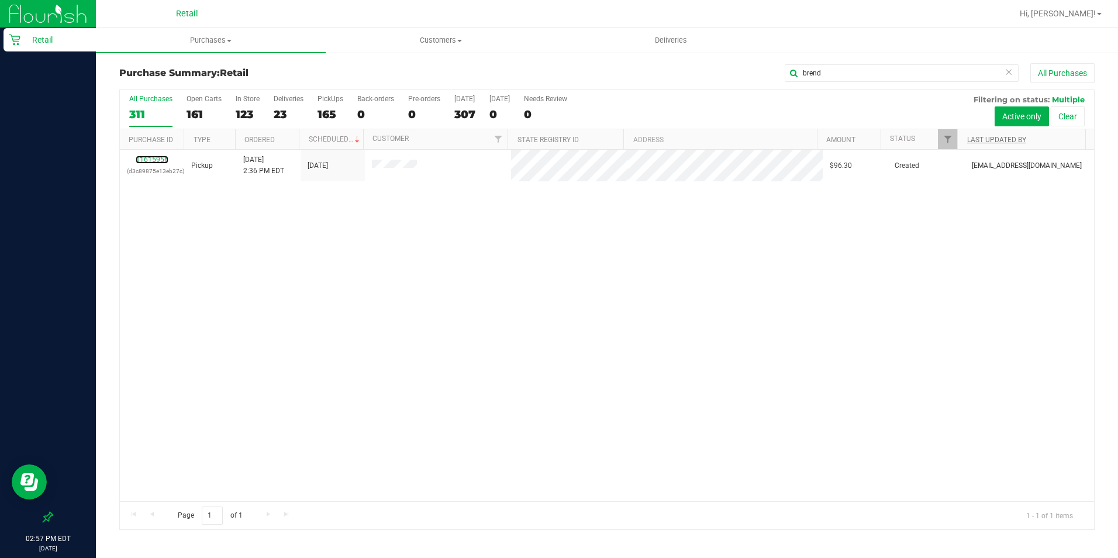
click at [153, 161] on link "01615956" at bounding box center [152, 160] width 33 height 8
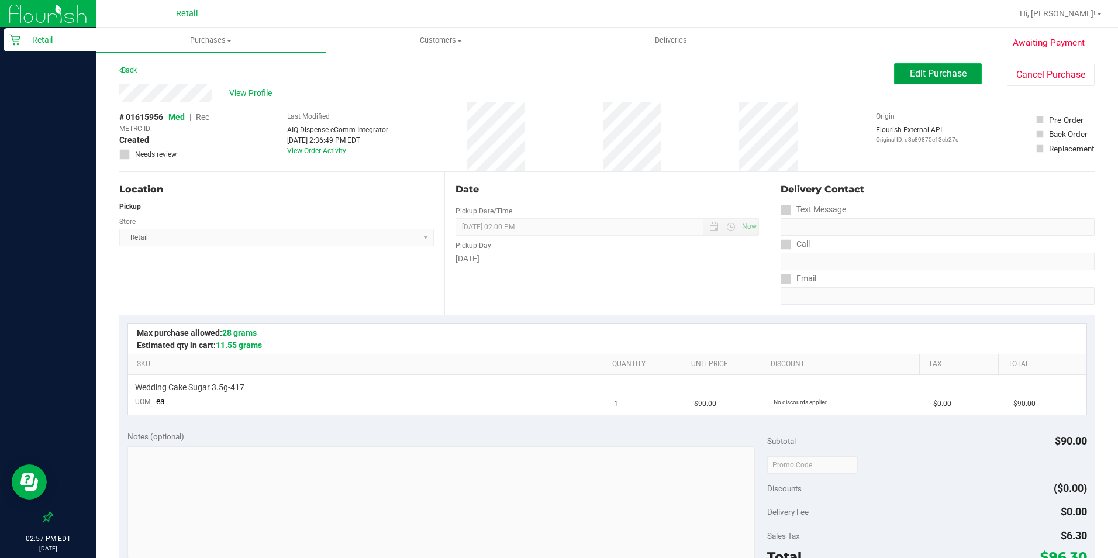
click at [917, 76] on span "Edit Purchase" at bounding box center [938, 73] width 57 height 11
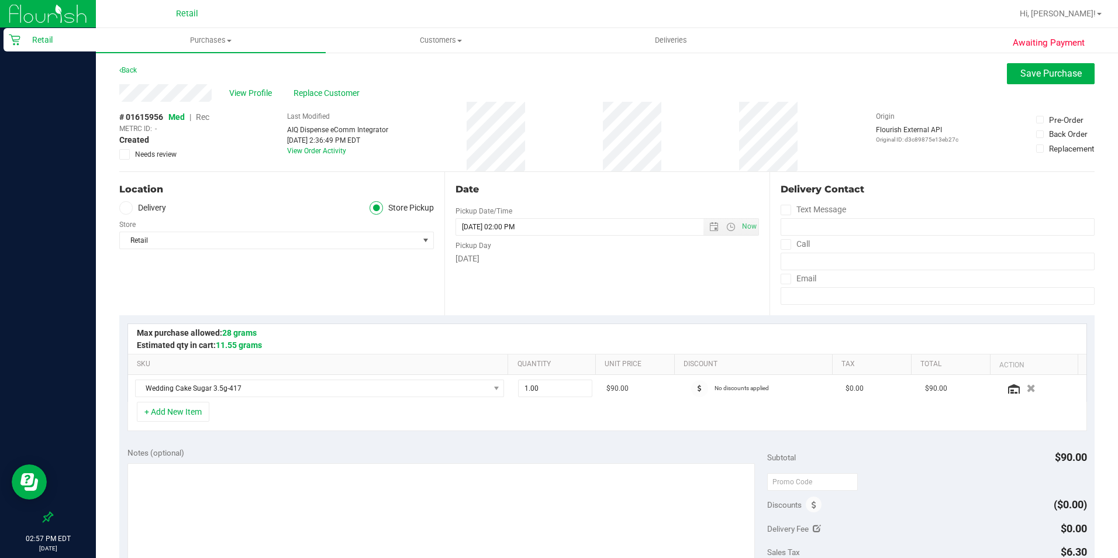
click at [205, 116] on span "Rec" at bounding box center [202, 116] width 13 height 9
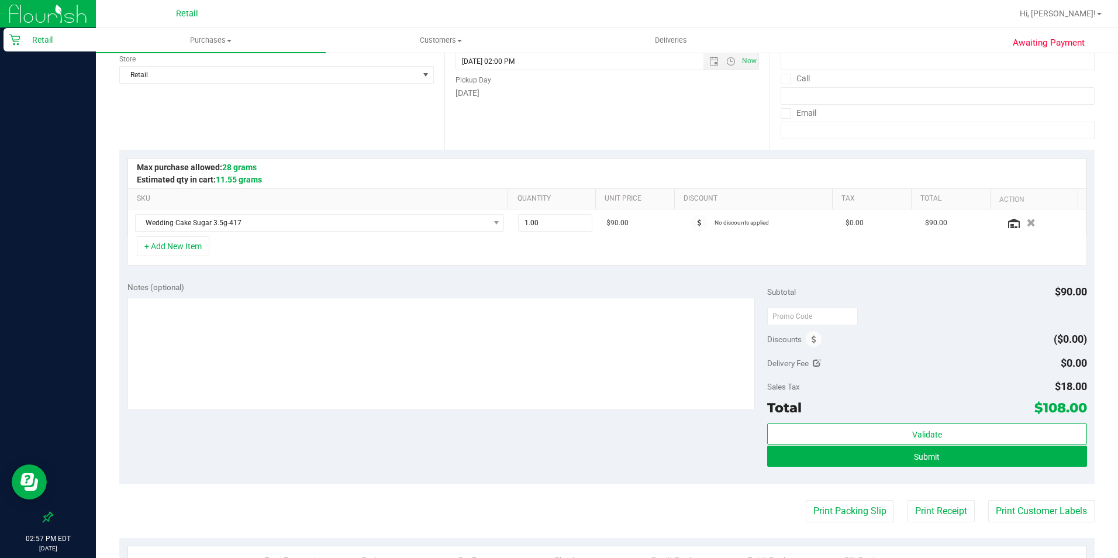
scroll to position [175, 0]
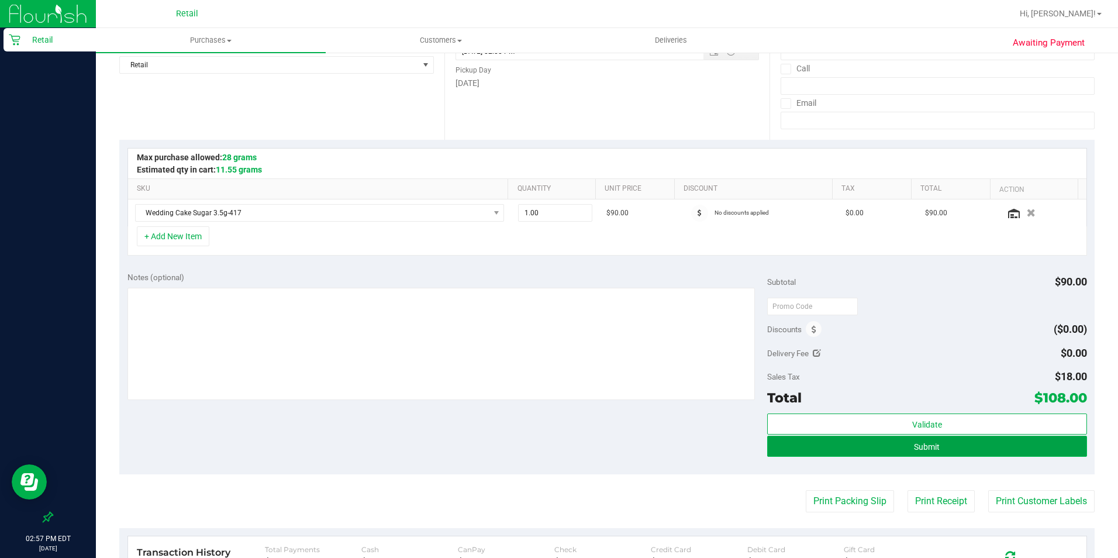
click at [950, 449] on button "Submit" at bounding box center [927, 446] width 320 height 21
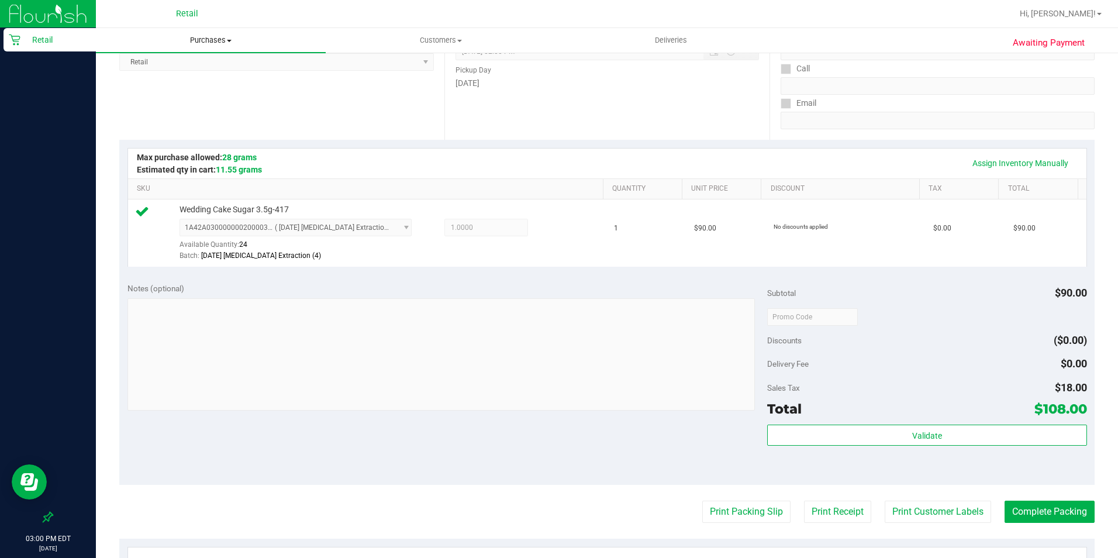
click at [203, 44] on span "Purchases" at bounding box center [211, 40] width 230 height 11
click at [182, 71] on span "Summary of purchases" at bounding box center [156, 71] width 120 height 10
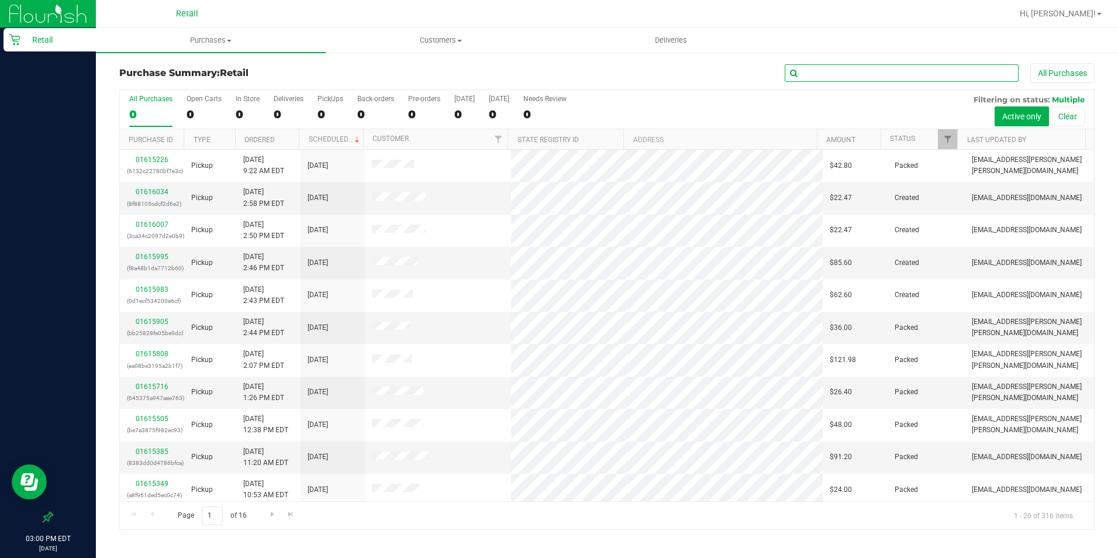
click at [804, 71] on input "text" at bounding box center [902, 73] width 234 height 18
click at [815, 72] on input "text" at bounding box center [902, 73] width 234 height 18
type input "w"
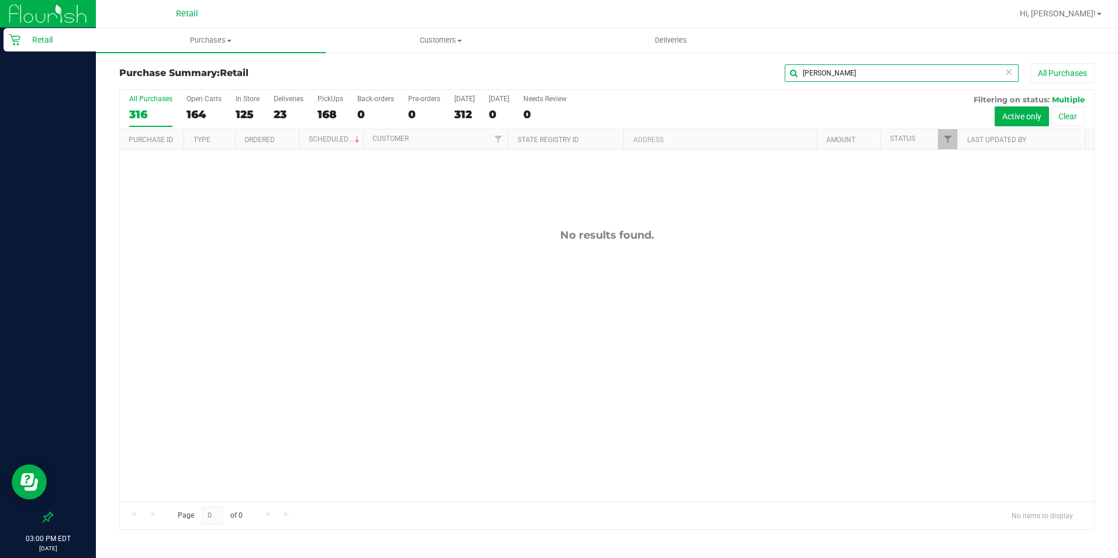
type input "[PERSON_NAME]"
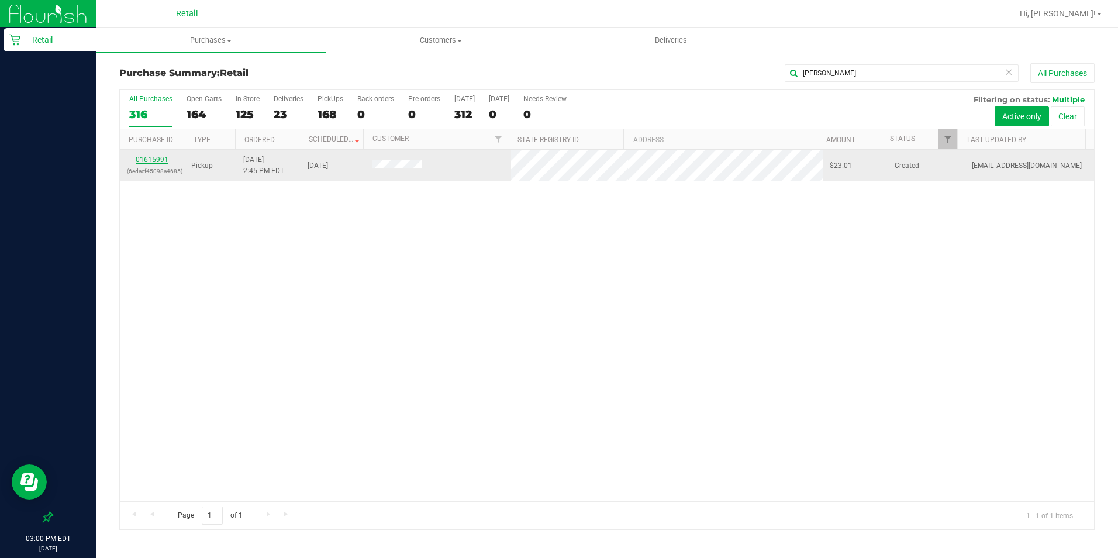
click at [159, 161] on link "01615991" at bounding box center [152, 160] width 33 height 8
